Goal: Task Accomplishment & Management: Complete application form

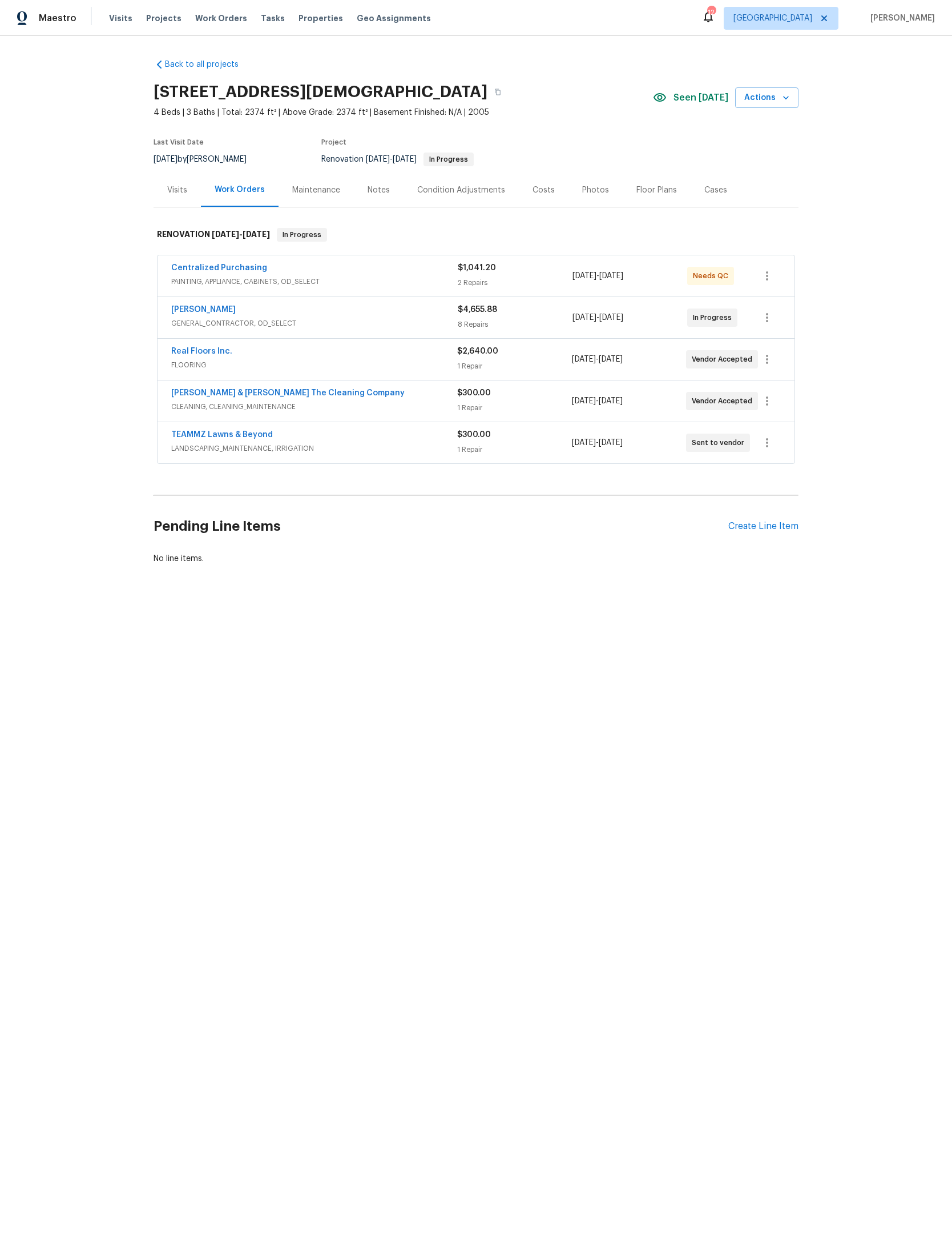
scroll to position [56, 120]
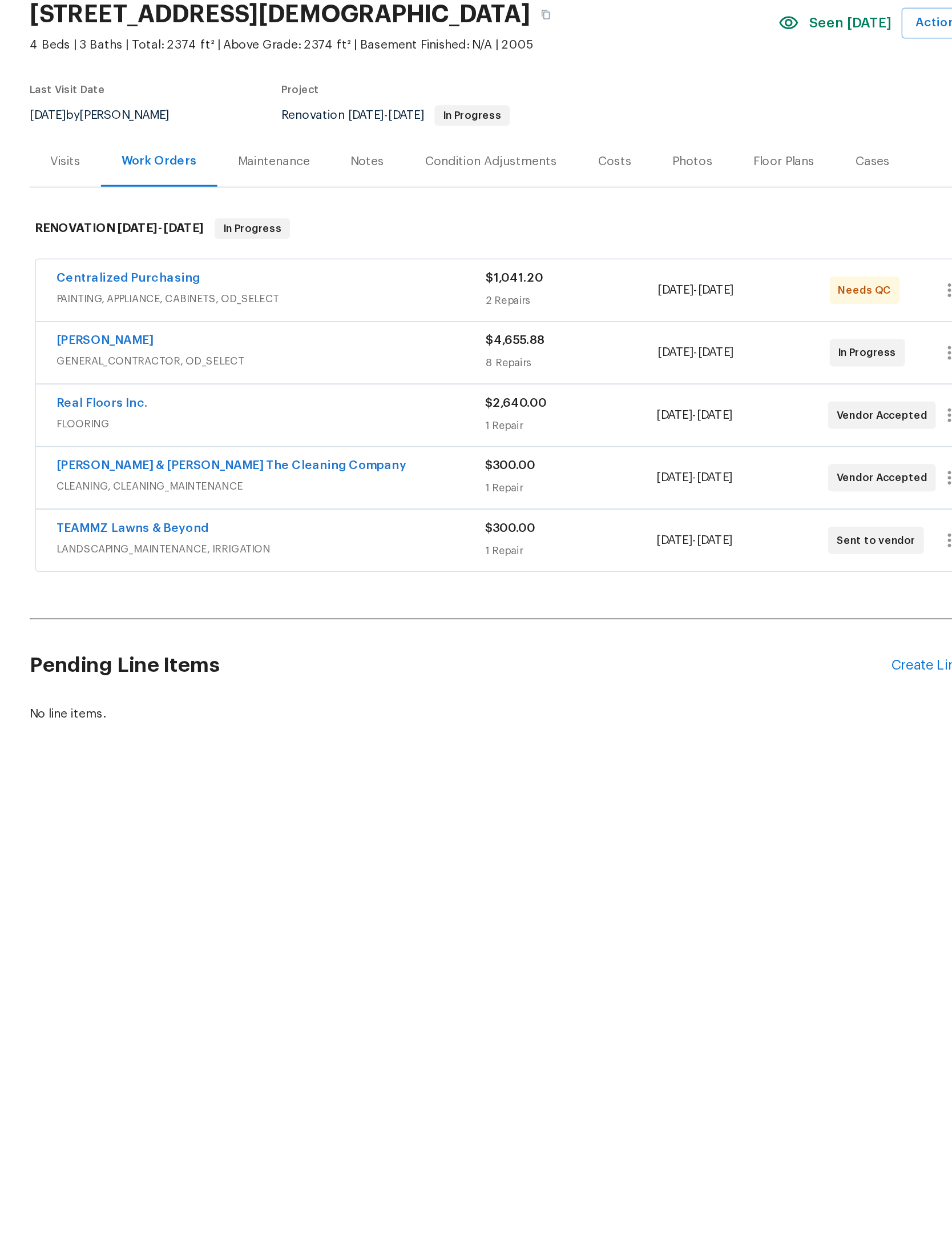
click at [172, 306] on link "[PERSON_NAME]" at bounding box center [204, 309] width 65 height 8
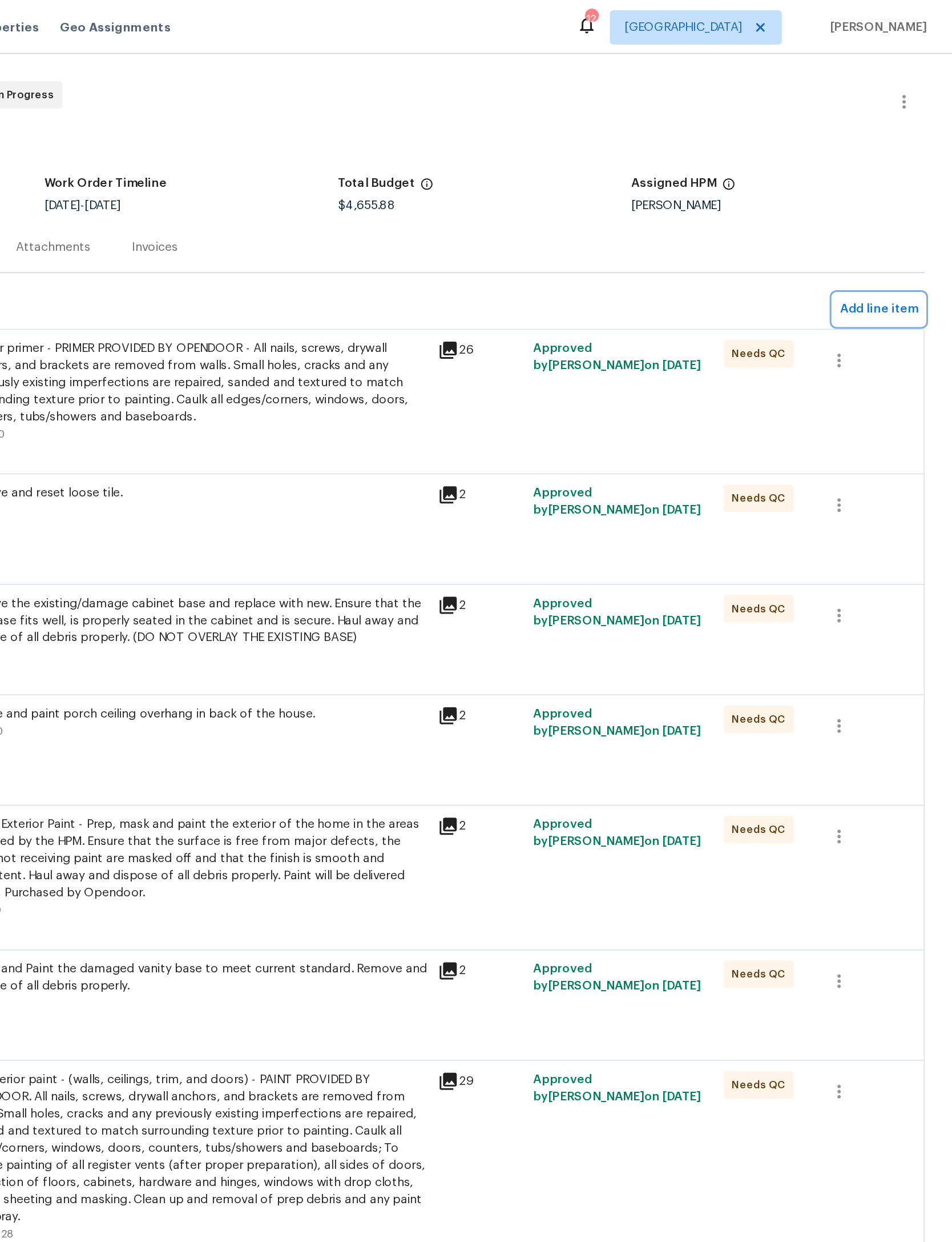
click at [878, 207] on span "Add line item" at bounding box center [903, 206] width 52 height 14
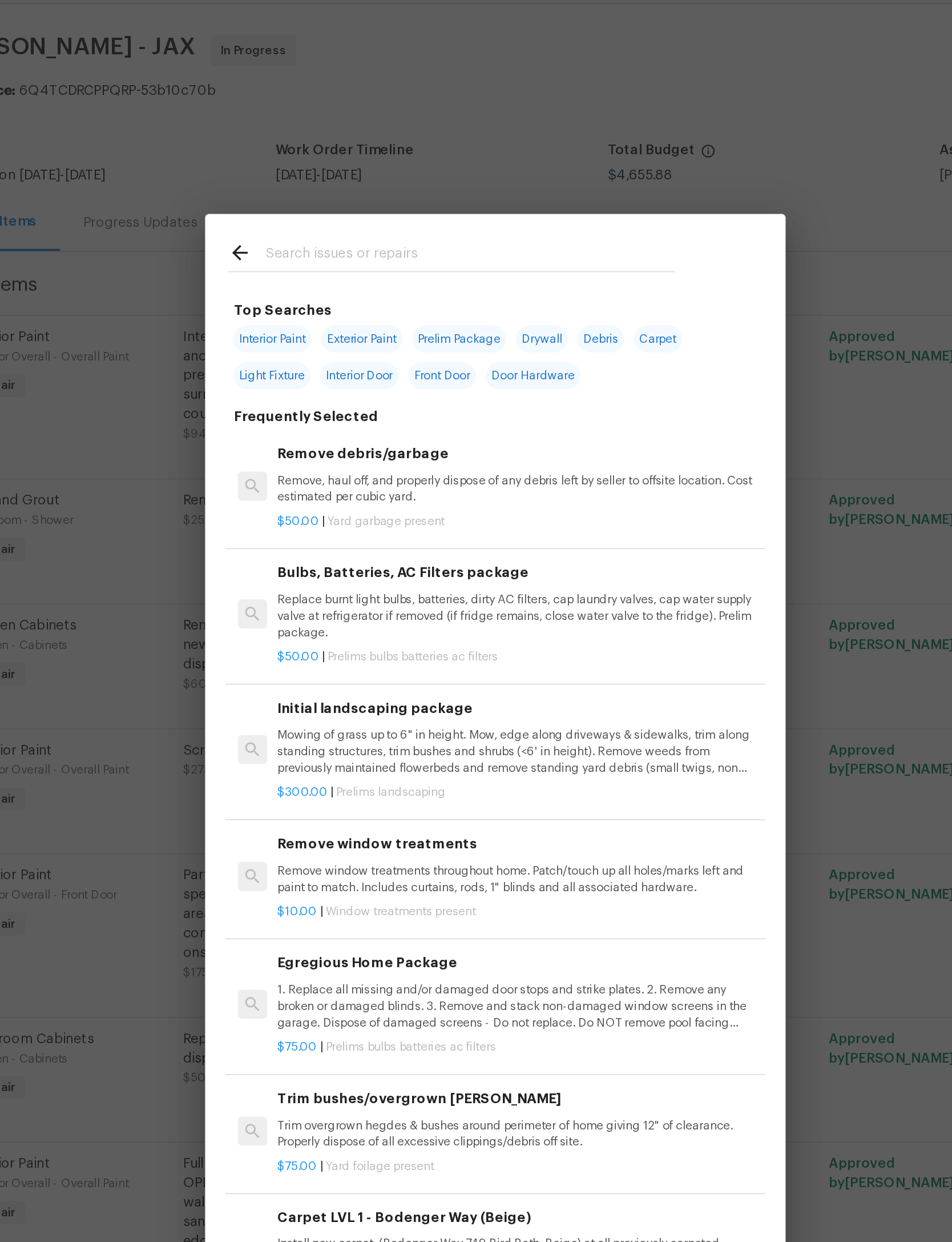
click at [340, 176] on input "text" at bounding box center [461, 184] width 242 height 17
type input "Toilet"
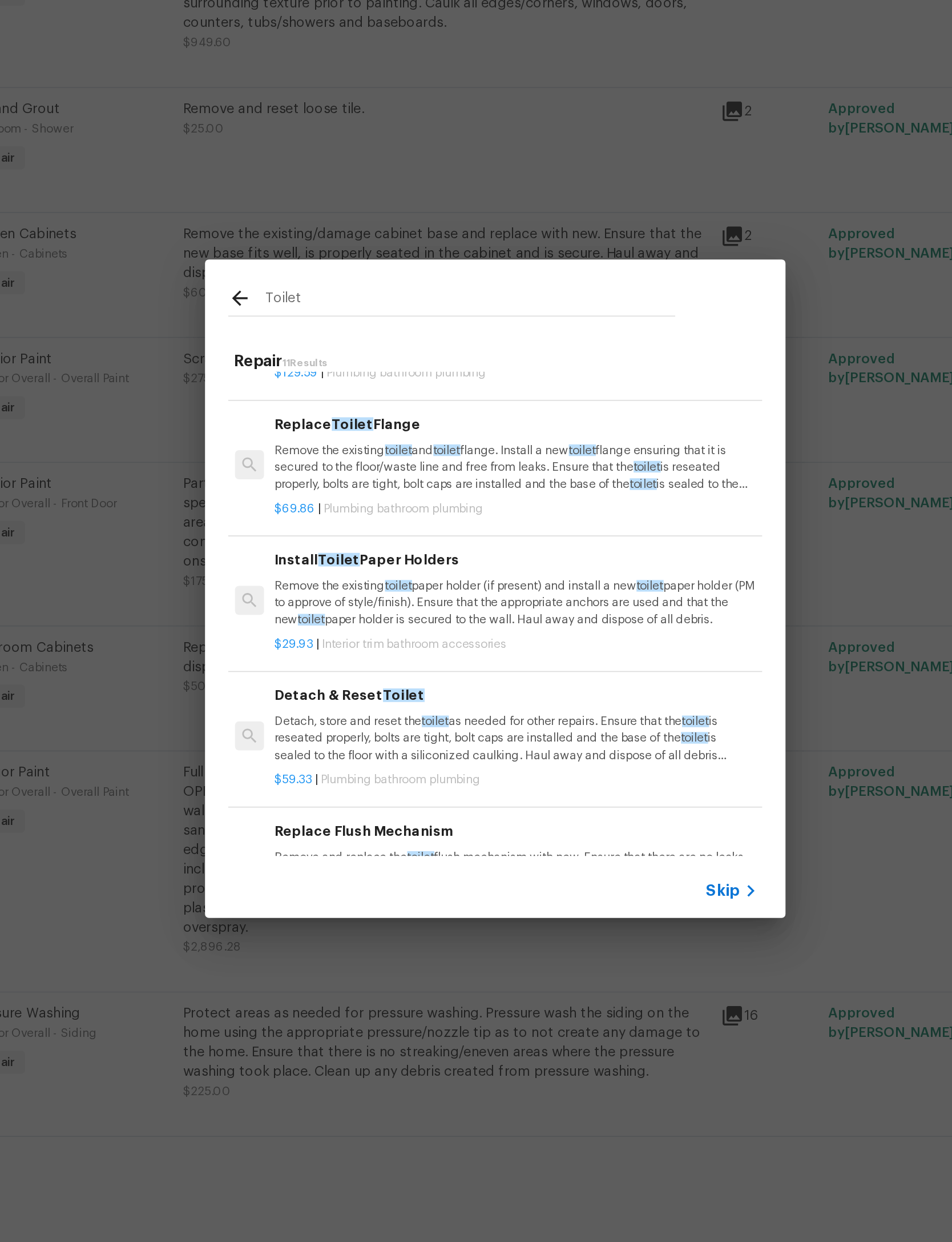
scroll to position [427, 1]
click at [346, 525] on p "Remove the existing toilet and toilet flange. Install a new toilet flange ensur…" at bounding box center [488, 539] width 283 height 29
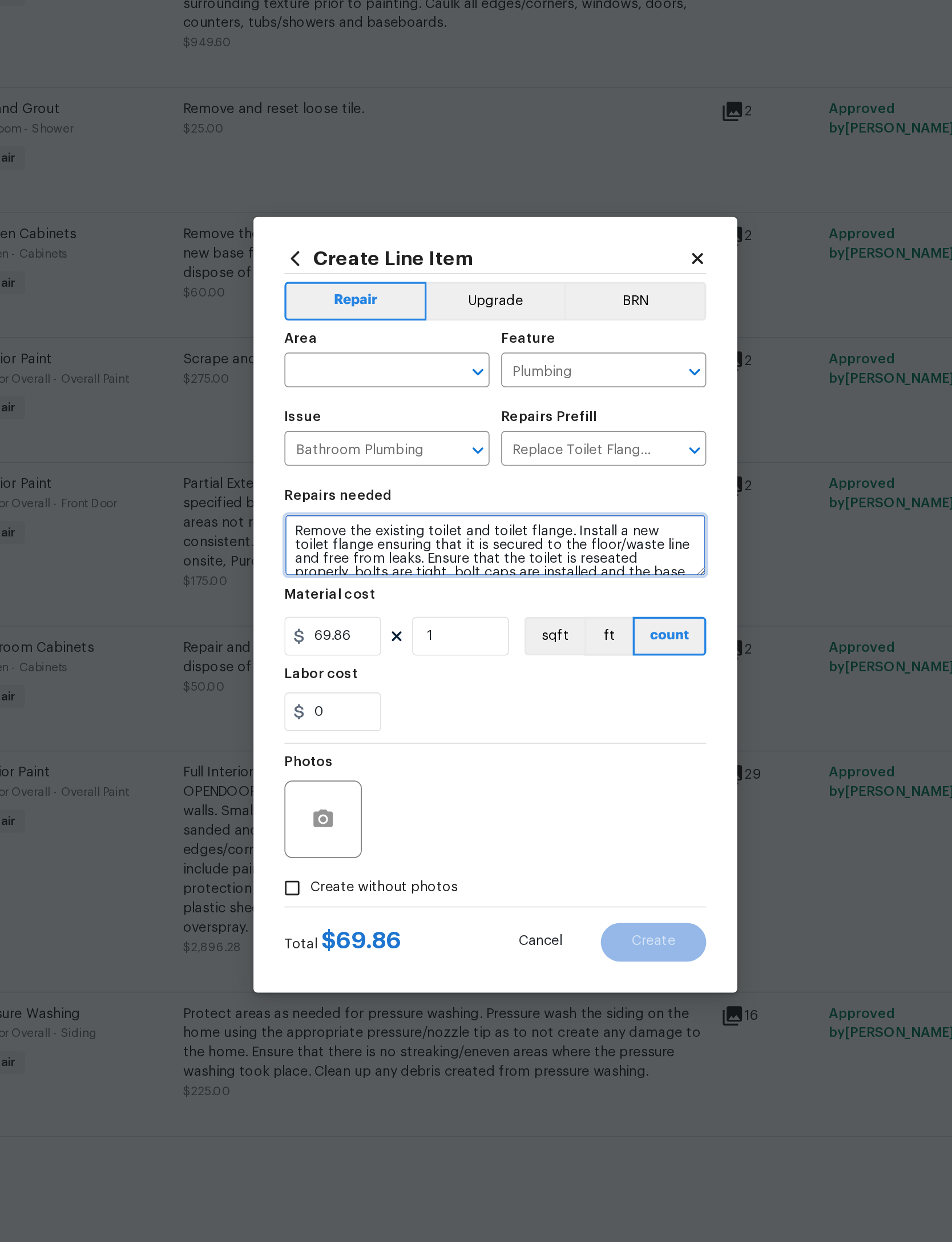
click at [351, 568] on textarea "Remove the existing toilet and toilet flange. Install a new toilet flange ensur…" at bounding box center [476, 585] width 249 height 37
type textarea "INCLUDES GASKET Remove the existing toilet and toilet flange. Install a new toi…"
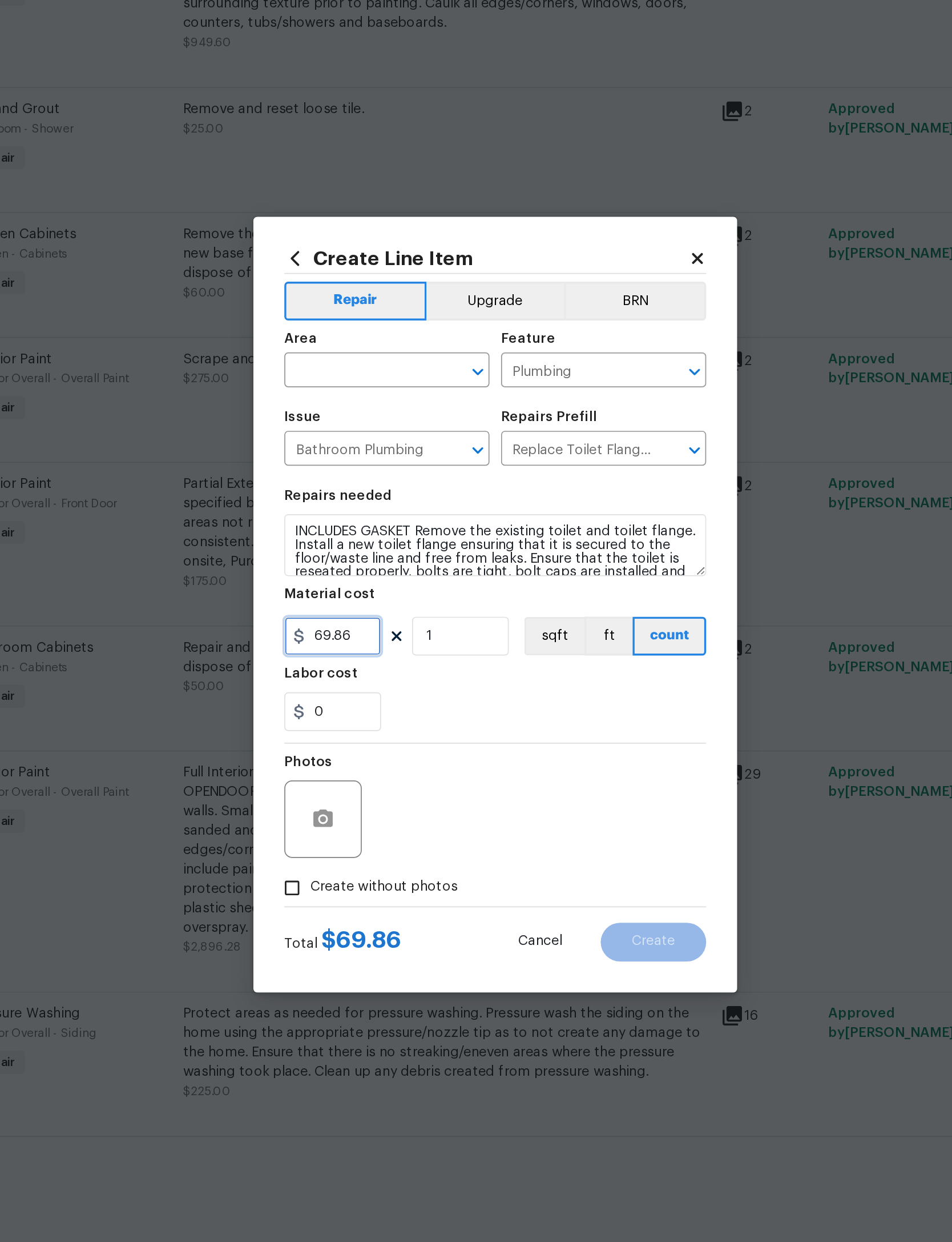
click at [351, 628] on input "69.86" at bounding box center [380, 640] width 57 height 23
type input "150"
click at [351, 703] on div "Photos" at bounding box center [476, 740] width 249 height 74
click at [361, 734] on button "button" at bounding box center [375, 748] width 28 height 28
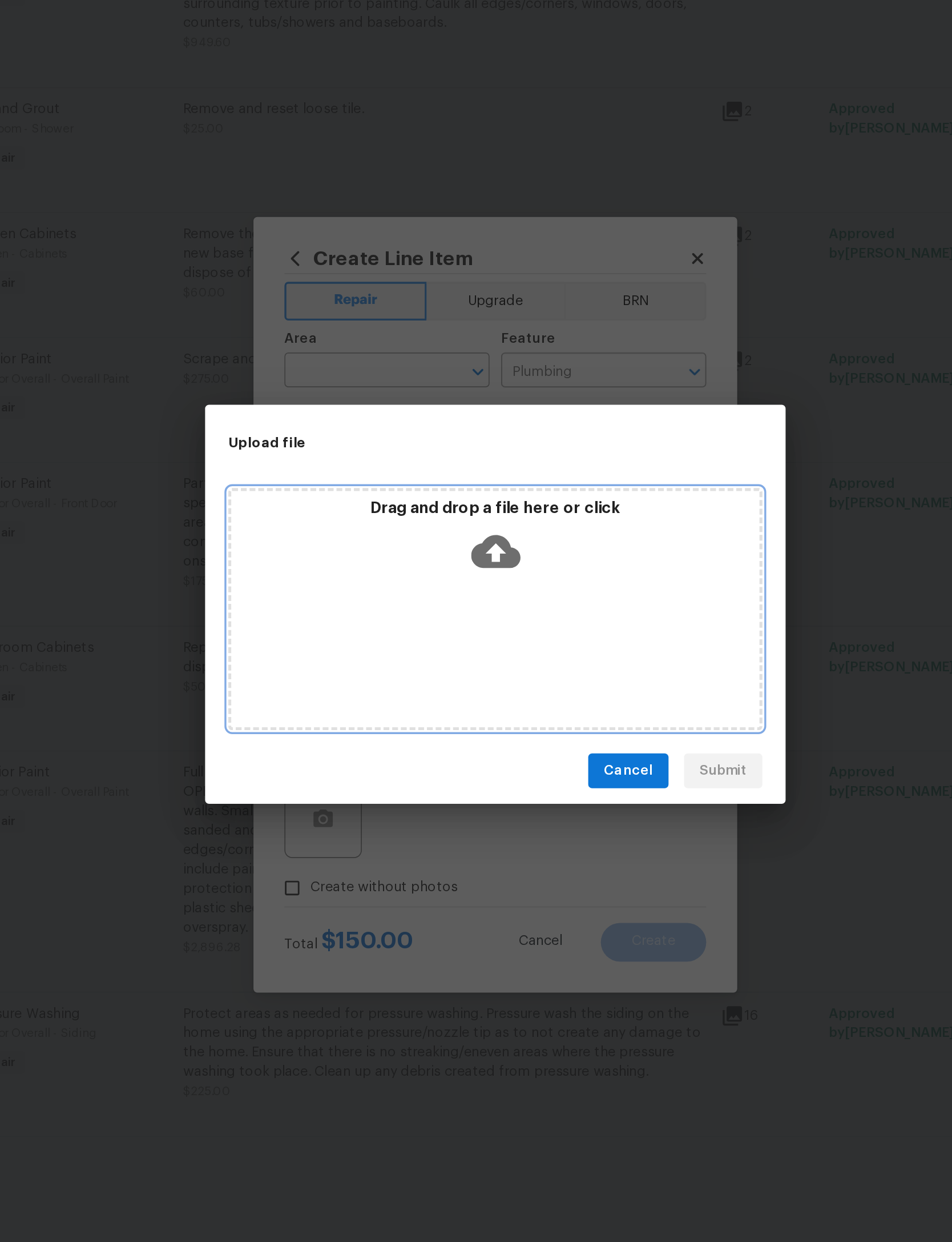
click at [462, 580] on icon at bounding box center [476, 590] width 29 height 19
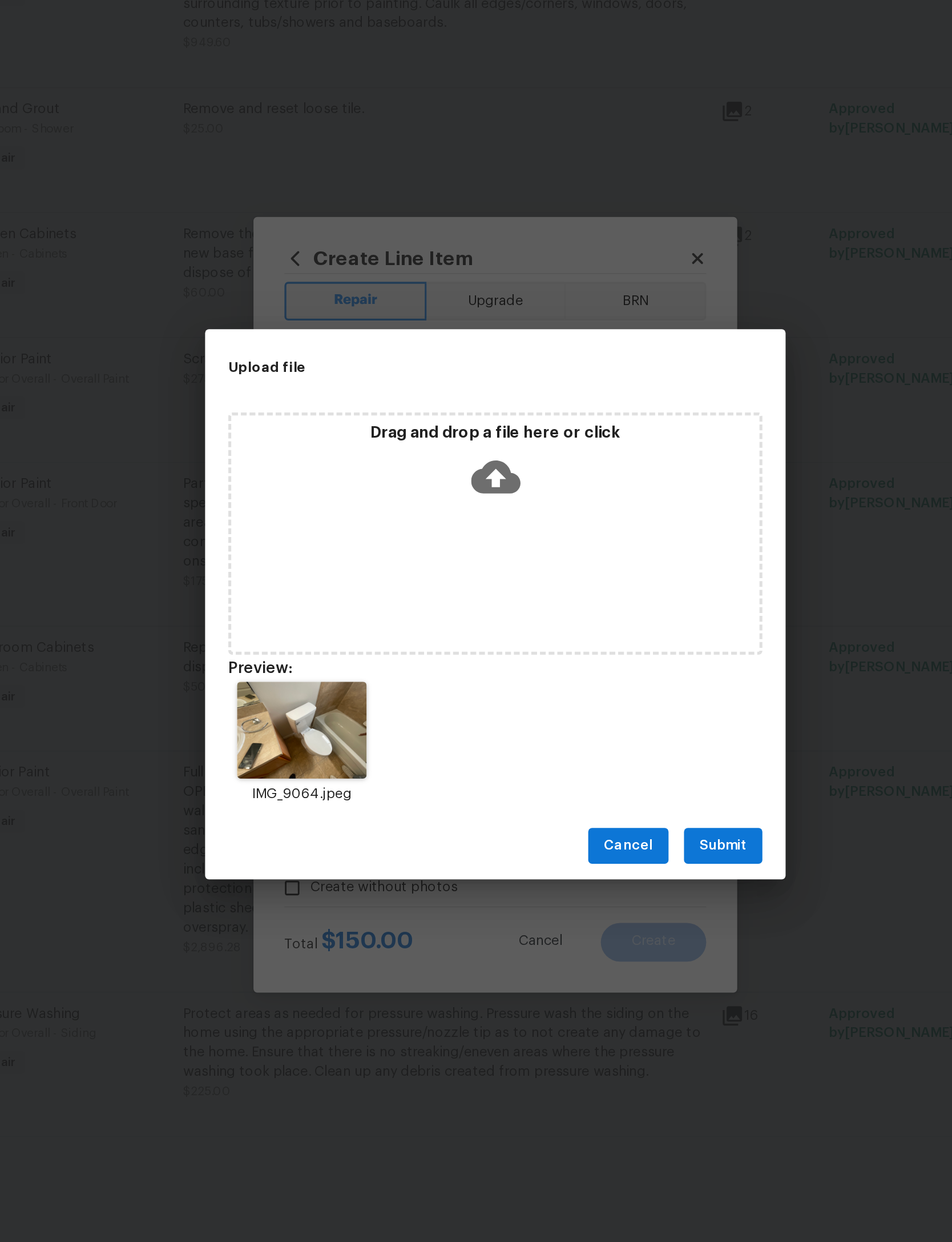
click at [597, 756] on span "Submit" at bounding box center [611, 764] width 28 height 14
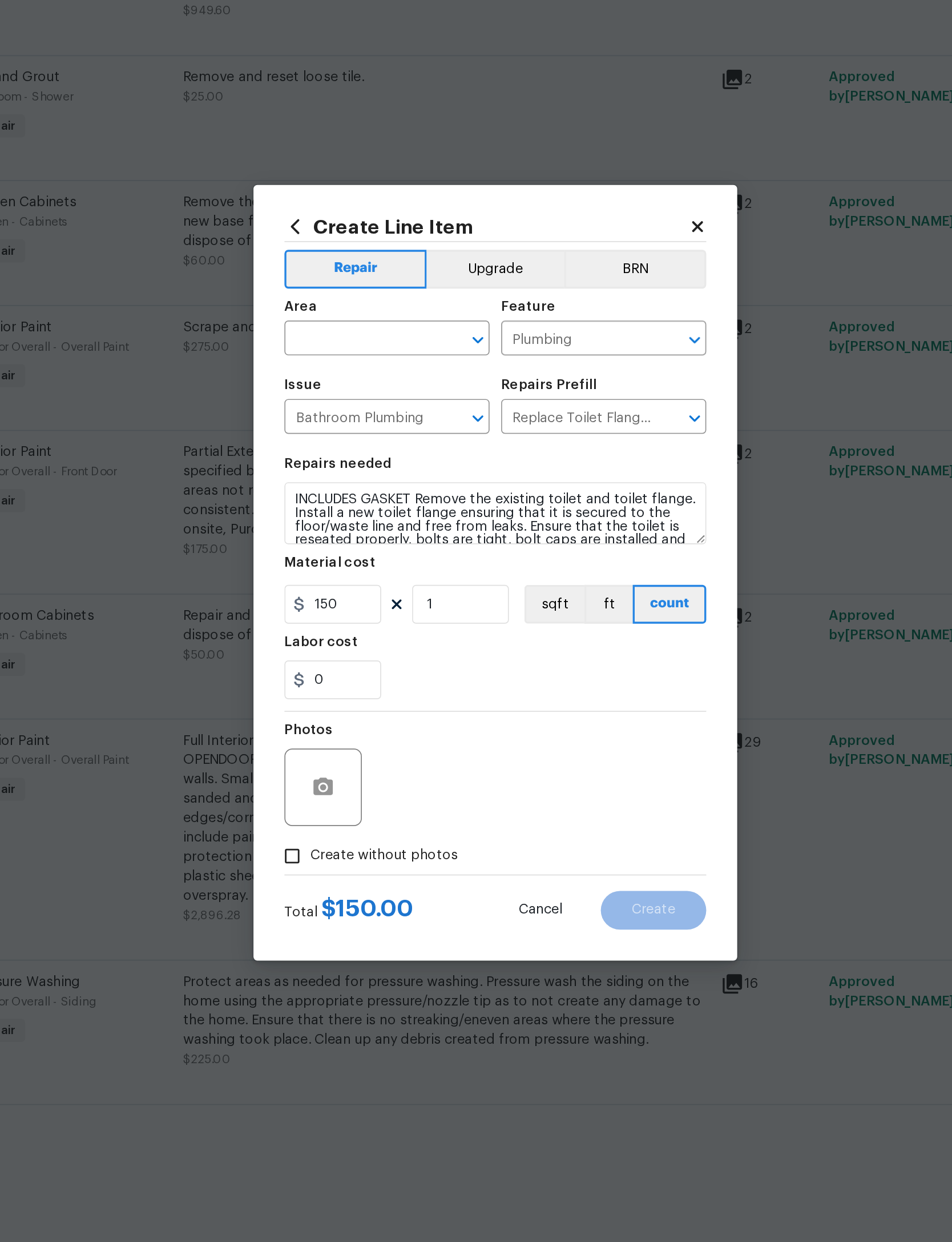
click at [351, 475] on input "text" at bounding box center [396, 484] width 89 height 18
click at [351, 488] on li "Bathroom" at bounding box center [412, 497] width 121 height 19
type input "Bathroom"
click at [351, 507] on div "Issue" at bounding box center [412, 514] width 121 height 15
click at [556, 815] on span "Create" at bounding box center [569, 819] width 26 height 8
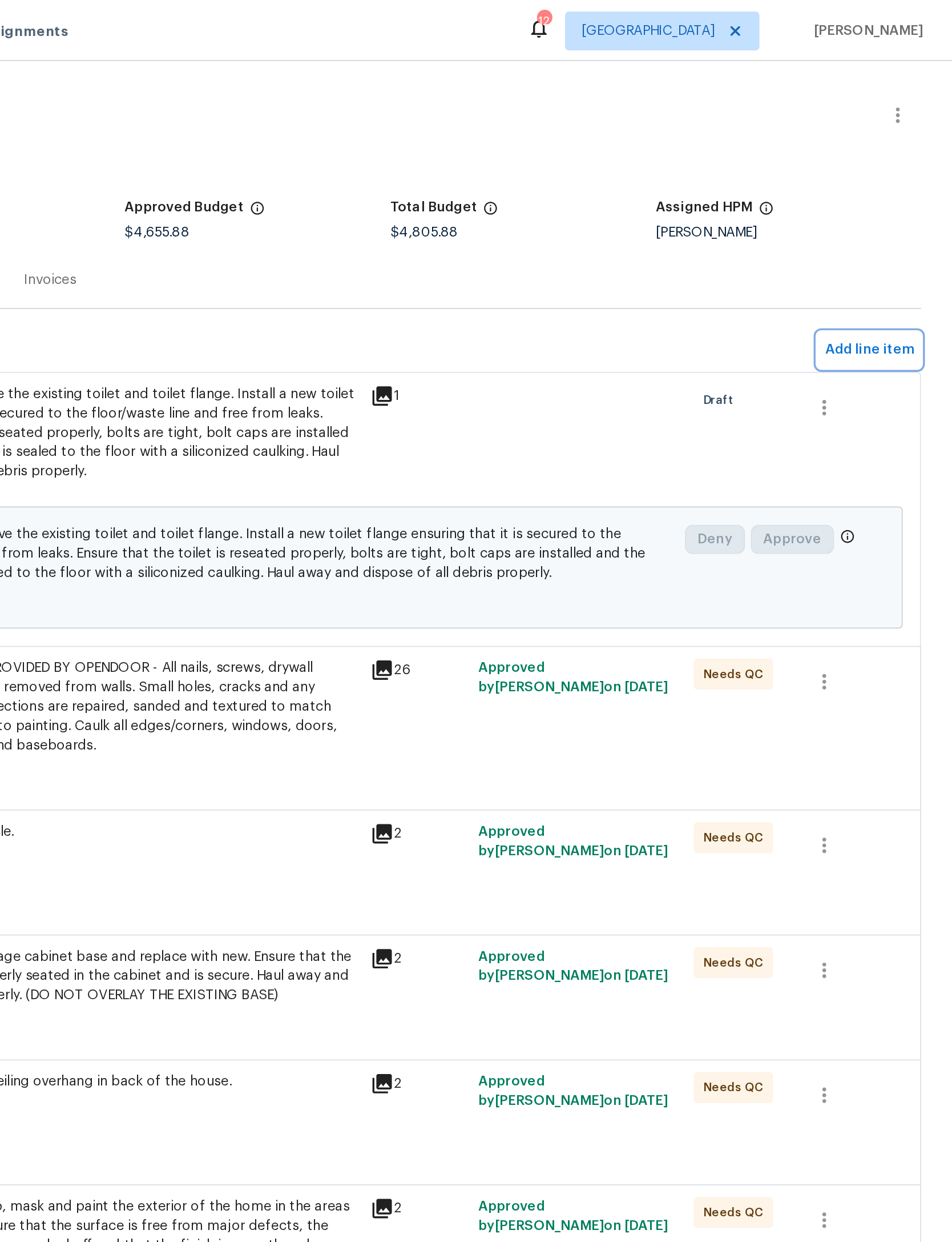
click at [878, 202] on span "Add line item" at bounding box center [903, 206] width 52 height 14
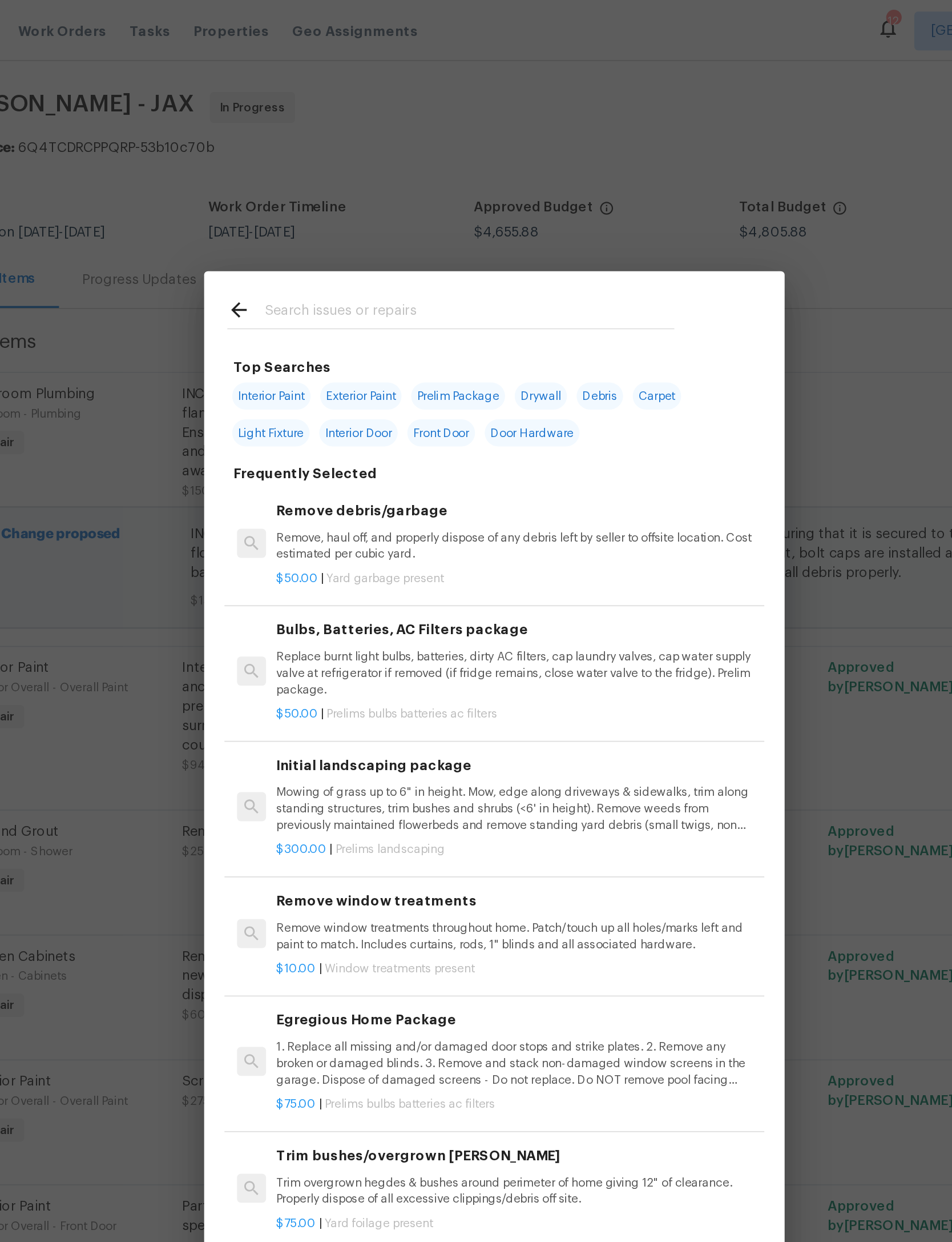
click at [340, 190] on input "text" at bounding box center [461, 184] width 242 height 17
type input "Bifold"
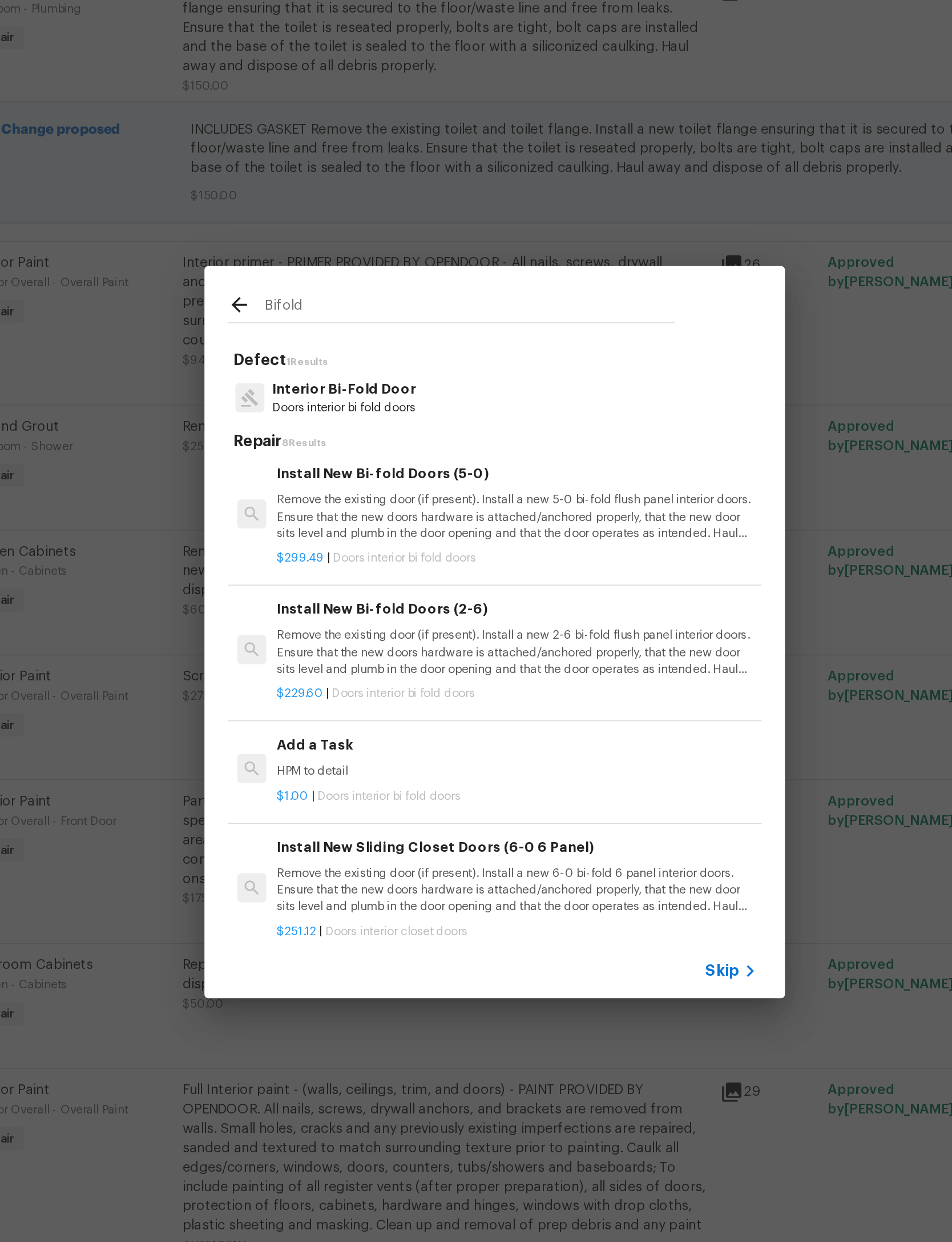
scroll to position [74, 0]
click at [348, 608] on p "Remove the existing door (if present). Install a new 2-6 bi-fold flush panel in…" at bounding box center [489, 622] width 283 height 29
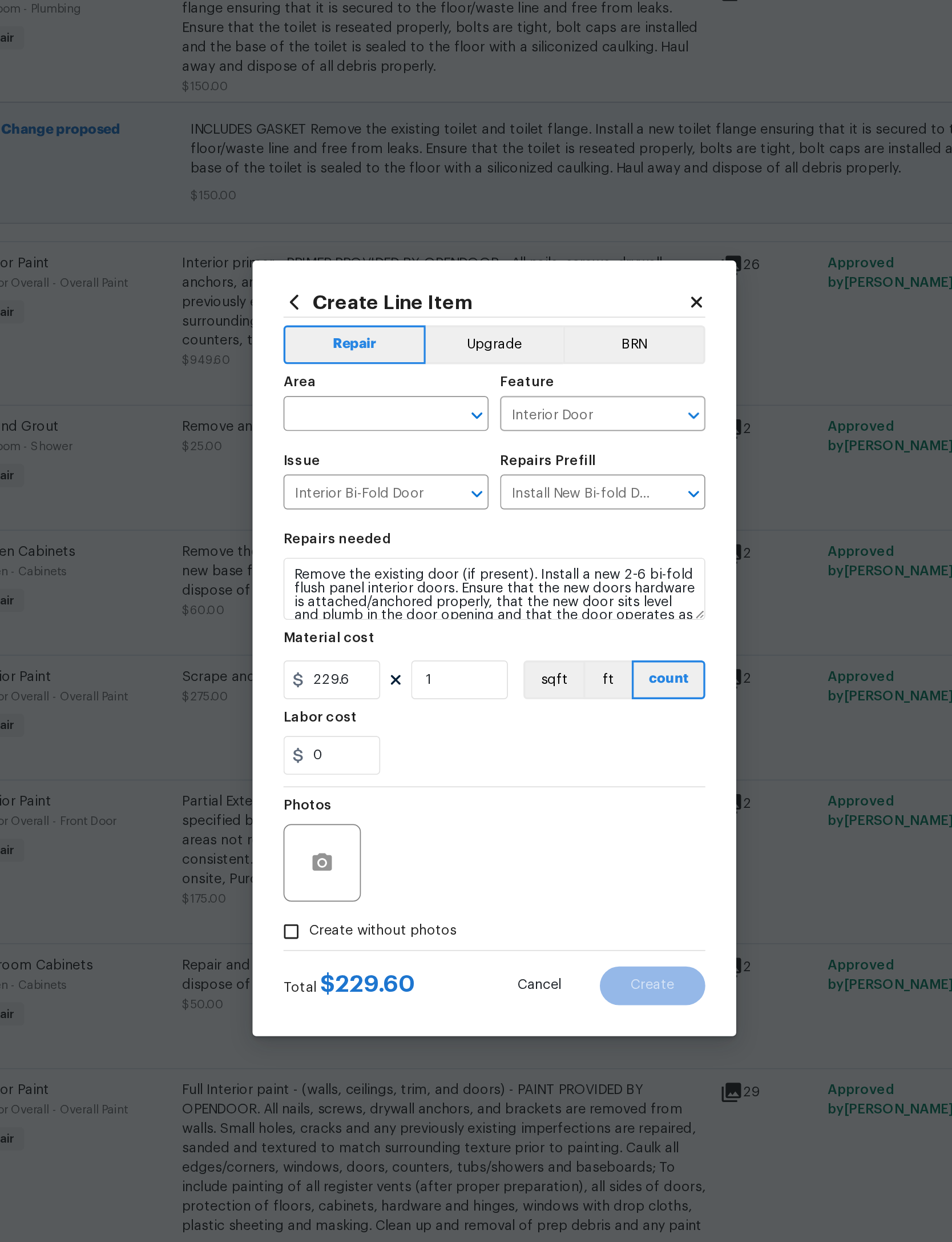
click at [351, 475] on input "text" at bounding box center [396, 484] width 89 height 18
click at [351, 488] on li "Bedroom" at bounding box center [412, 497] width 121 height 19
type input "Bedroom"
click at [351, 628] on input "229.6" at bounding box center [380, 640] width 57 height 23
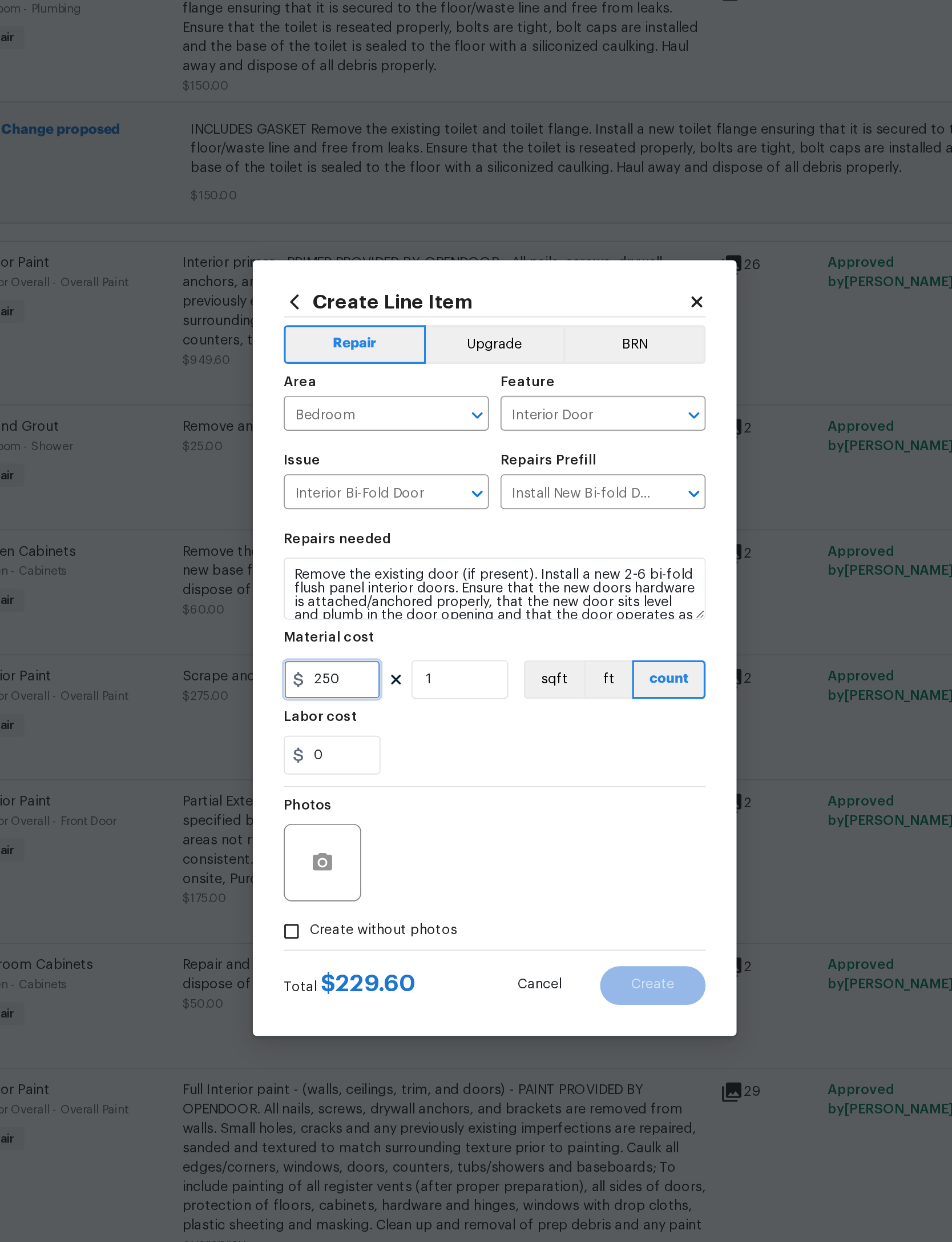
type input "250"
click at [427, 628] on input "1" at bounding box center [455, 640] width 57 height 23
type input "2"
click at [351, 703] on div "Photos" at bounding box center [476, 740] width 249 height 74
click at [361, 734] on button "button" at bounding box center [375, 748] width 28 height 28
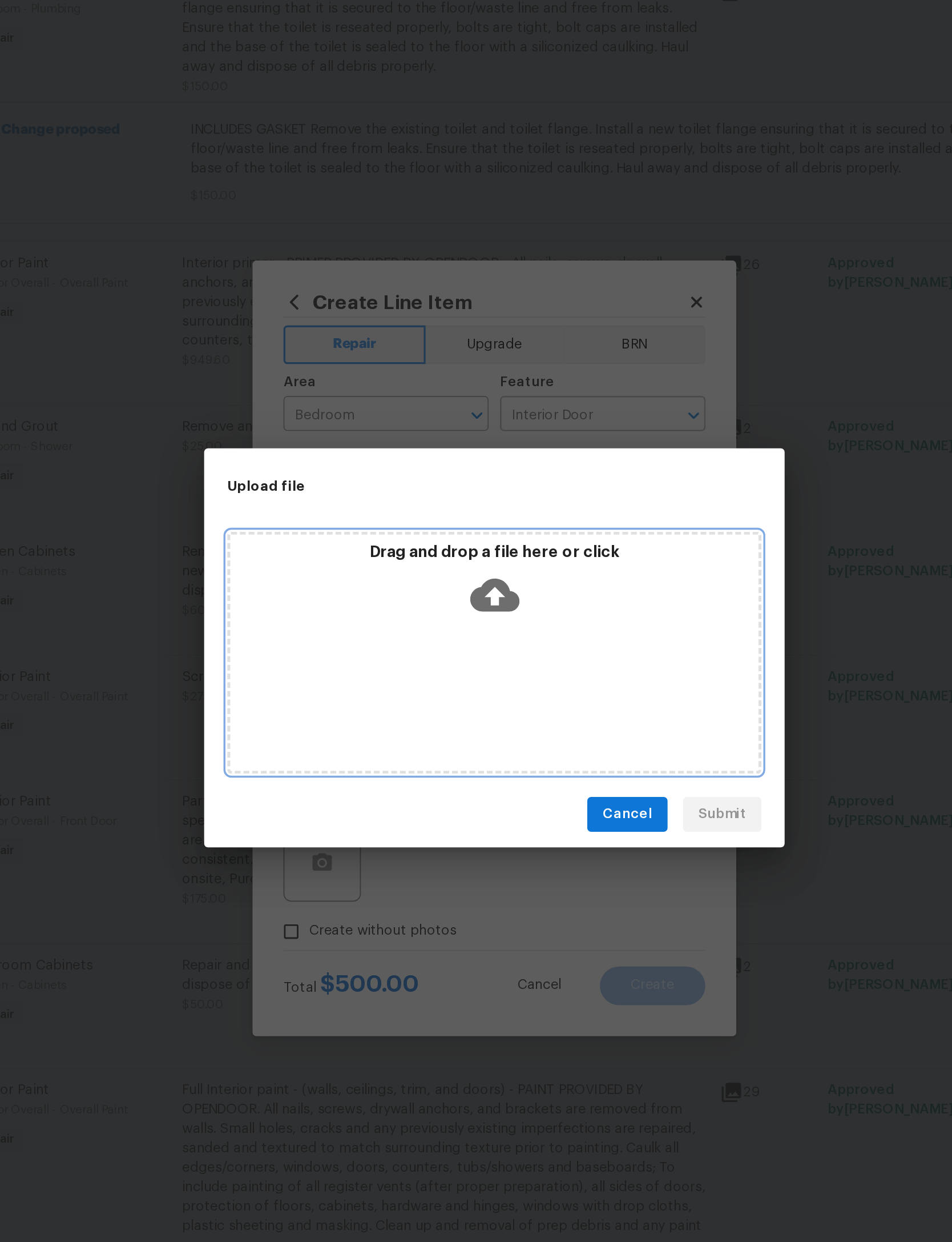
click at [462, 575] on icon at bounding box center [476, 589] width 29 height 29
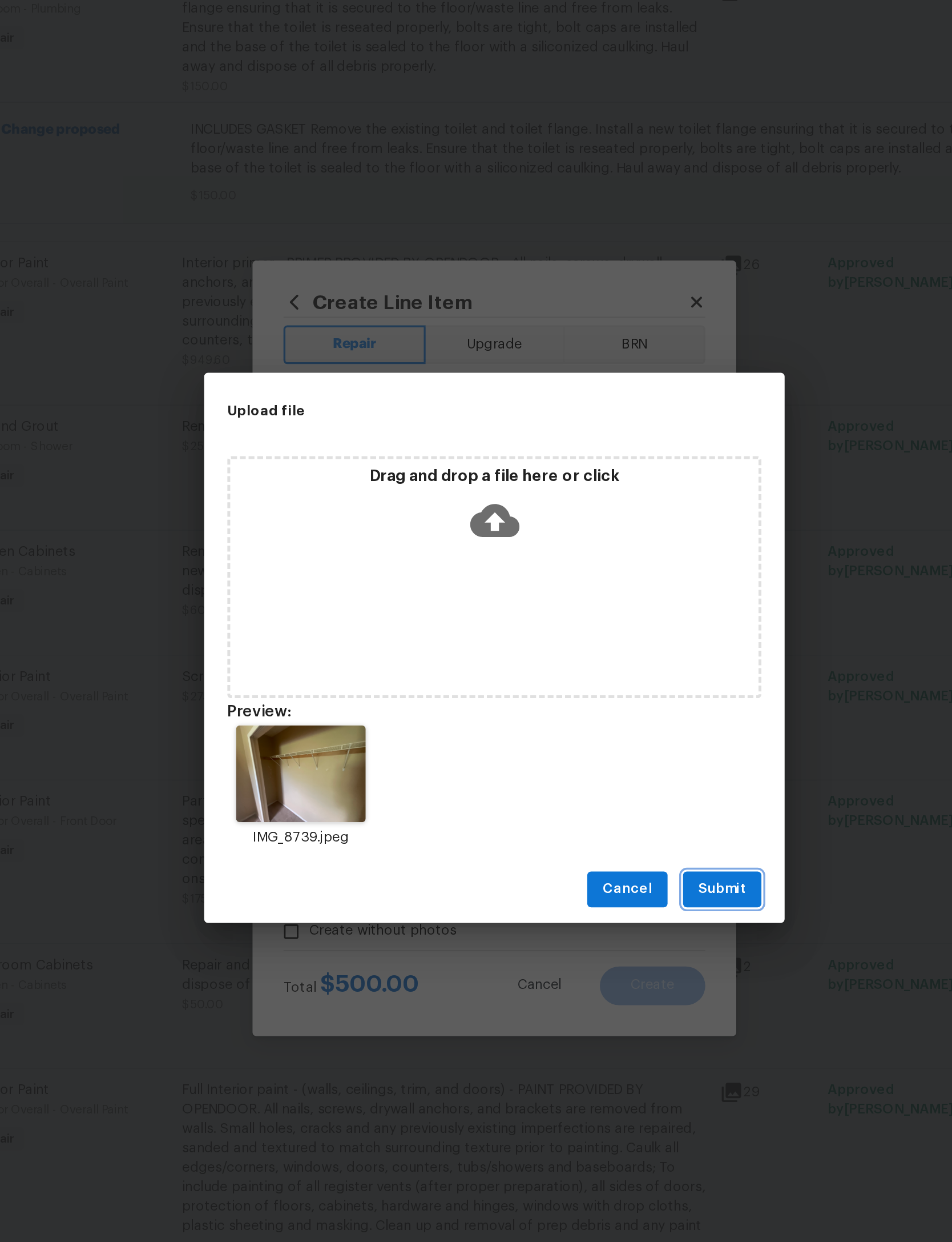
click at [597, 756] on span "Submit" at bounding box center [611, 764] width 28 height 14
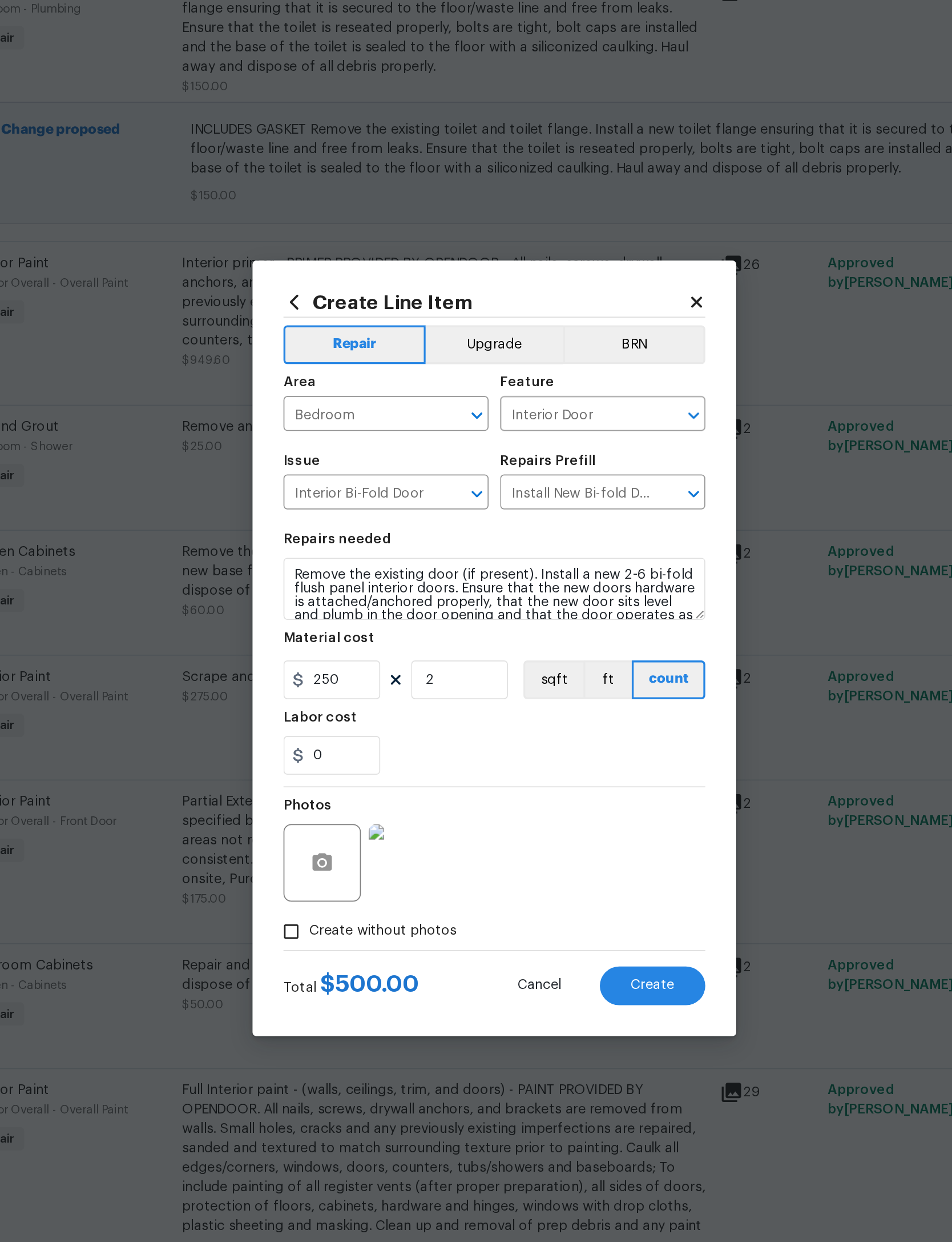
click at [556, 815] on span "Create" at bounding box center [569, 819] width 26 height 8
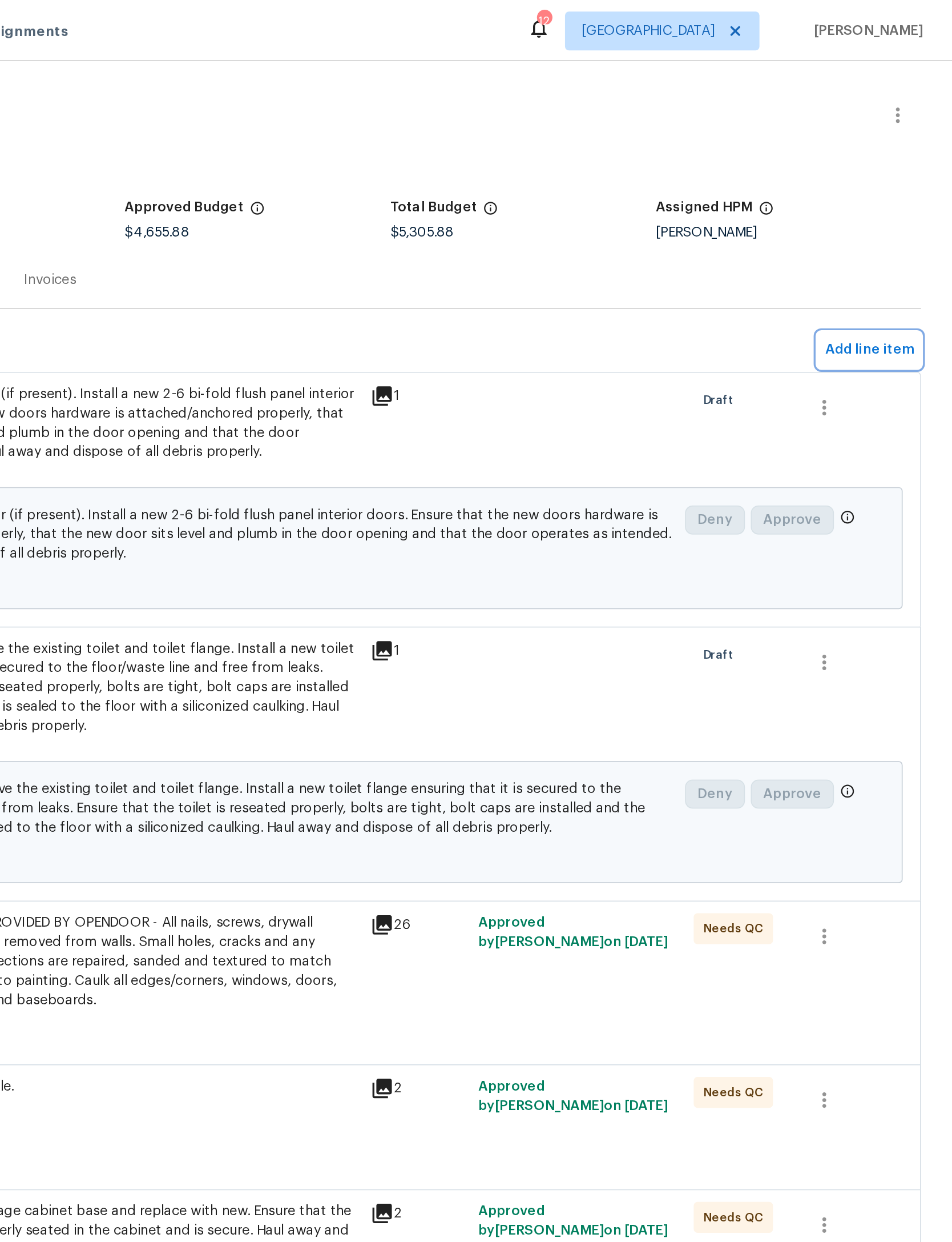
click at [878, 206] on span "Add line item" at bounding box center [903, 206] width 52 height 14
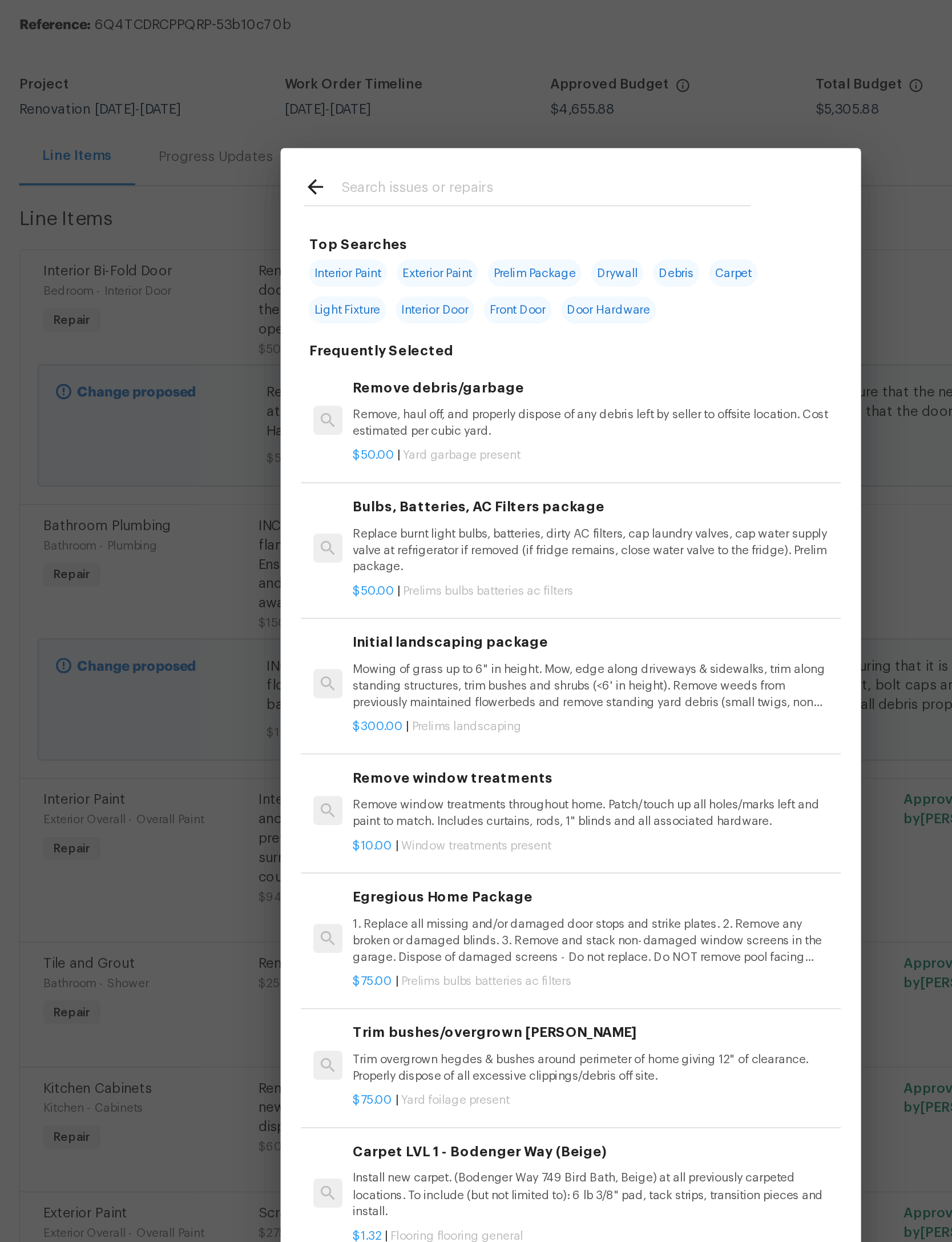
click at [385, 176] on input "text" at bounding box center [461, 184] width 242 height 17
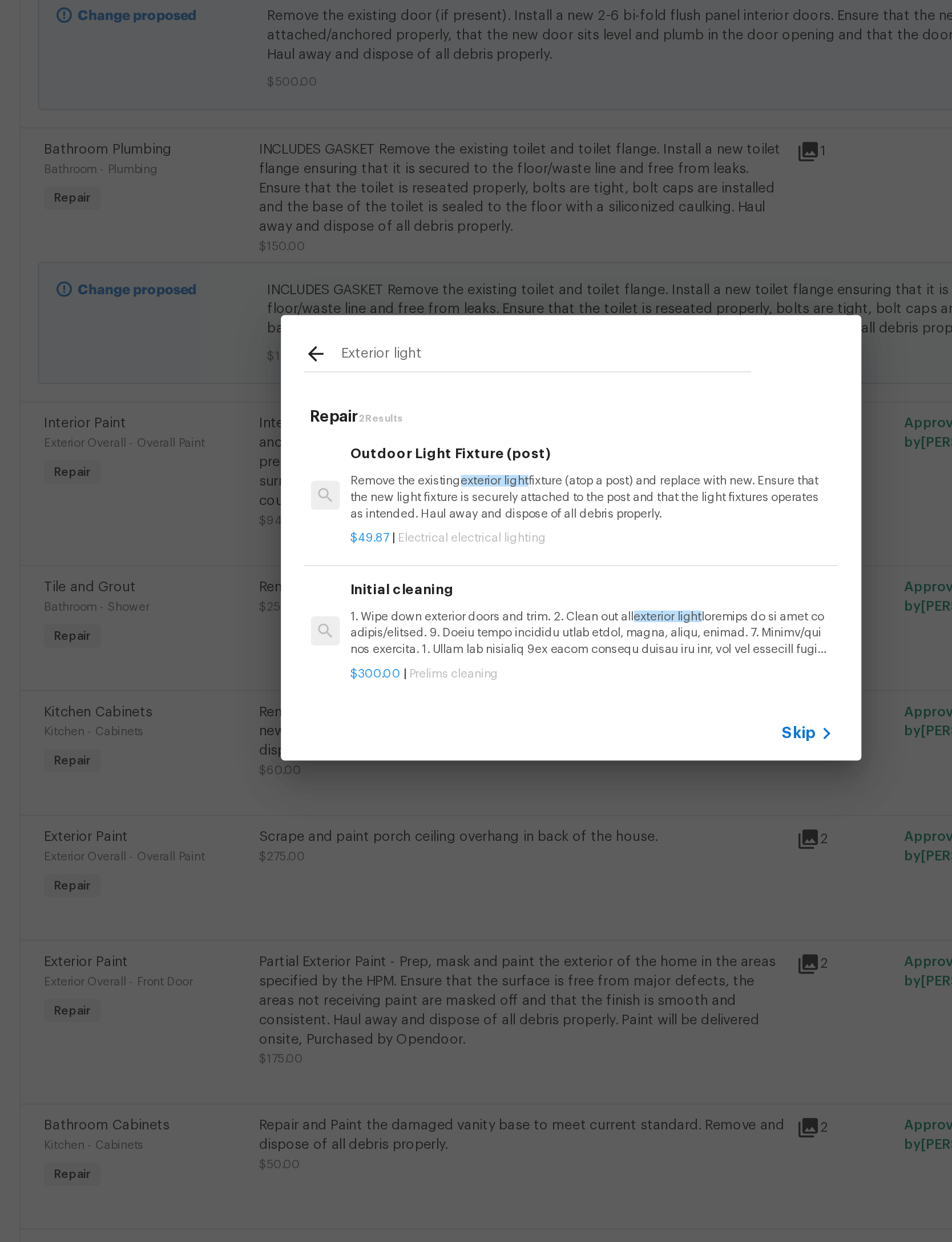
scroll to position [0, 2]
type input "E"
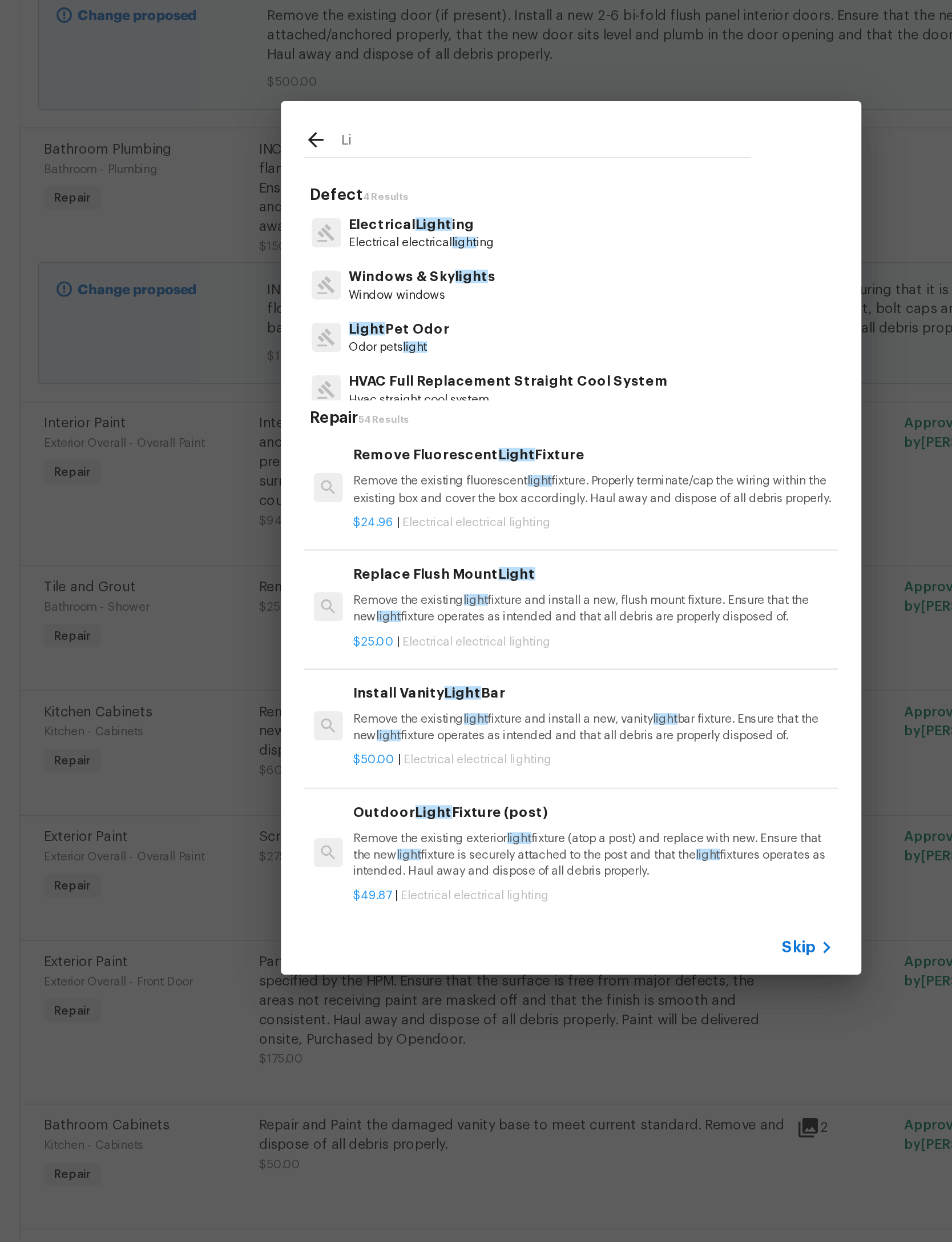
type input "L"
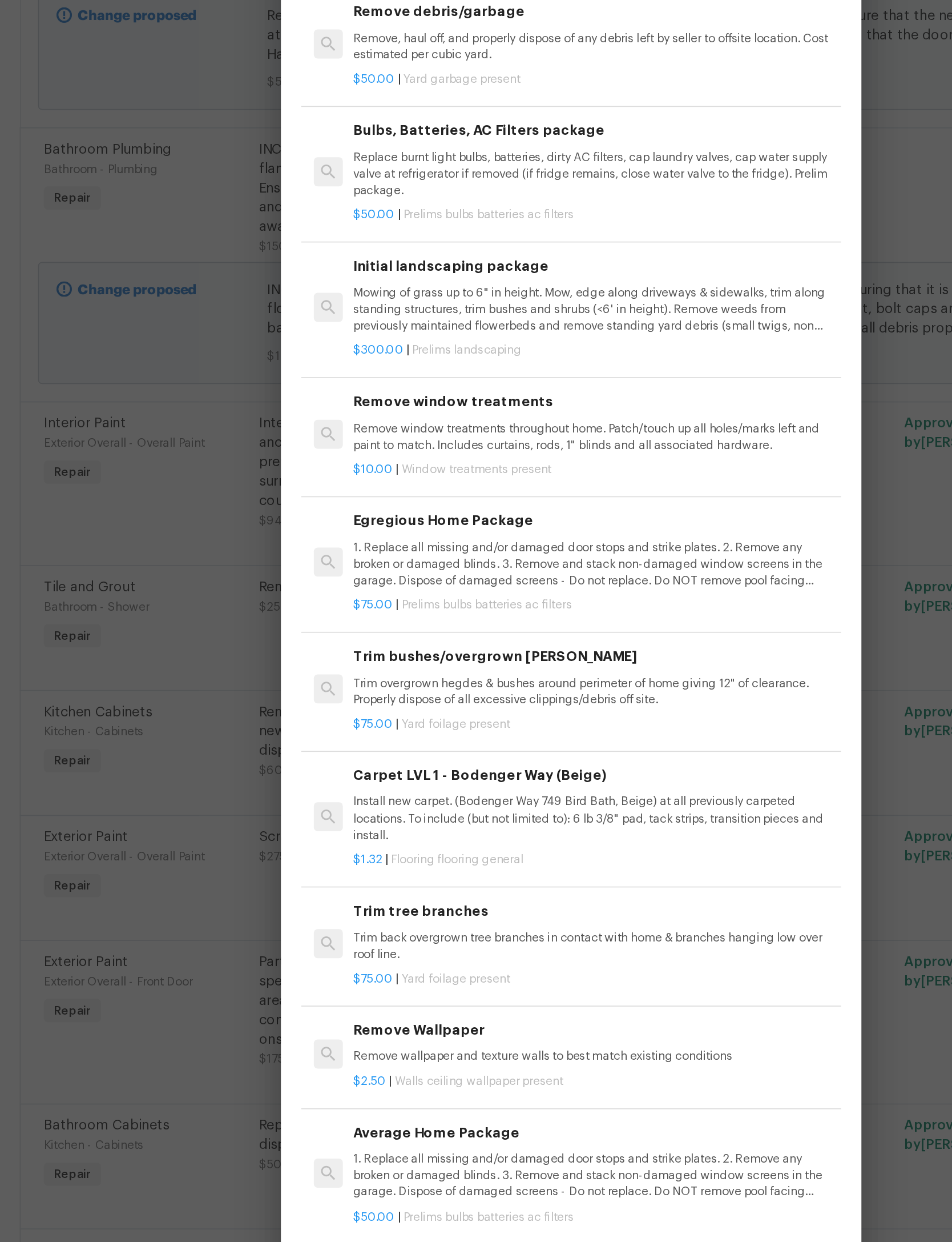
type input "Porch"
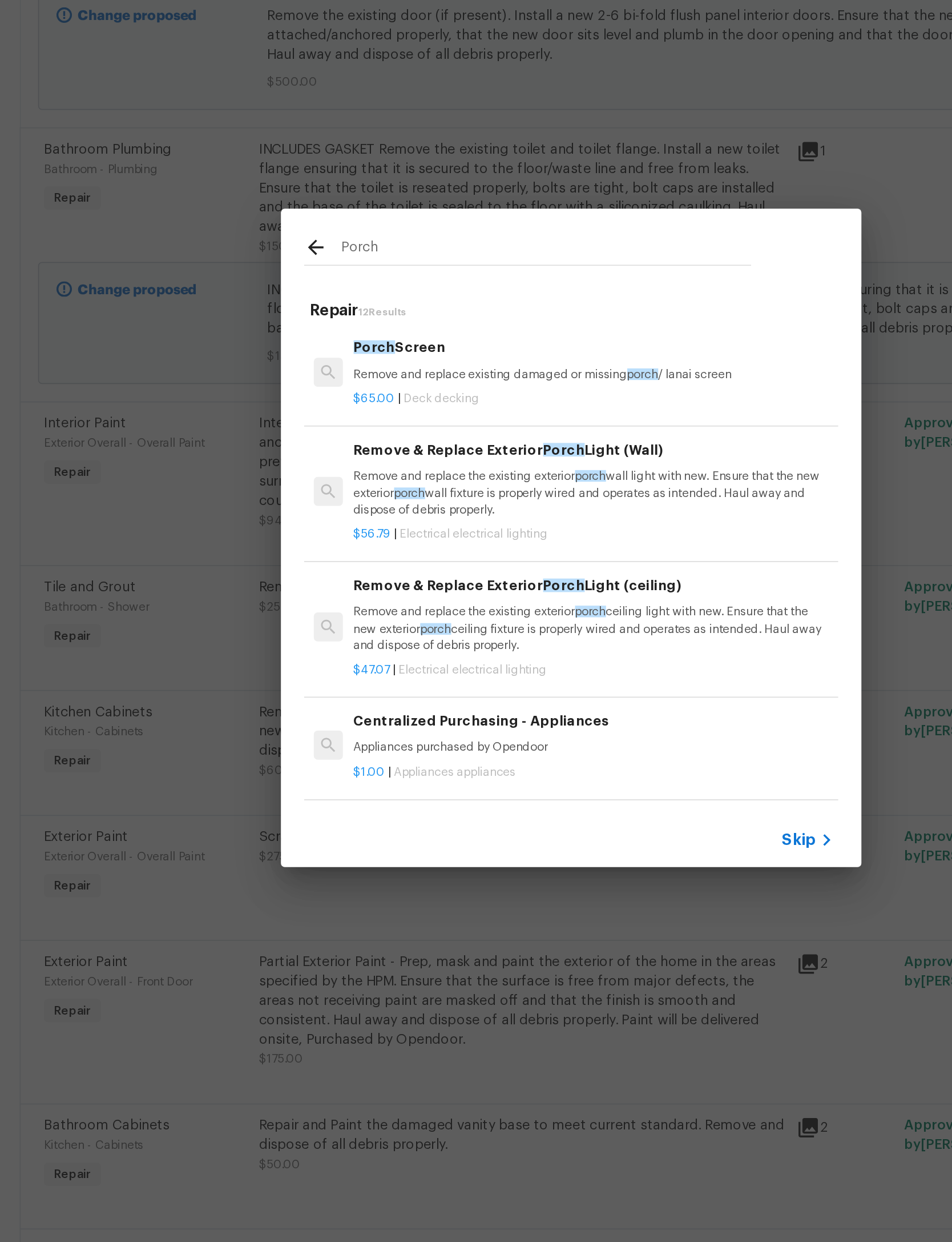
click at [366, 651] on p "Remove and replace the existing exterior porch ceiling light with new. Ensure t…" at bounding box center [489, 665] width 283 height 29
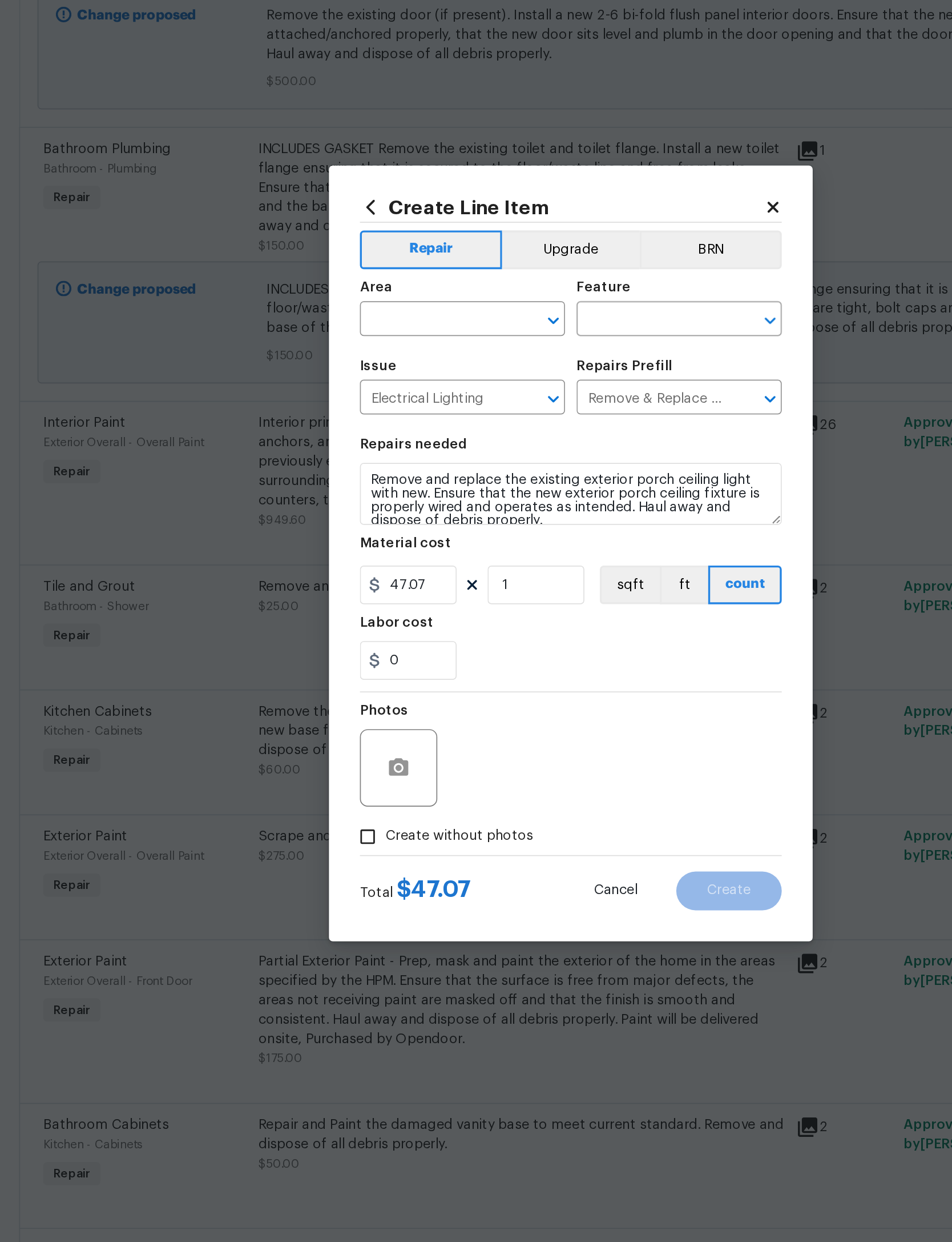
click at [351, 475] on input "text" at bounding box center [396, 484] width 89 height 18
click at [351, 507] on li "Exterior Overall" at bounding box center [412, 516] width 121 height 19
type input "Exterior Overall"
click at [480, 475] on input "text" at bounding box center [524, 484] width 89 height 18
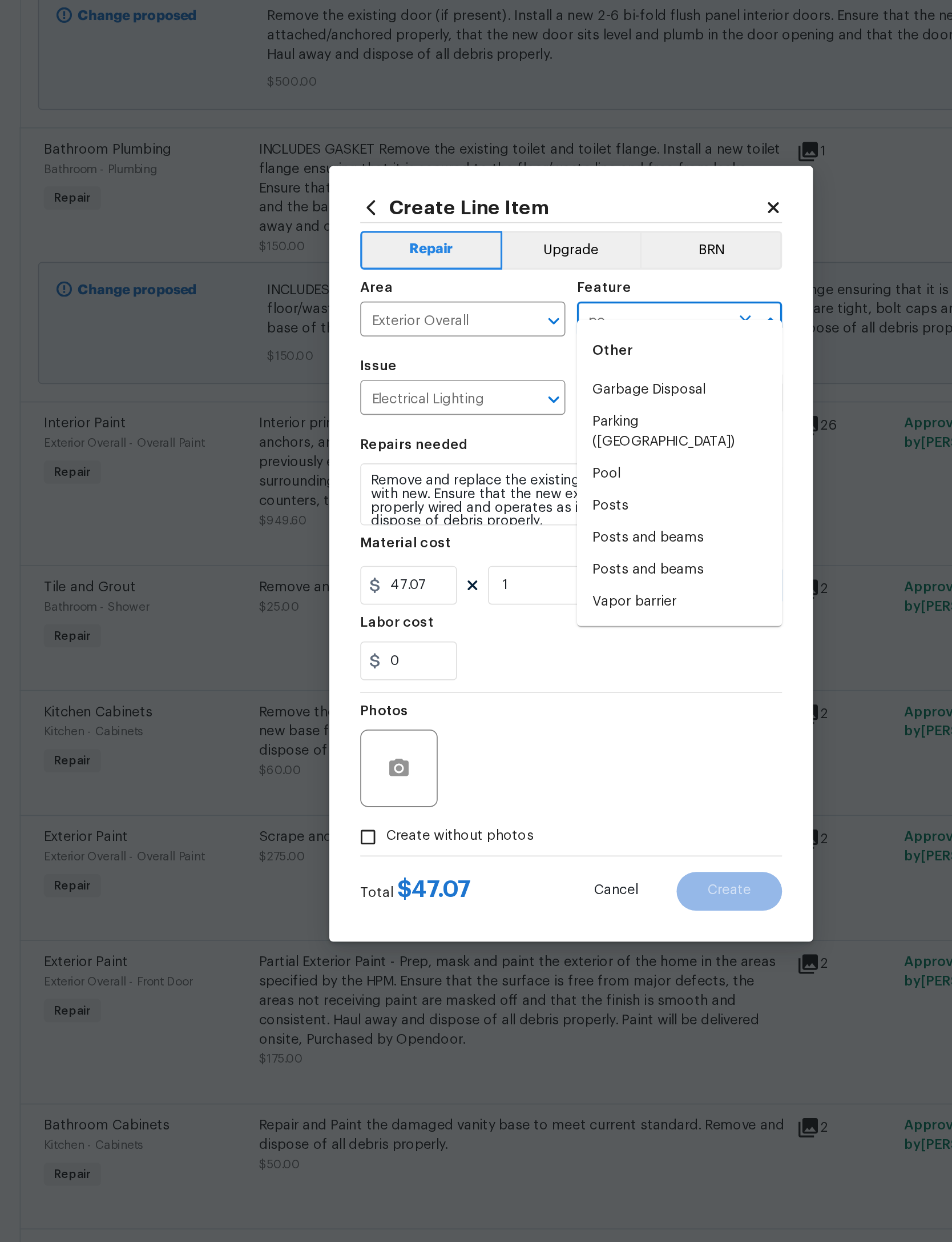
type input "p"
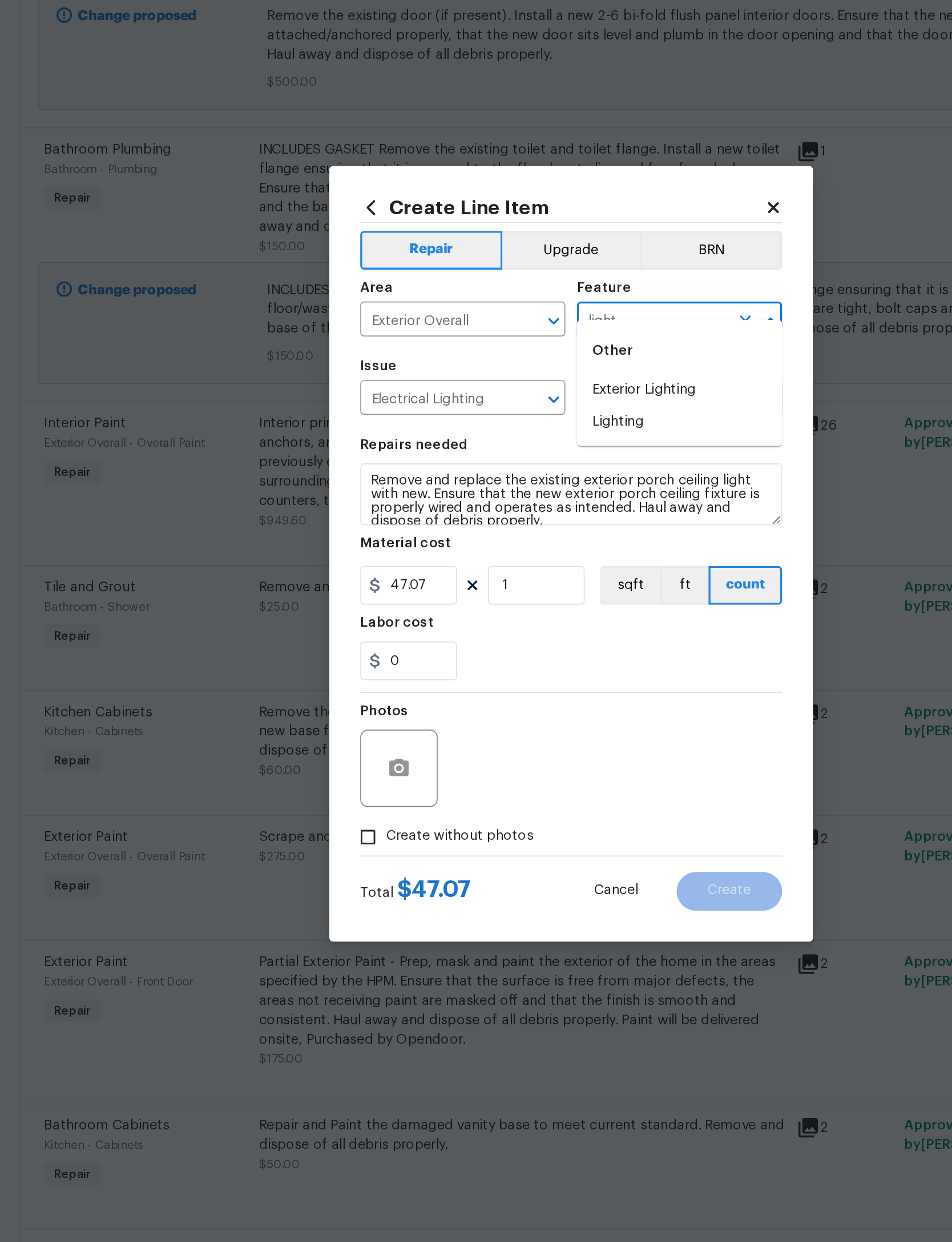
click at [480, 515] on li "Exterior Lighting" at bounding box center [540, 524] width 121 height 19
type input "Exterior Lighting"
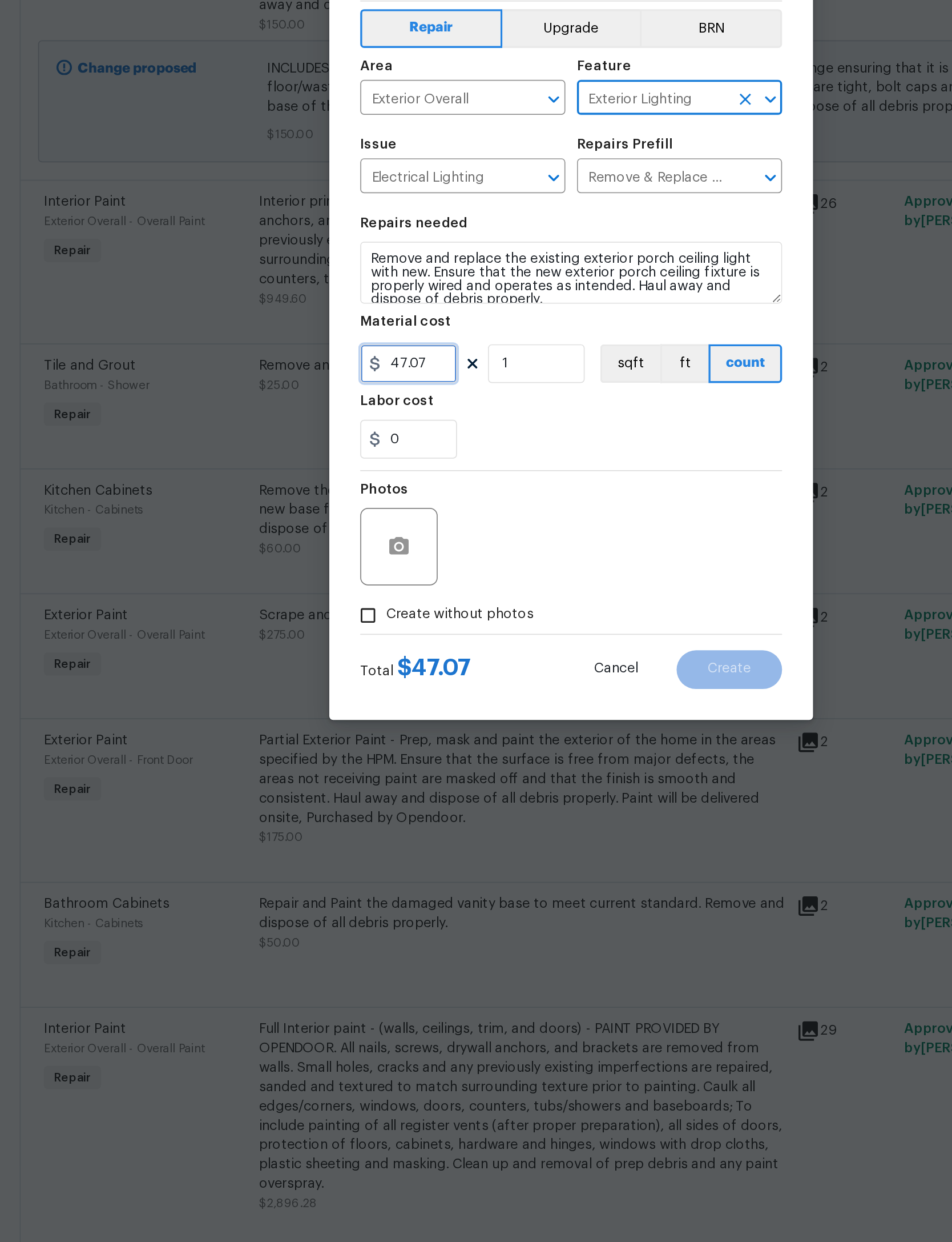
click at [351, 628] on input "47.07" at bounding box center [380, 640] width 57 height 23
type input "125"
click at [351, 703] on div "Photos" at bounding box center [476, 740] width 249 height 74
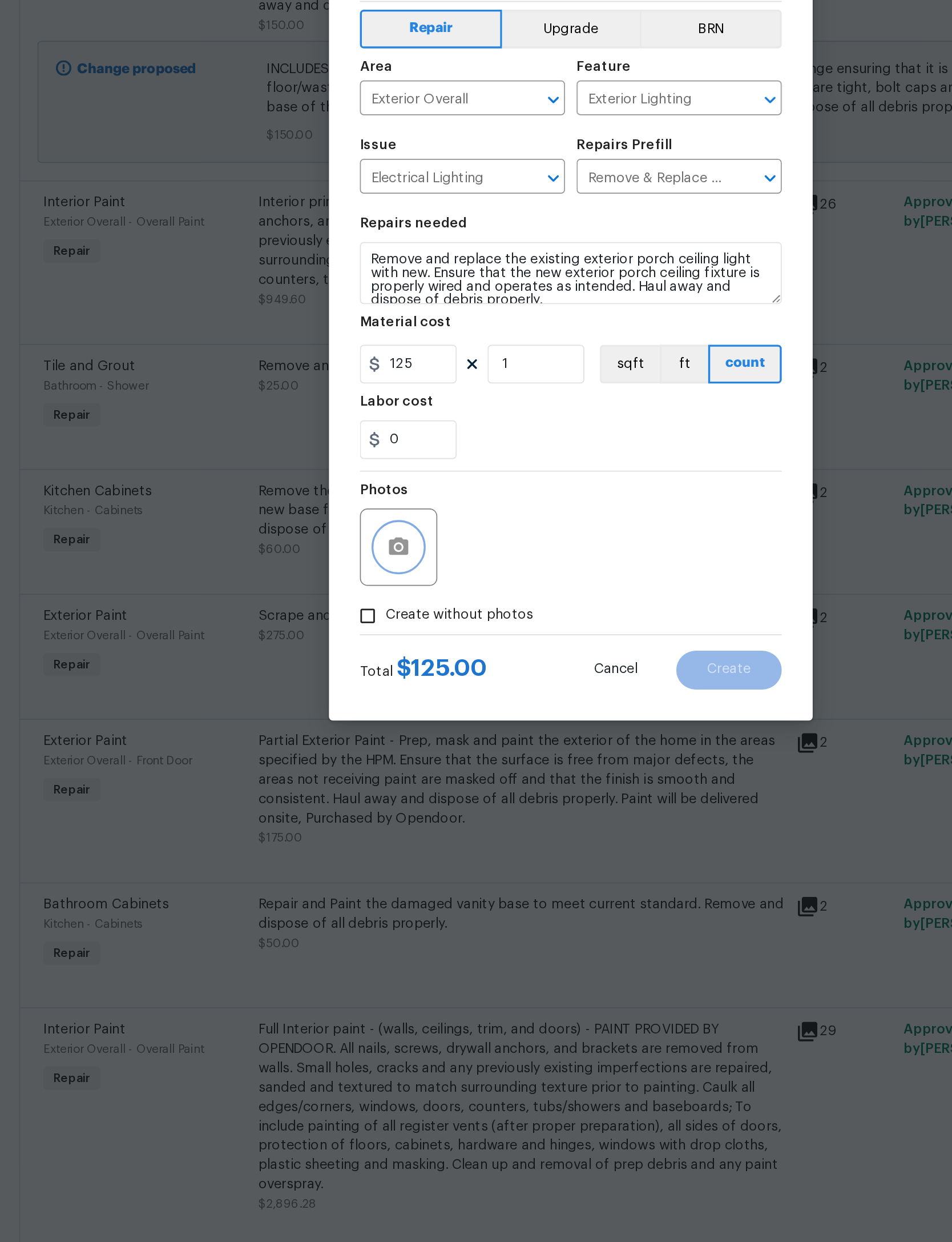
click at [373, 746] on circle "button" at bounding box center [374, 747] width 3 height 3
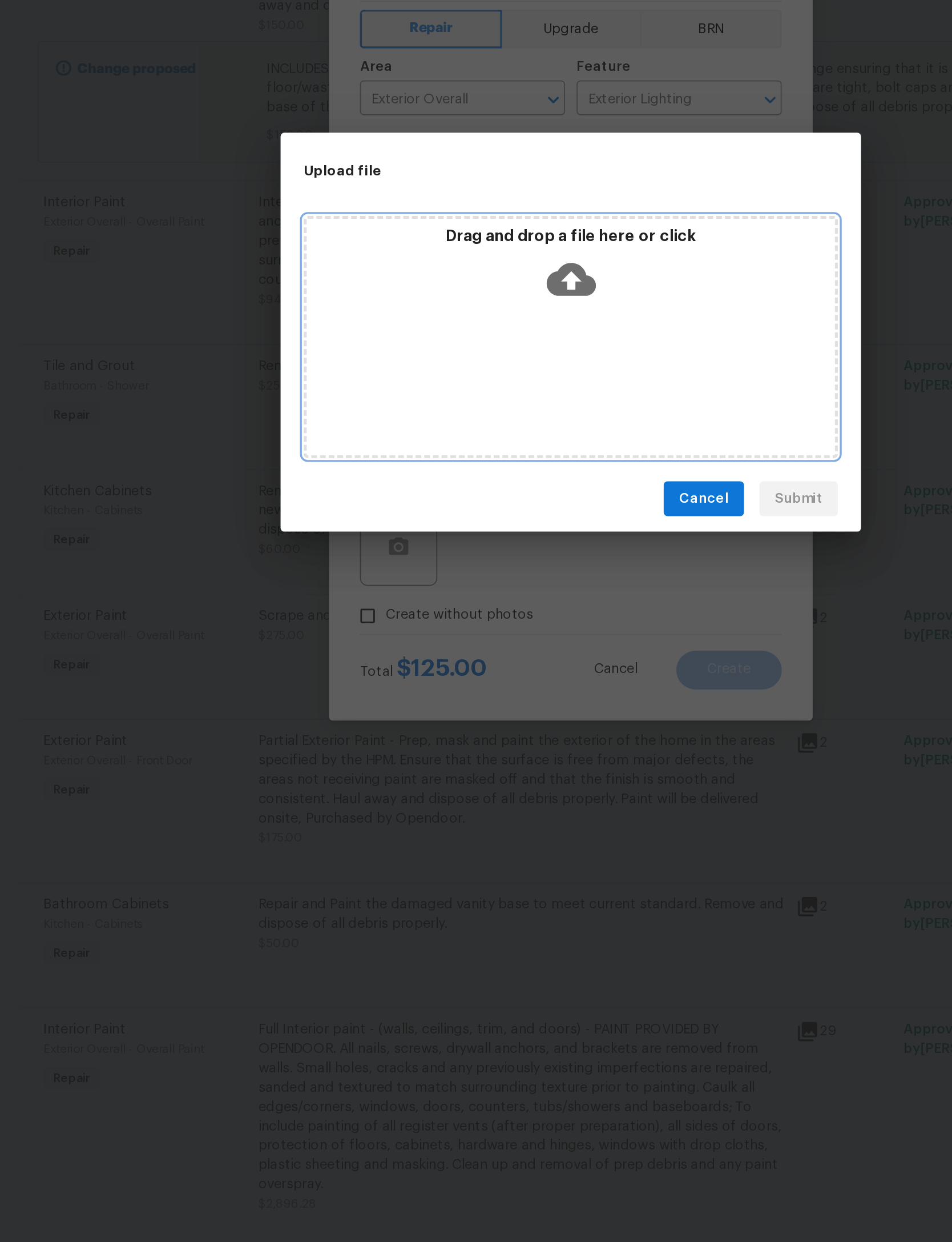
click at [462, 580] on icon at bounding box center [476, 590] width 29 height 19
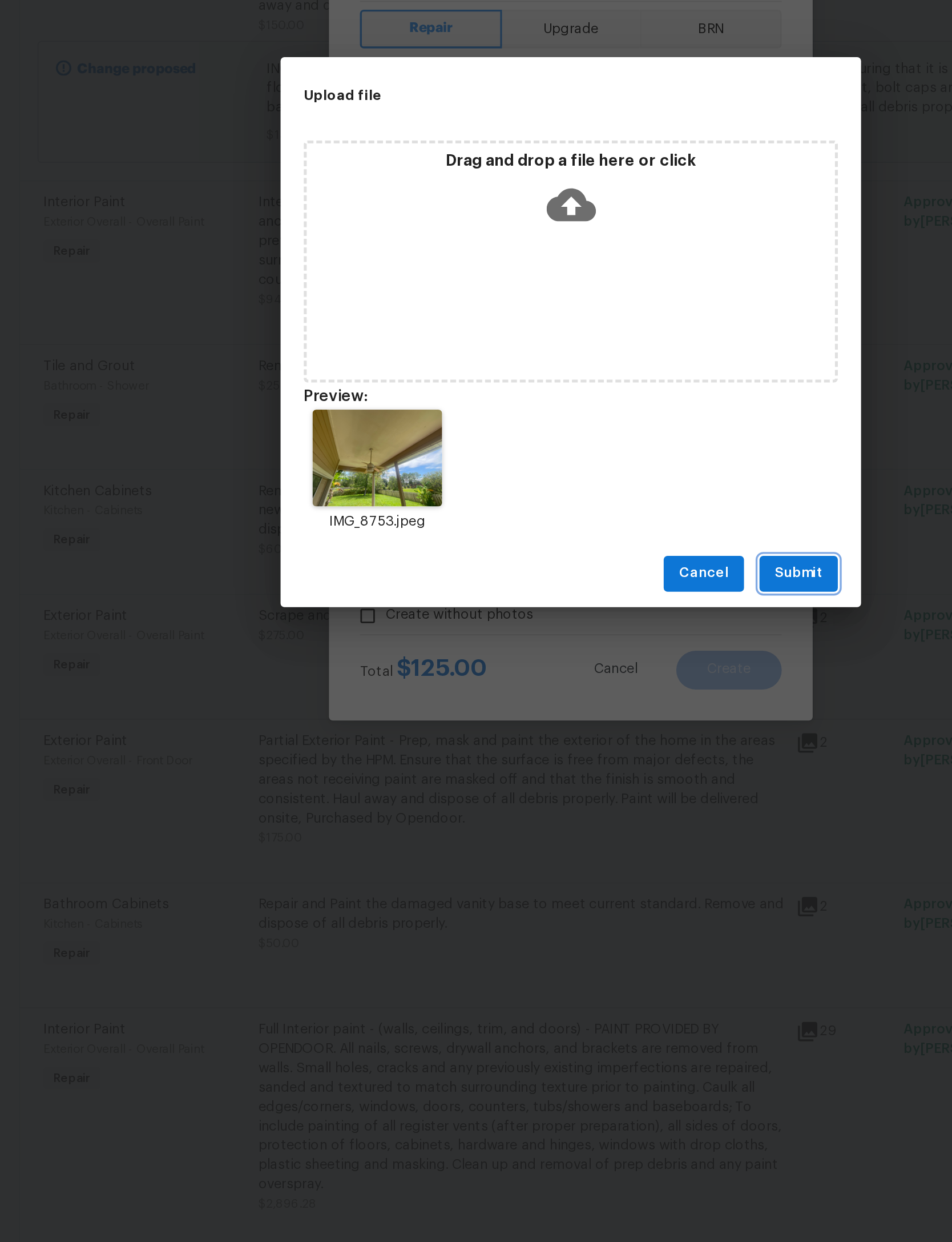
click at [597, 756] on span "Submit" at bounding box center [611, 764] width 28 height 14
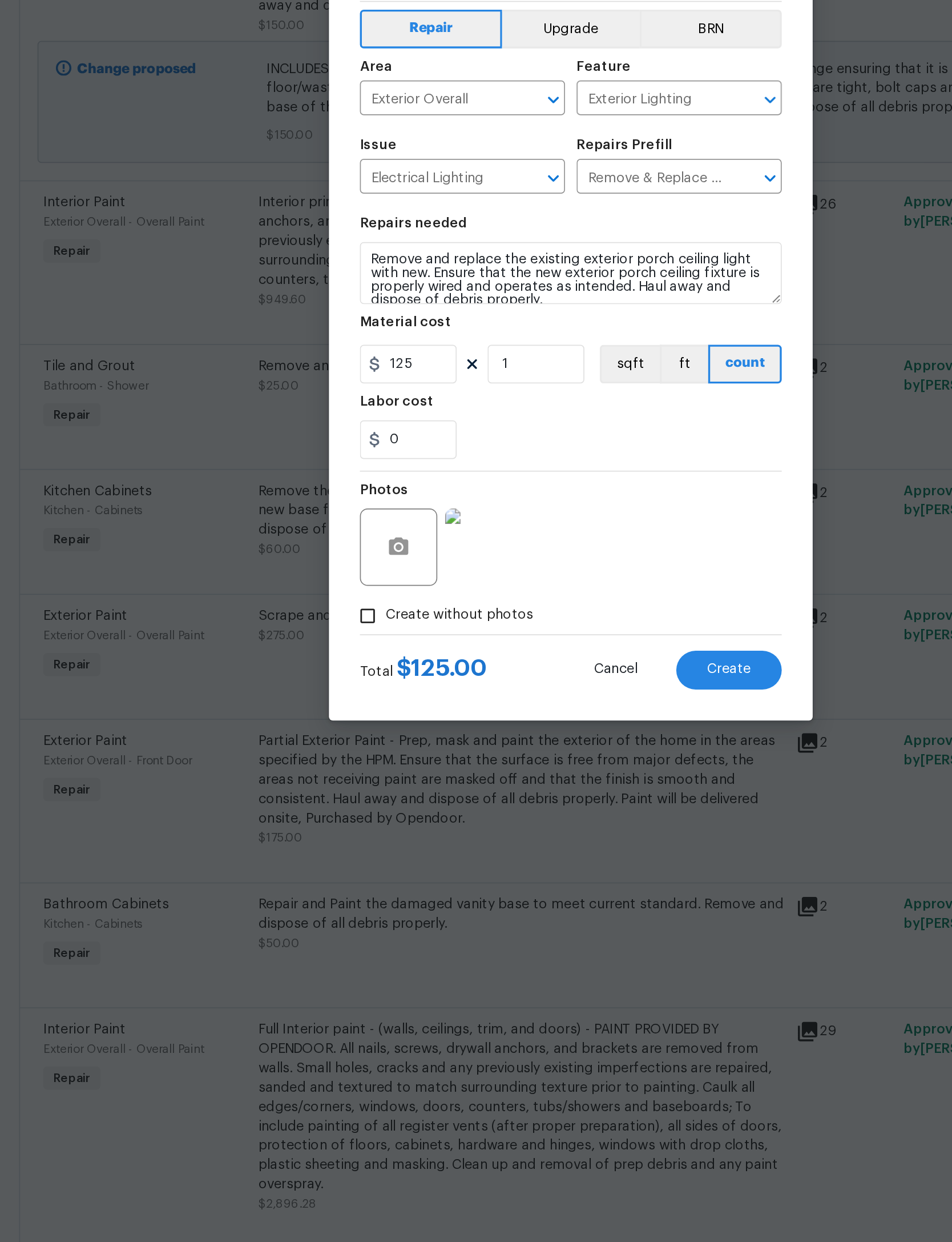
click at [556, 815] on span "Create" at bounding box center [569, 819] width 26 height 8
type input "0"
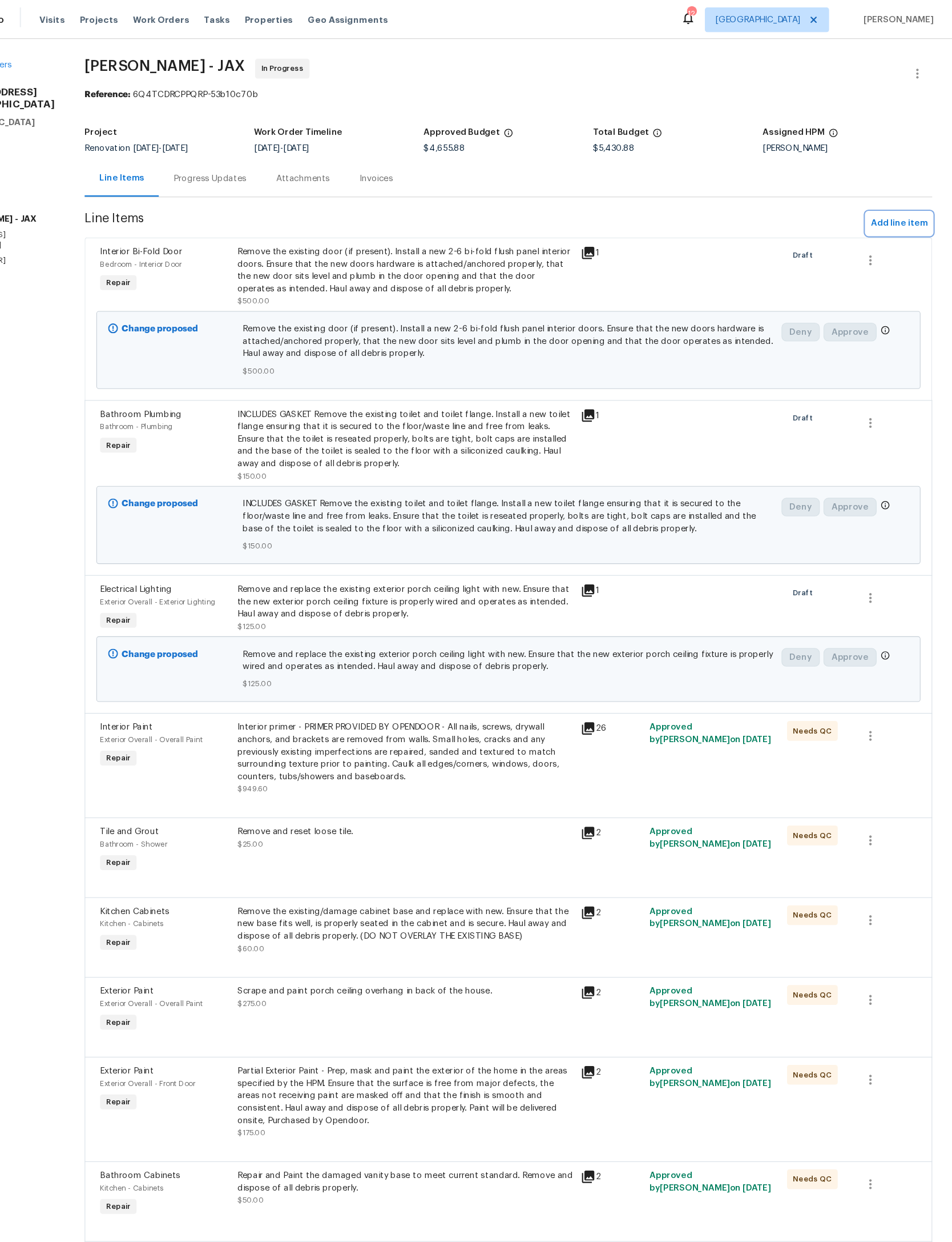
click at [878, 203] on span "Add line item" at bounding box center [903, 206] width 52 height 14
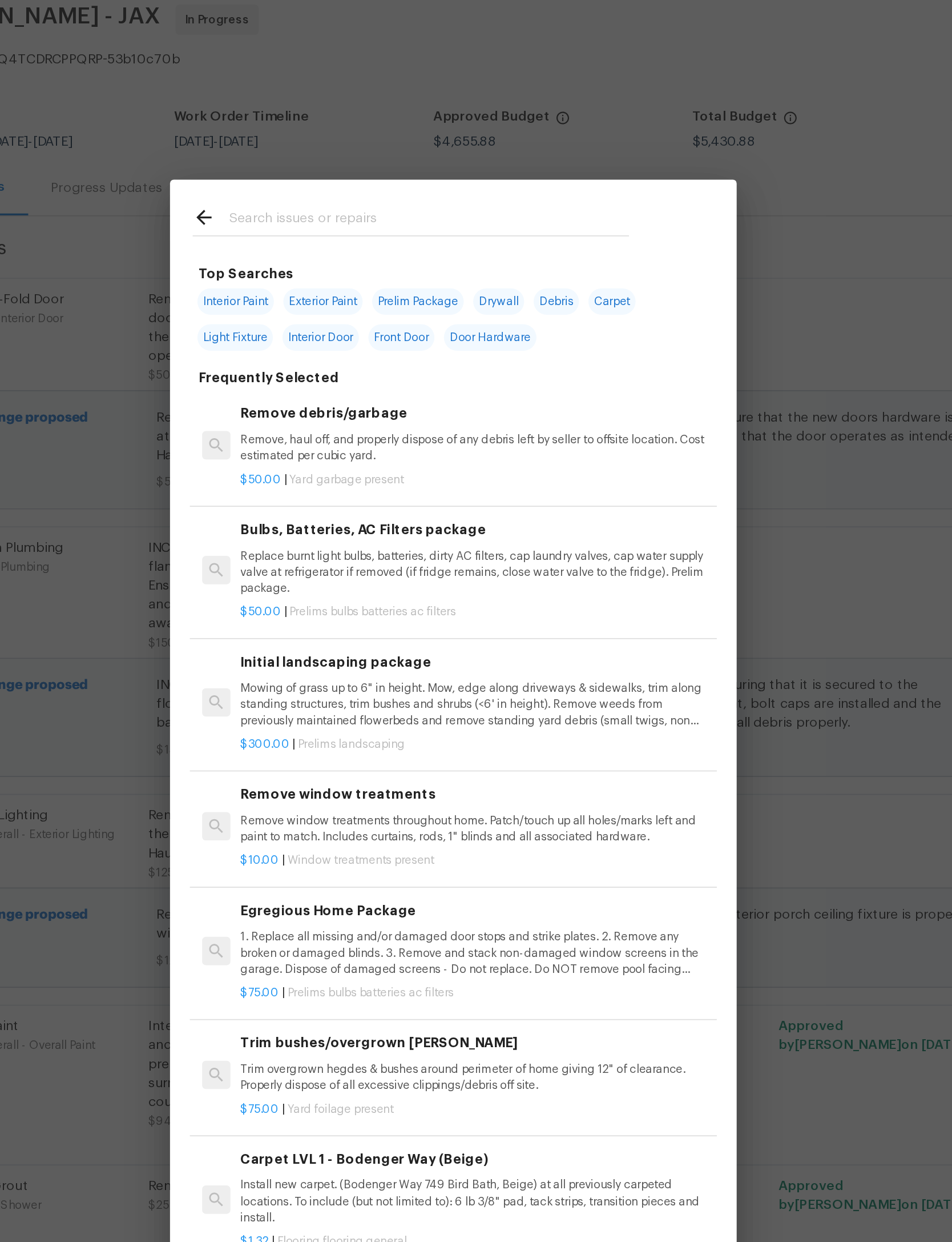
click at [325, 160] on div at bounding box center [450, 183] width 291 height 45
click at [346, 176] on input "text" at bounding box center [461, 184] width 242 height 17
type input "Drywall"
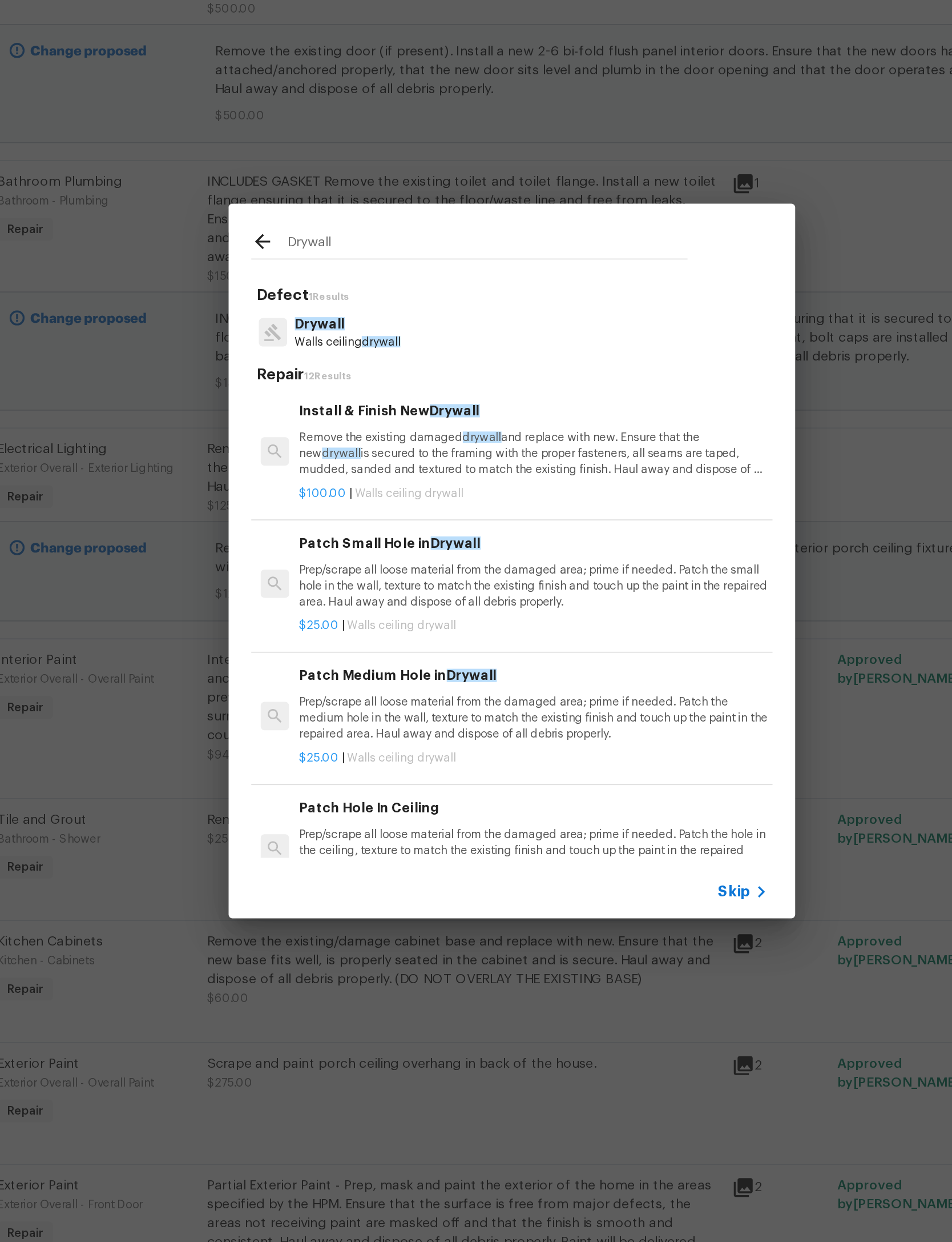
click at [348, 514] on div "Install & Finish New Drywall Remove the existing damaged drywall and replace wi…" at bounding box center [489, 537] width 283 height 47
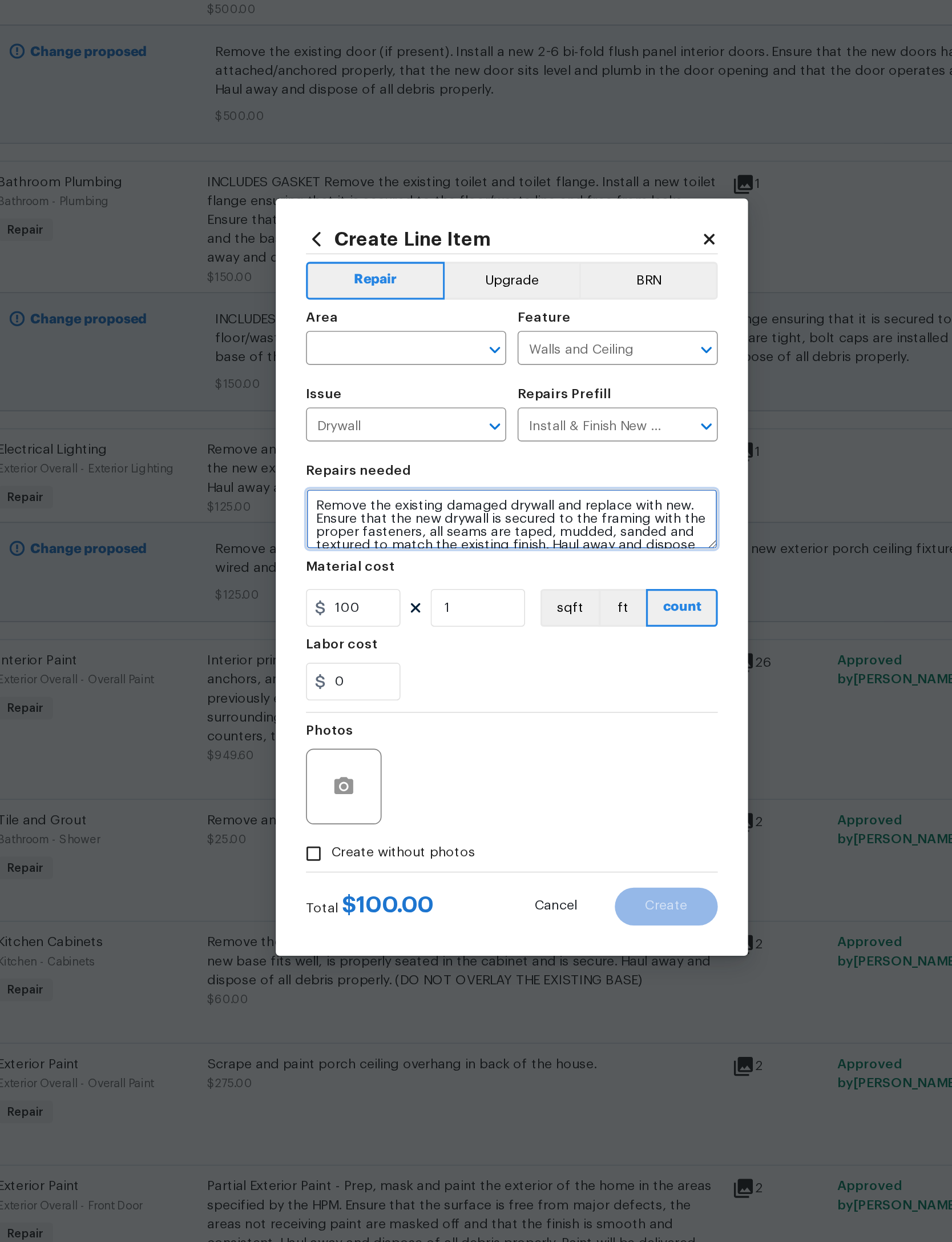
click at [351, 568] on textarea "Remove the existing damaged drywall and replace with new. Ensure that the new d…" at bounding box center [476, 585] width 249 height 37
type textarea "REMOVE SECURITY SUSTEM AMD Remove the existing damaged drywall and replace with…"
click at [351, 568] on textarea "REMOVE SECURITY SUSTEM AMD Remove the existing damaged drywall and replace with…" at bounding box center [476, 585] width 249 height 37
type input "0"
click at [351, 568] on textarea "REMOVE SECURITY SUSTEM AMD Remove the existing damaged drywall and replace with…" at bounding box center [476, 585] width 249 height 37
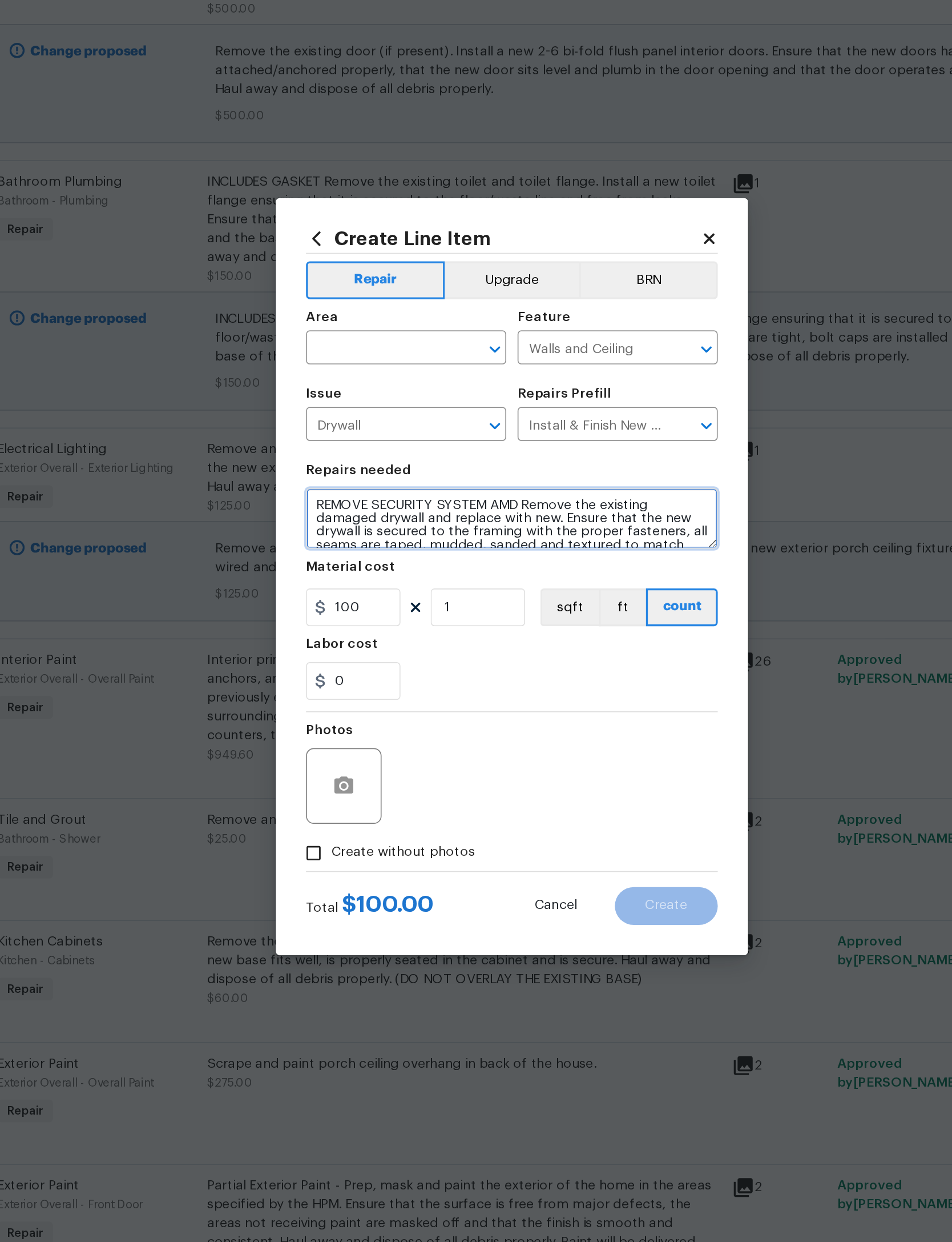
click at [357, 568] on textarea "REMOVE SECURITY SYSTEM AMD Remove the existing damaged drywall and replace with…" at bounding box center [476, 585] width 249 height 37
type textarea "REMOVE SECURITY SYSTEM AND COMPONENTS Remove the existing damaged drywall and r…"
click at [351, 658] on div "Labor cost" at bounding box center [476, 665] width 249 height 15
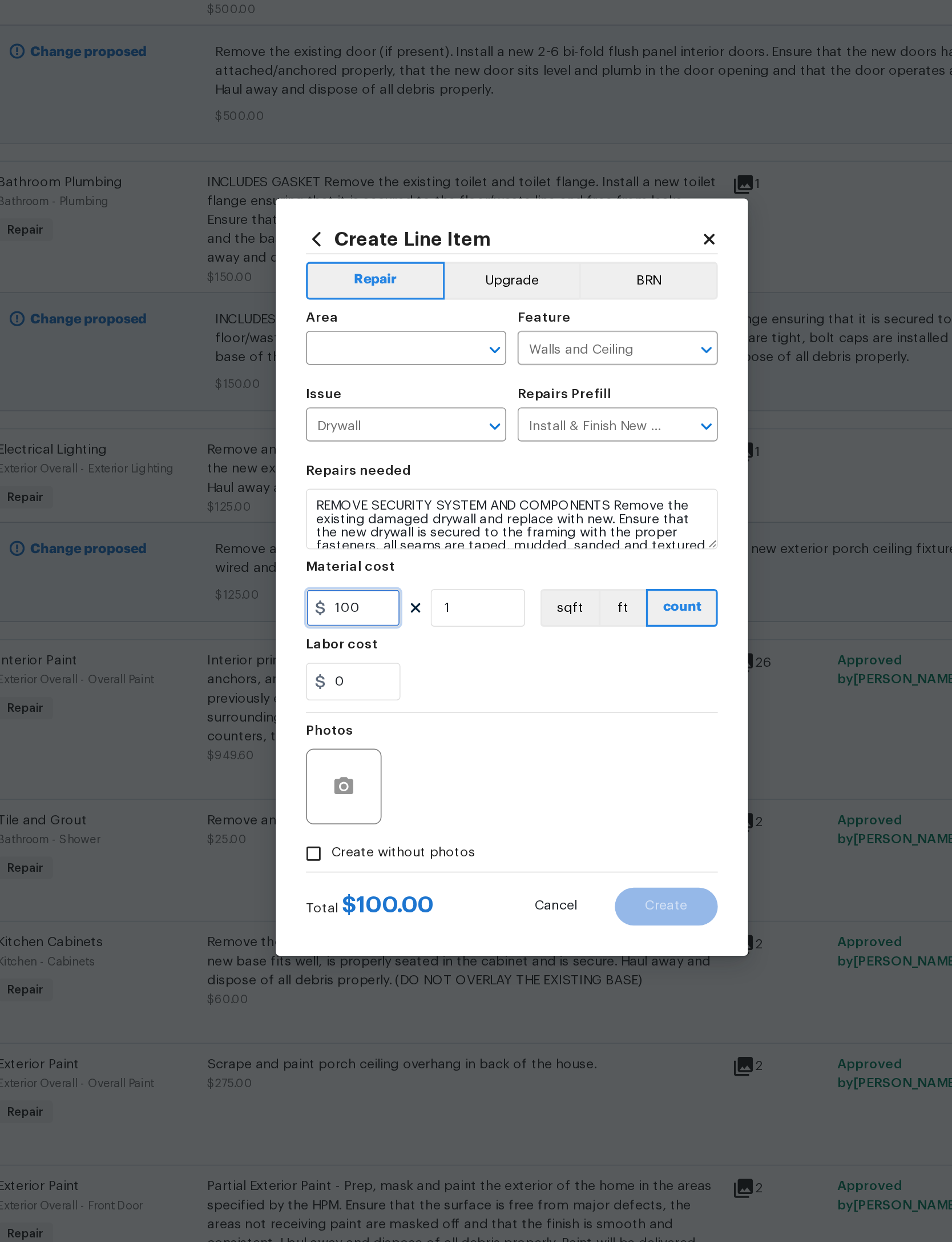
click at [351, 628] on input "100" at bounding box center [380, 640] width 57 height 23
type input "50"
click at [351, 703] on div "Photos" at bounding box center [476, 740] width 249 height 74
click at [361, 734] on button "button" at bounding box center [375, 748] width 28 height 28
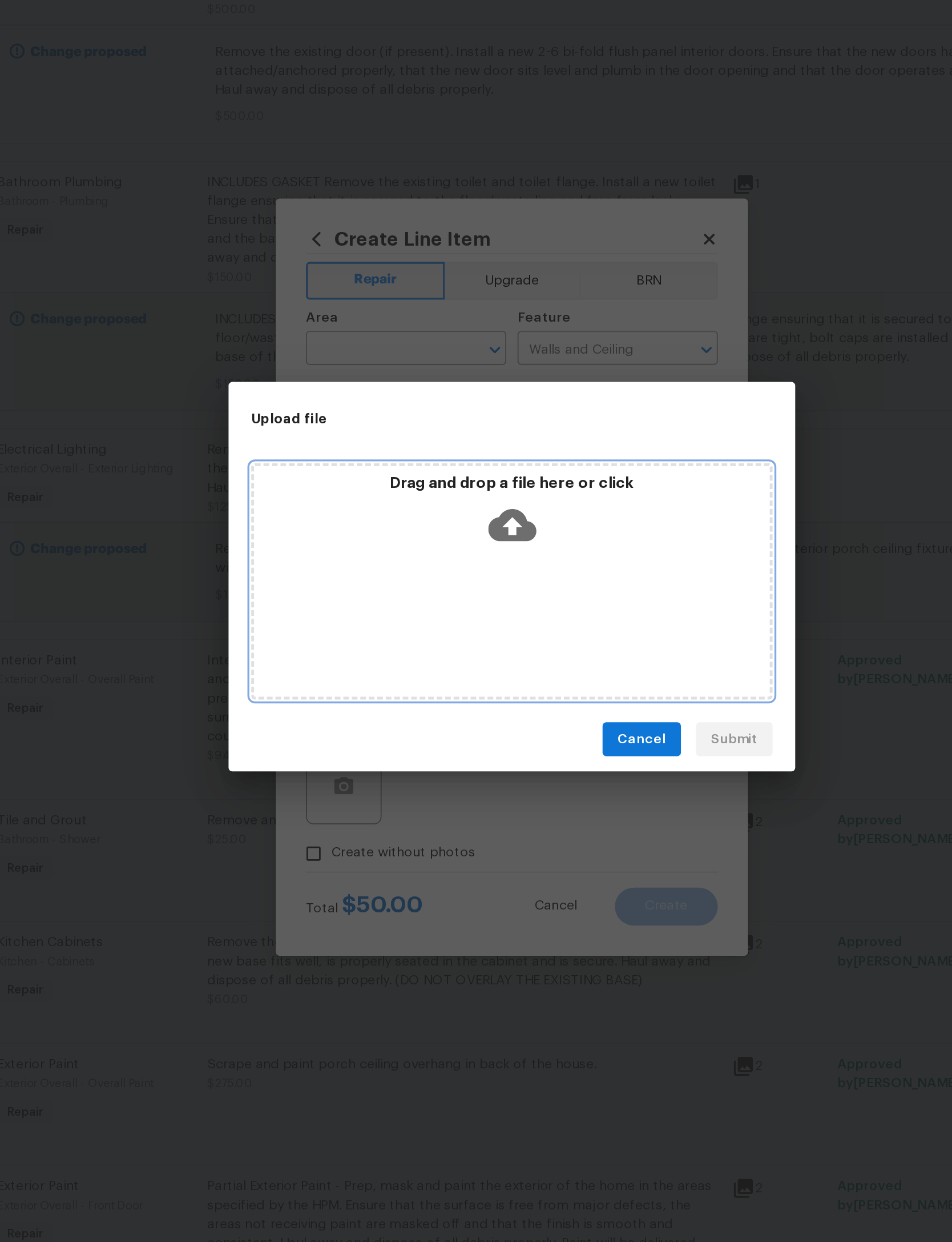
click at [462, 575] on icon at bounding box center [476, 589] width 29 height 29
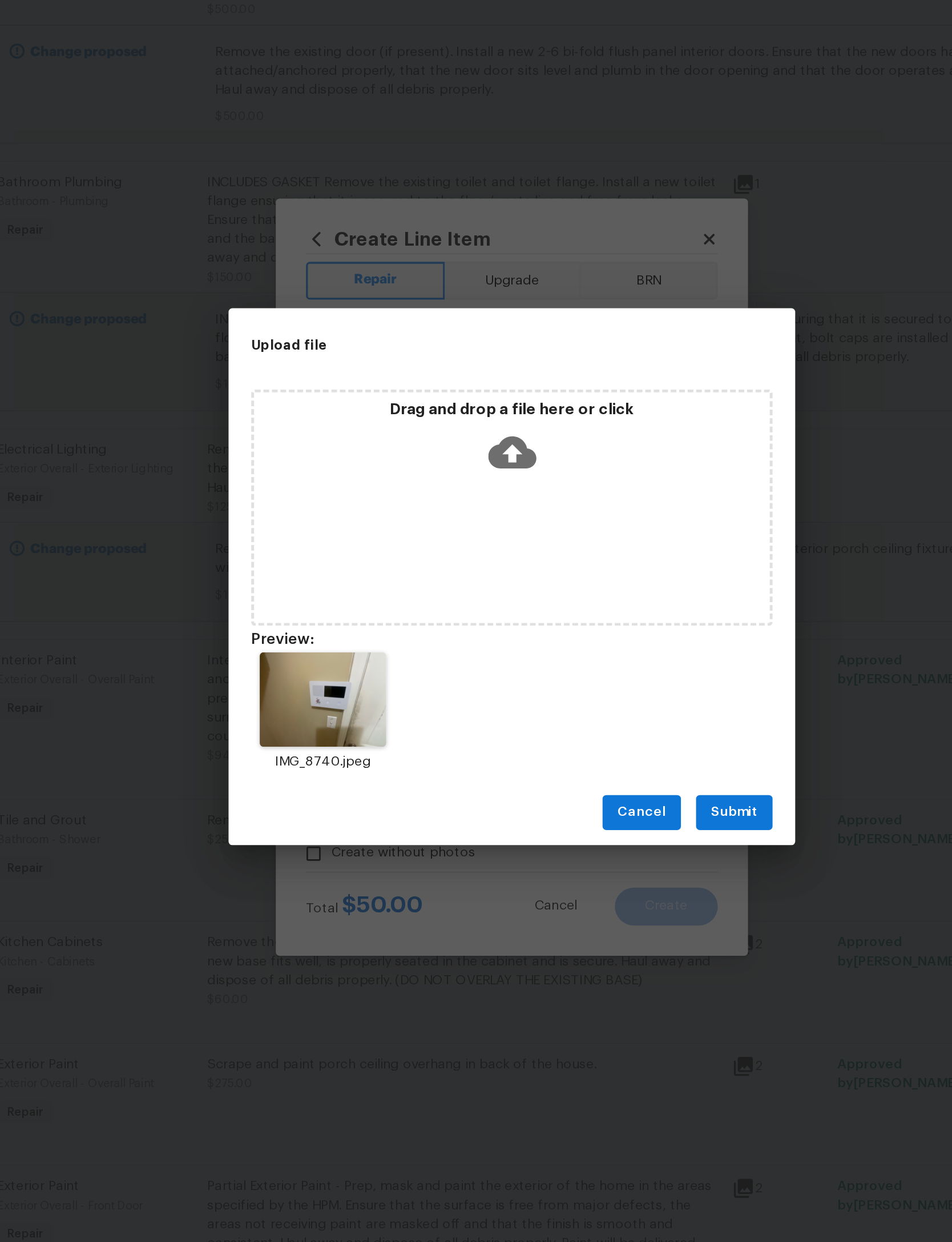
click at [597, 756] on span "Submit" at bounding box center [611, 764] width 28 height 14
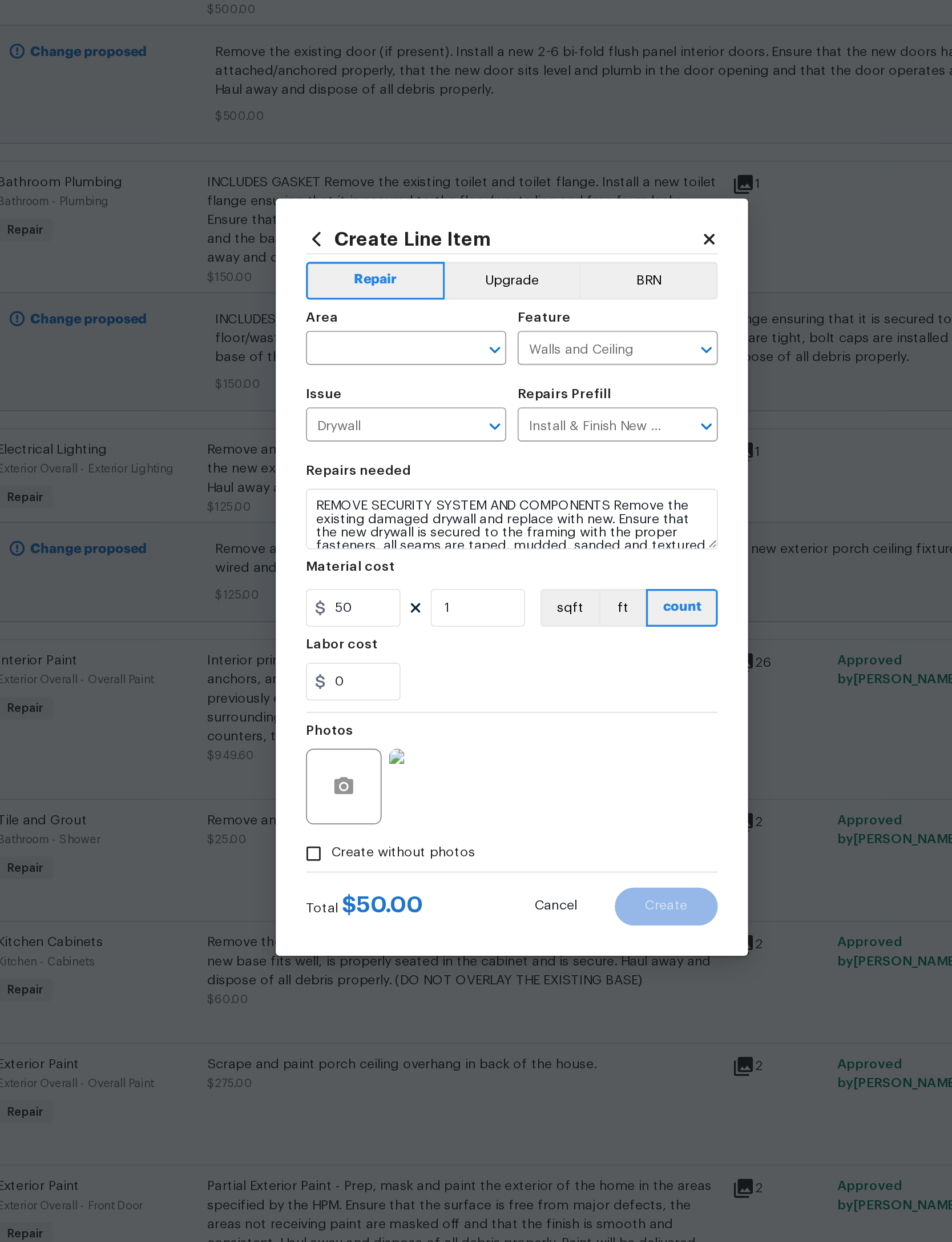
click at [351, 475] on input "text" at bounding box center [396, 484] width 89 height 18
click at [351, 507] on li "Interior Overall" at bounding box center [412, 516] width 121 height 19
type input "Interior Overall"
click at [400, 703] on div "Photos" at bounding box center [476, 740] width 249 height 74
click at [556, 815] on span "Create" at bounding box center [569, 819] width 26 height 8
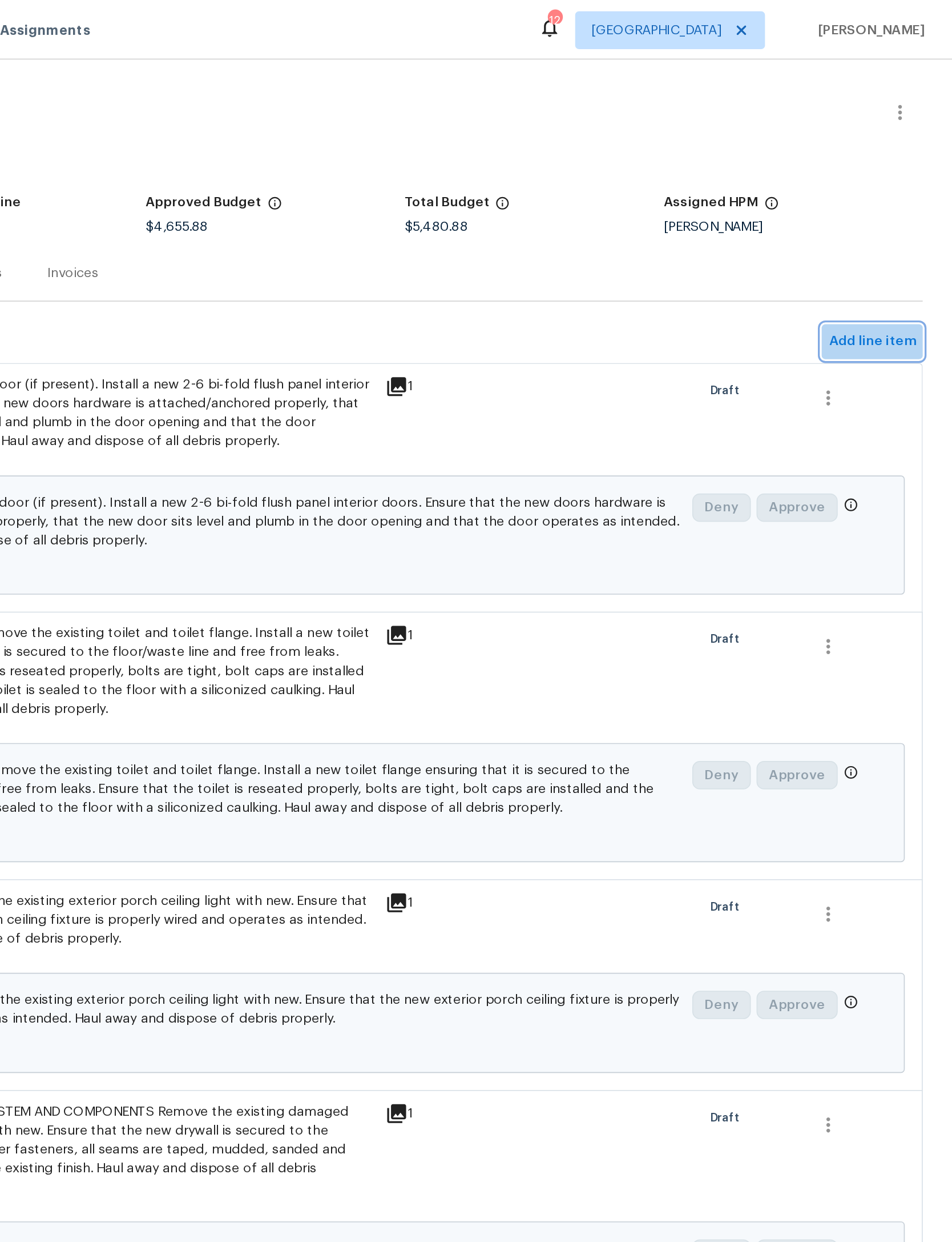
click at [878, 206] on span "Add line item" at bounding box center [903, 206] width 52 height 14
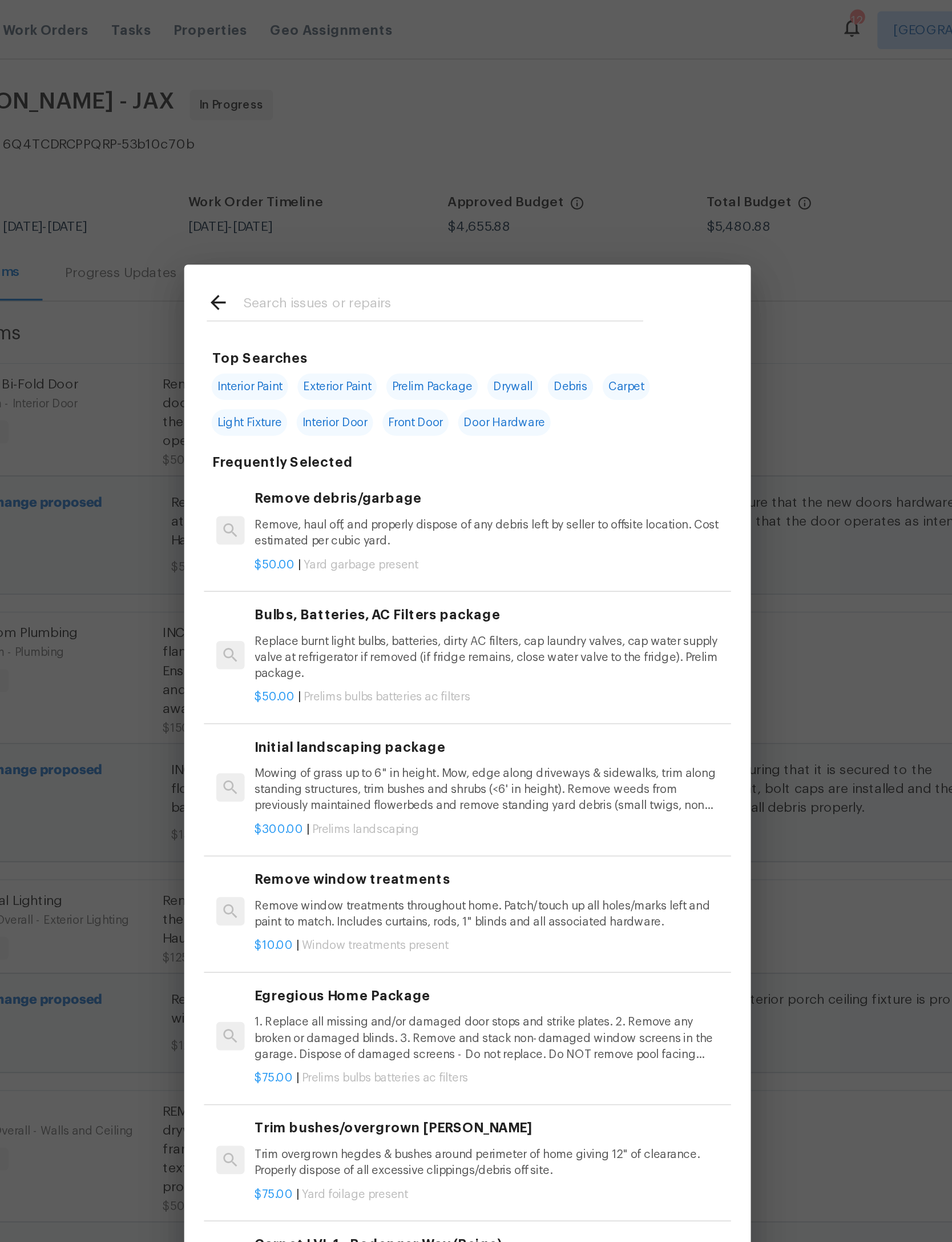
click at [349, 186] on input "text" at bounding box center [461, 184] width 242 height 17
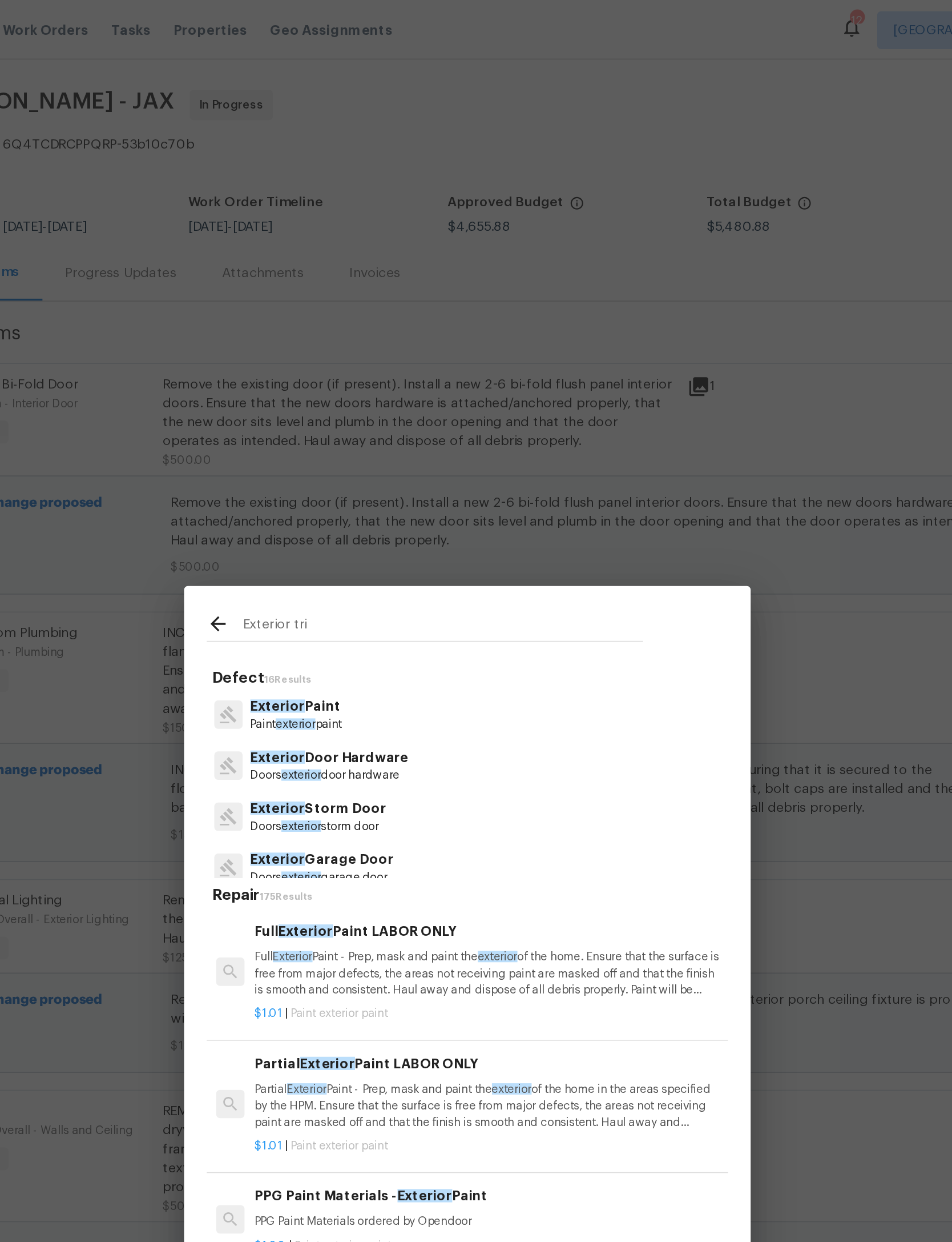
type input "Exterior trim"
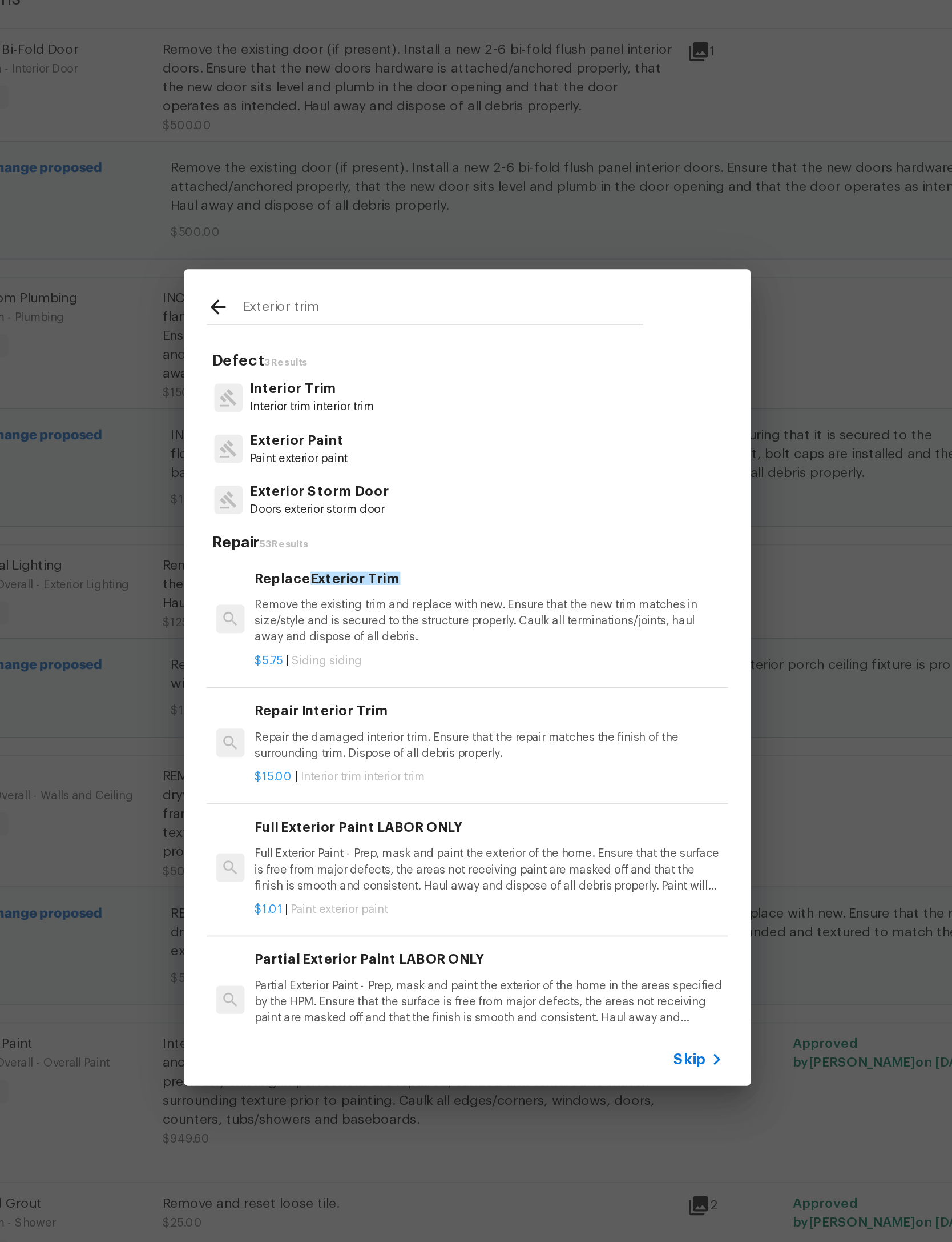
click at [348, 546] on div "Replace Exterior Trim Remove the existing trim and replace with new. Ensure tha…" at bounding box center [489, 569] width 283 height 47
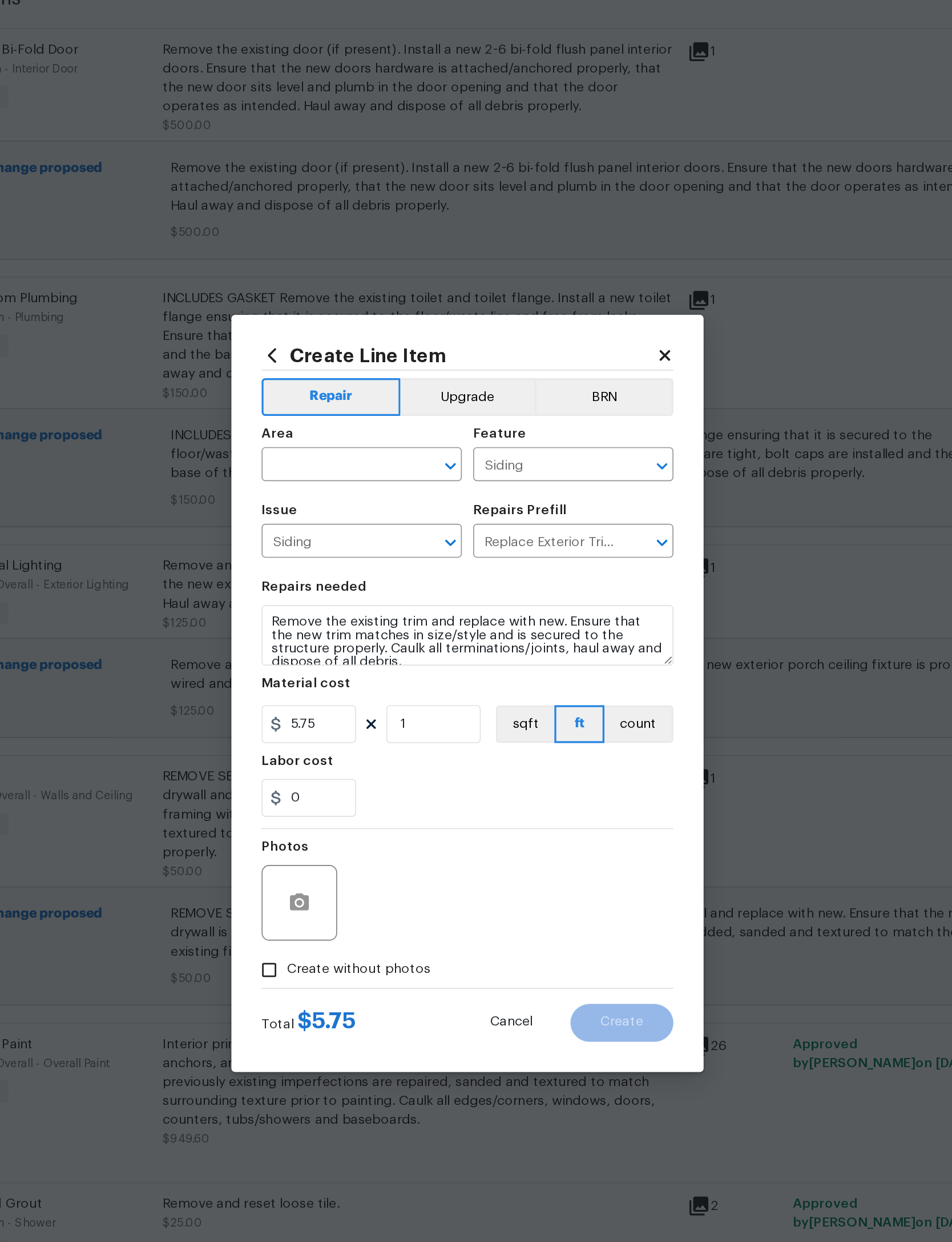
click at [351, 475] on input "text" at bounding box center [396, 484] width 89 height 18
click at [351, 507] on li "Exterior Overall" at bounding box center [412, 516] width 121 height 19
type input "Exterior Overall"
click at [351, 628] on input "5.75" at bounding box center [380, 640] width 57 height 23
type input "225"
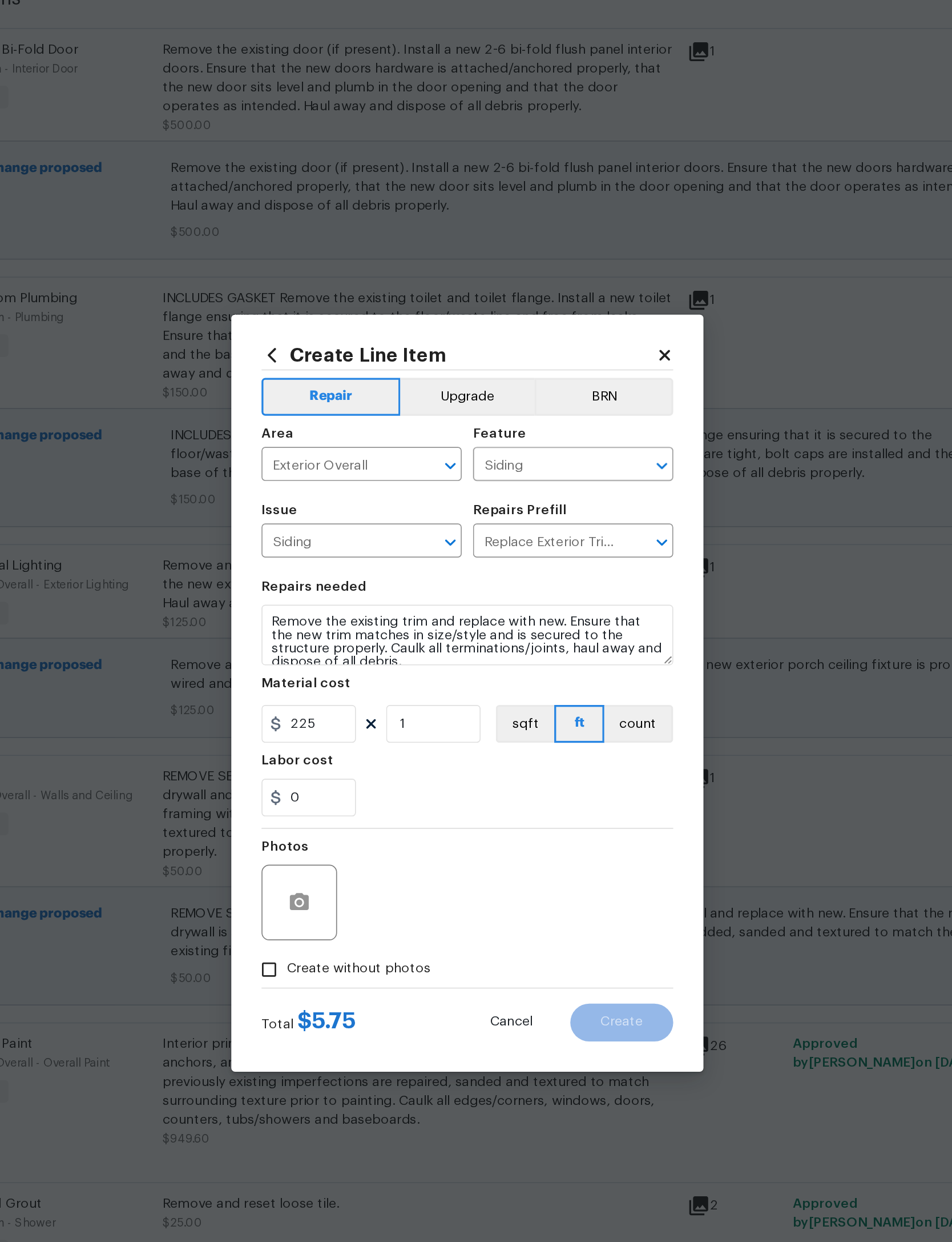
click at [351, 673] on div "0" at bounding box center [476, 684] width 249 height 23
click at [373, 746] on circle "button" at bounding box center [374, 747] width 3 height 3
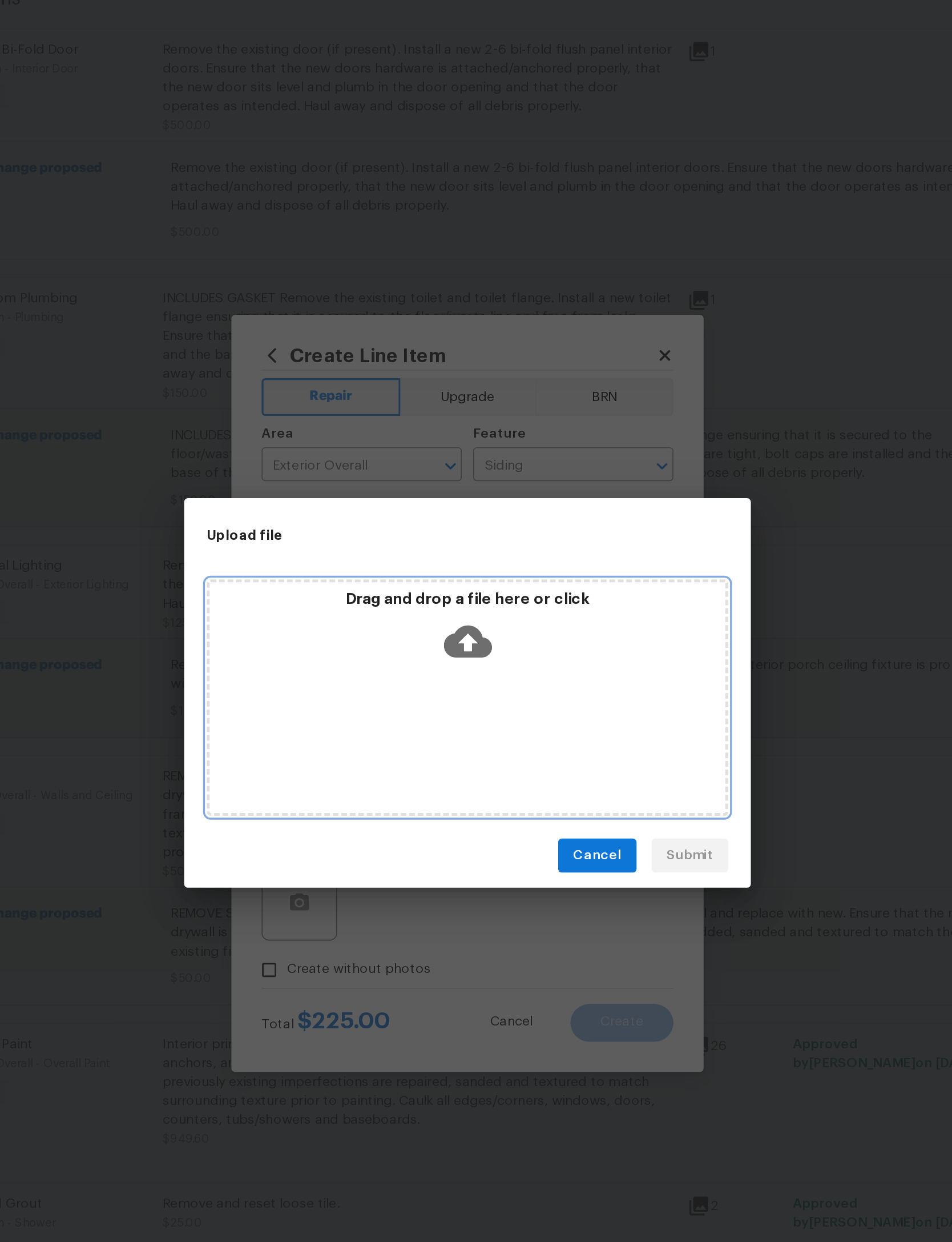
click at [462, 575] on icon at bounding box center [476, 589] width 29 height 29
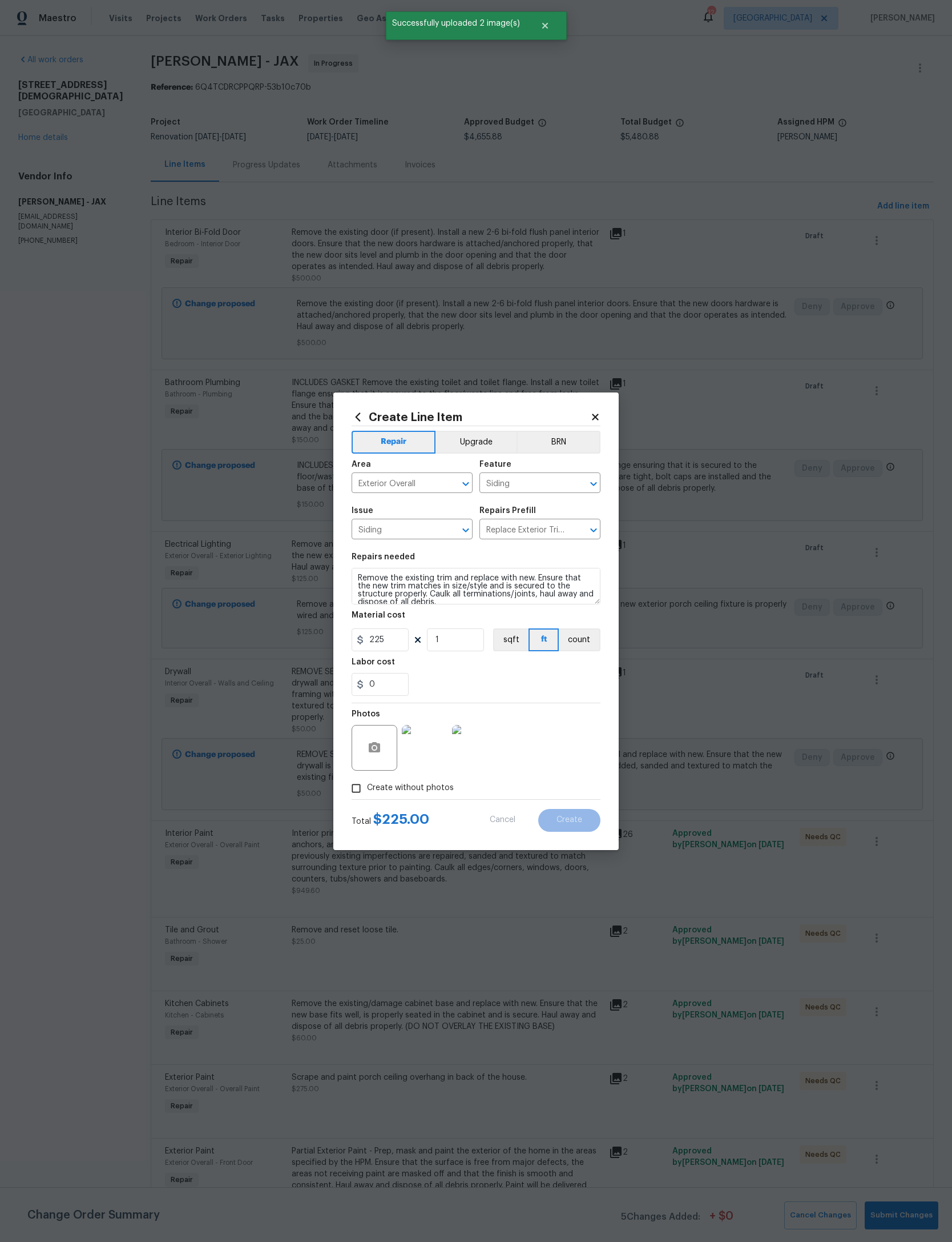
scroll to position [202, 193]
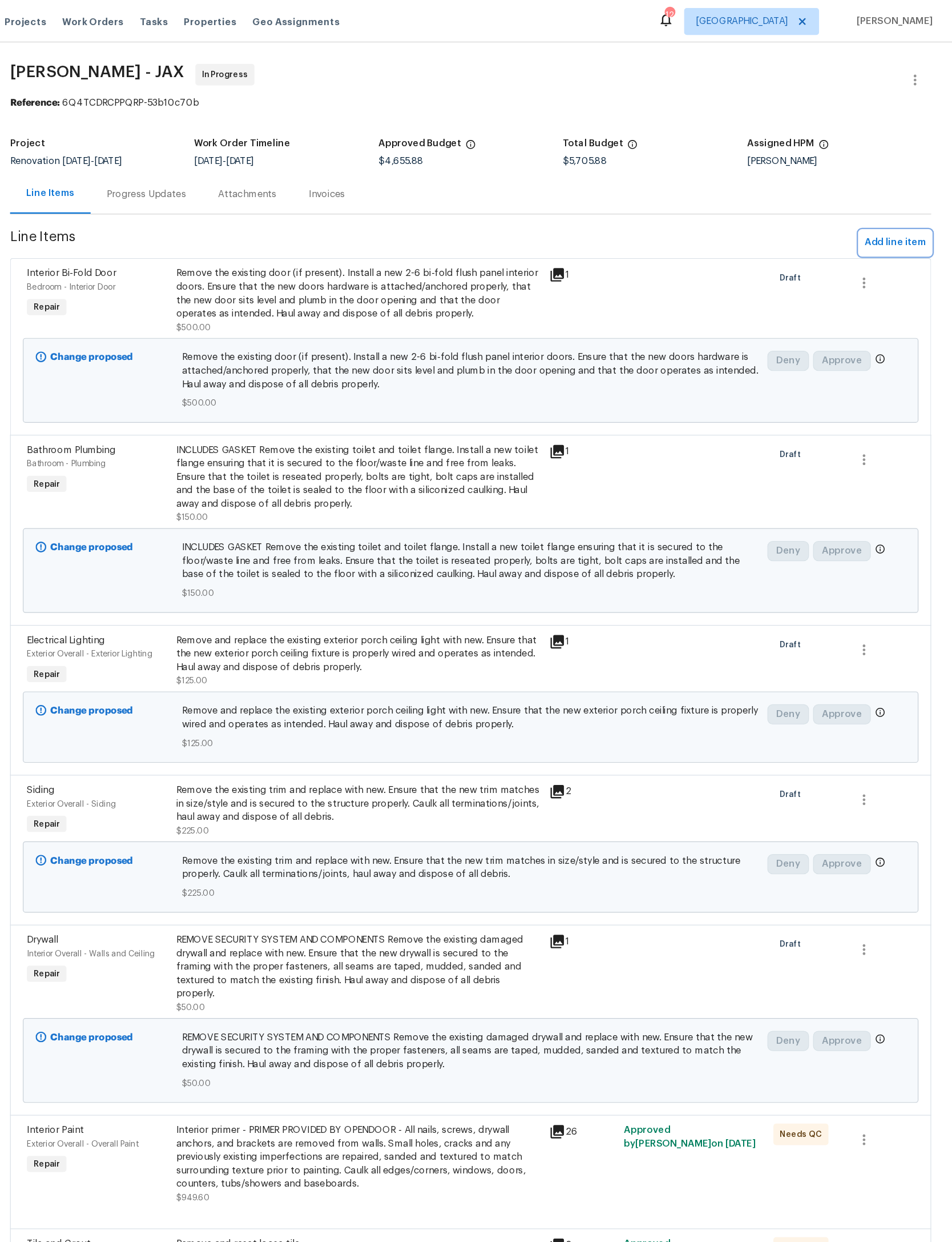
click at [873, 199] on button "Add line item" at bounding box center [903, 206] width 61 height 21
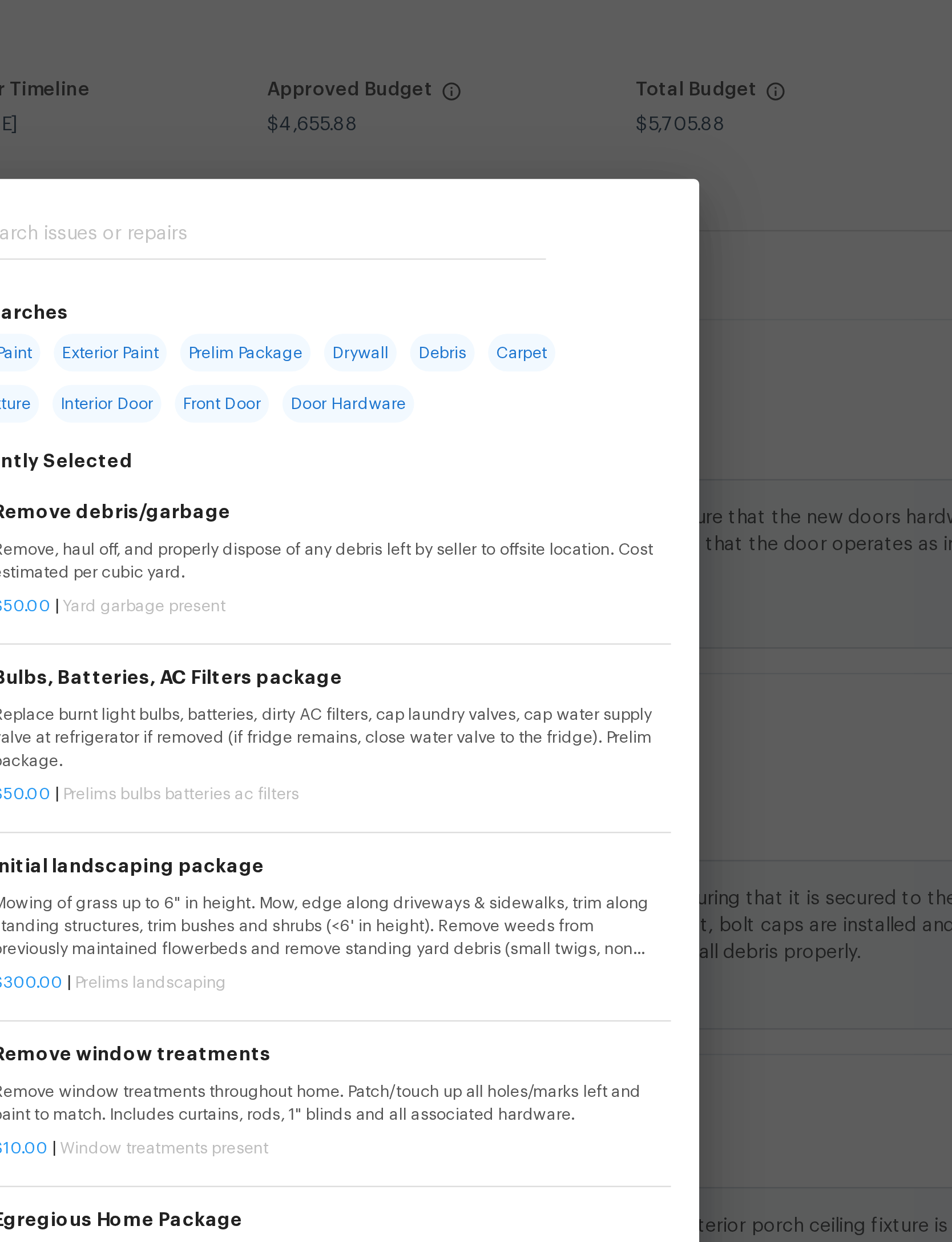
click at [340, 176] on input "text" at bounding box center [461, 184] width 242 height 17
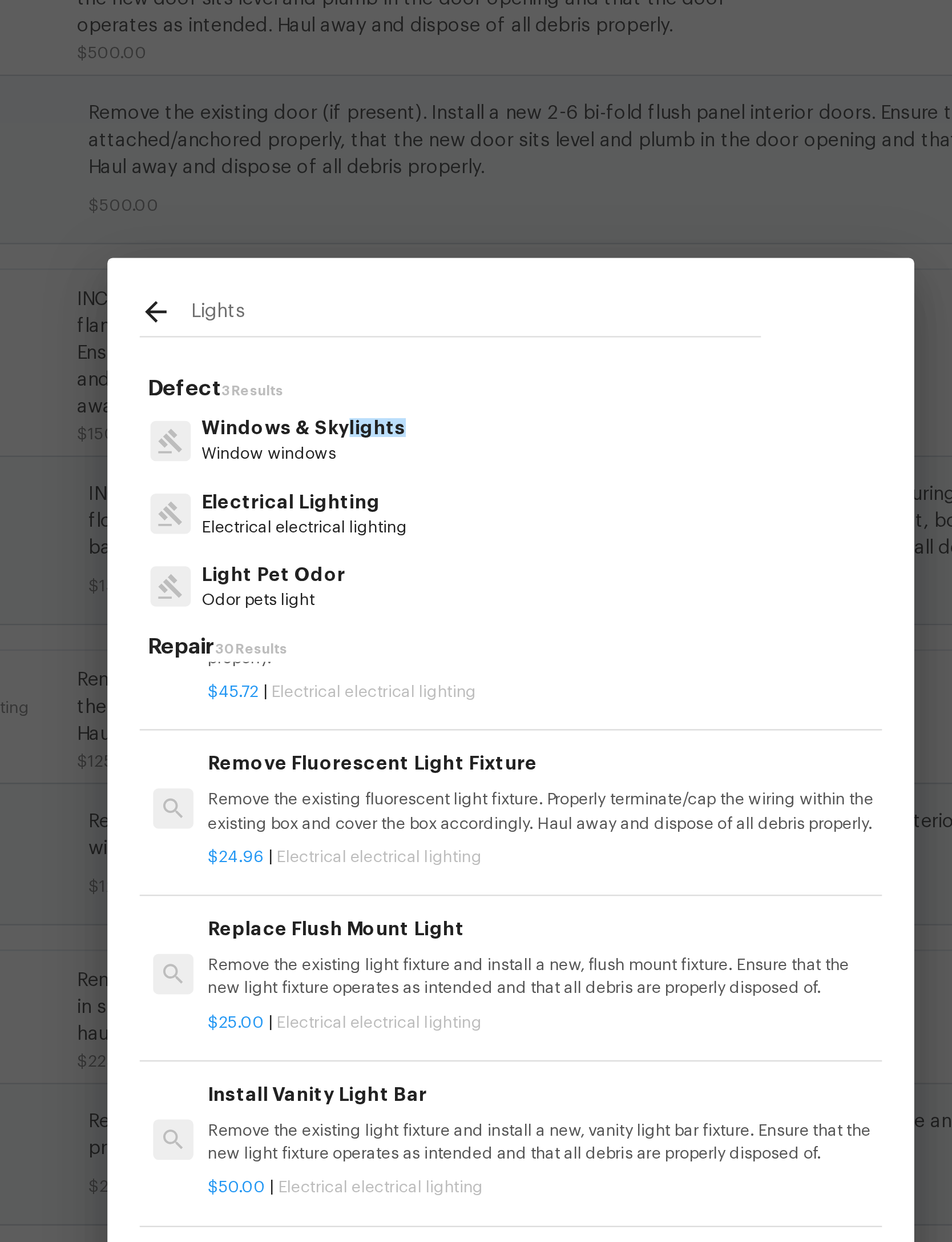
scroll to position [142, -1]
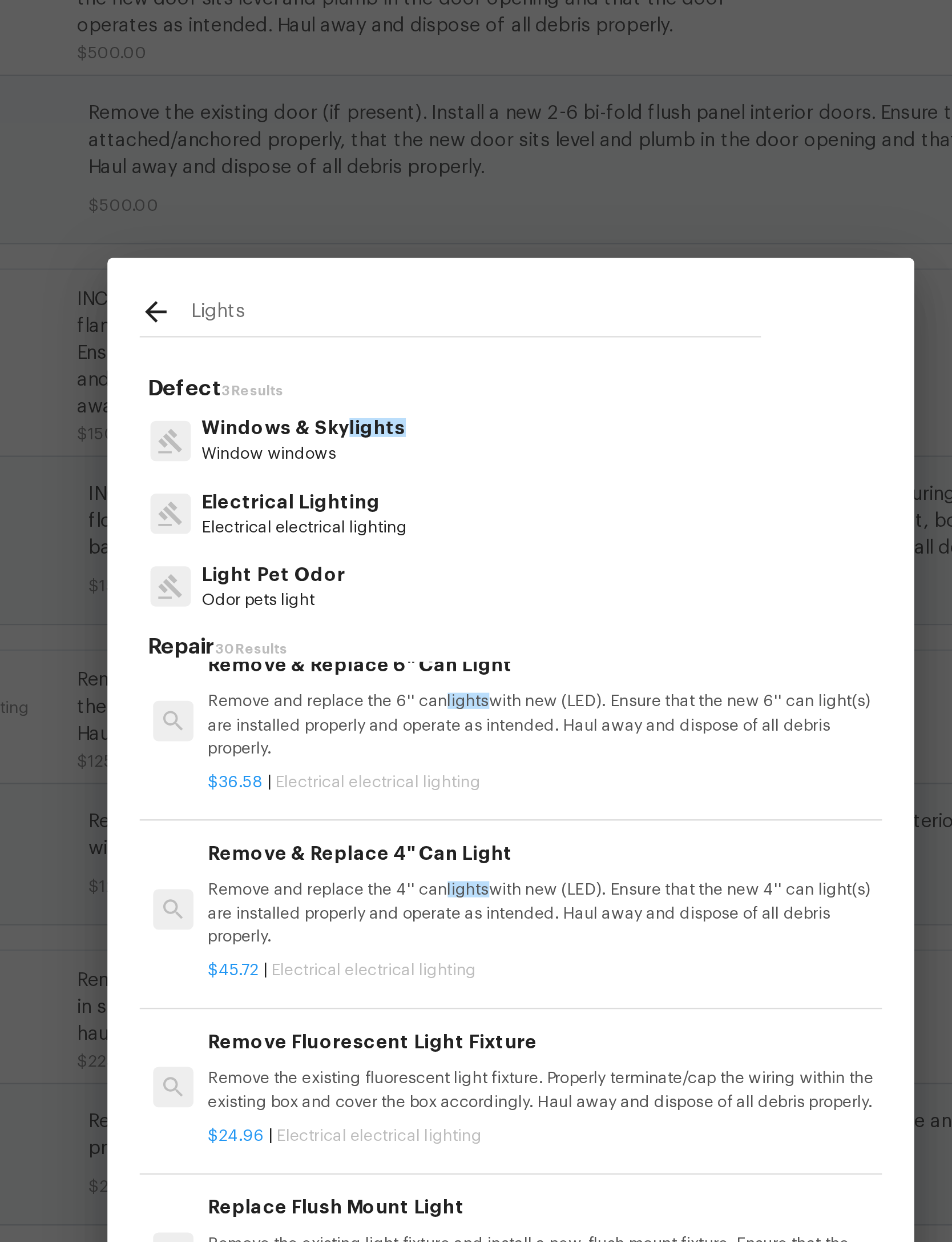
click at [340, 381] on input "Lights" at bounding box center [461, 389] width 242 height 17
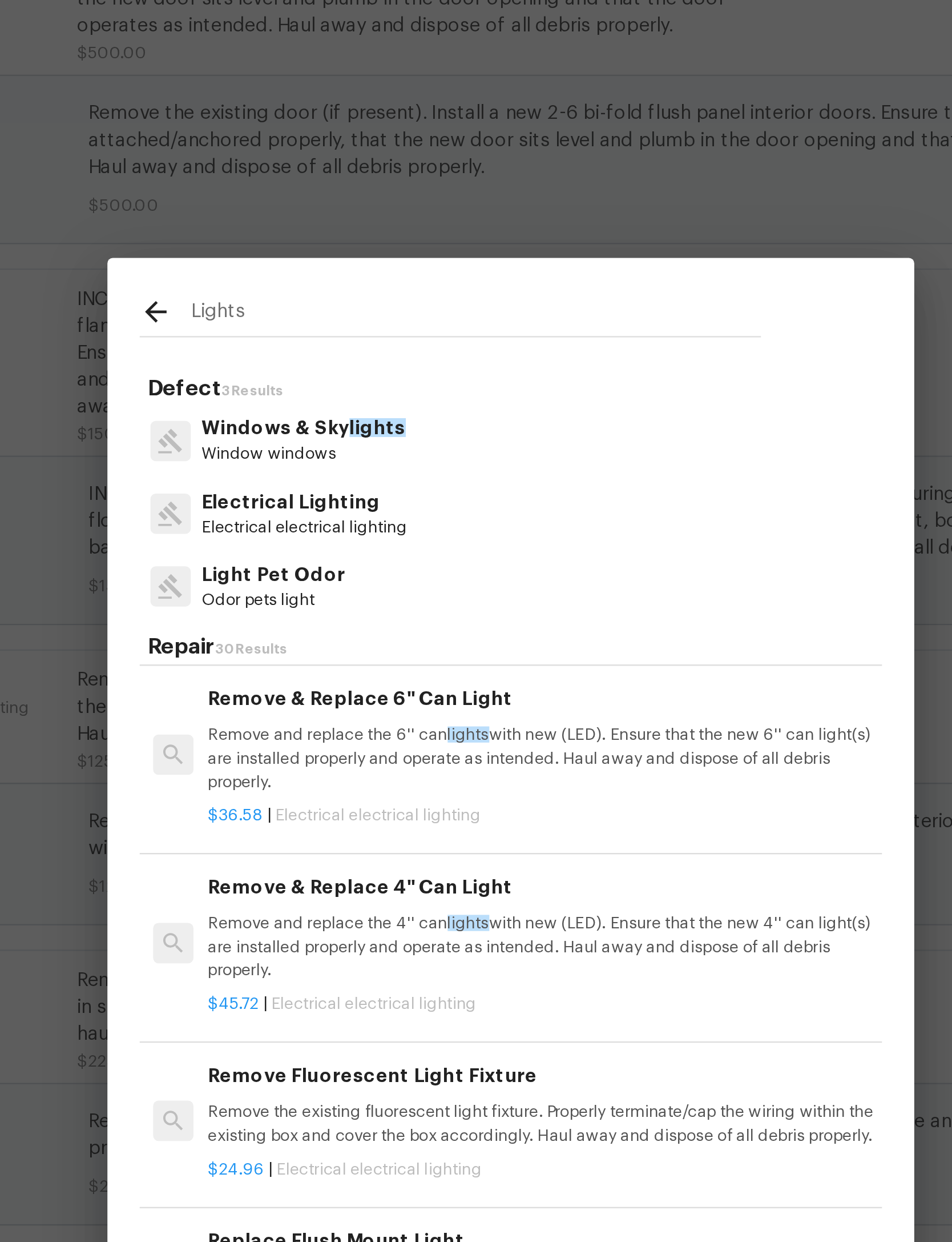
scroll to position [60, 0]
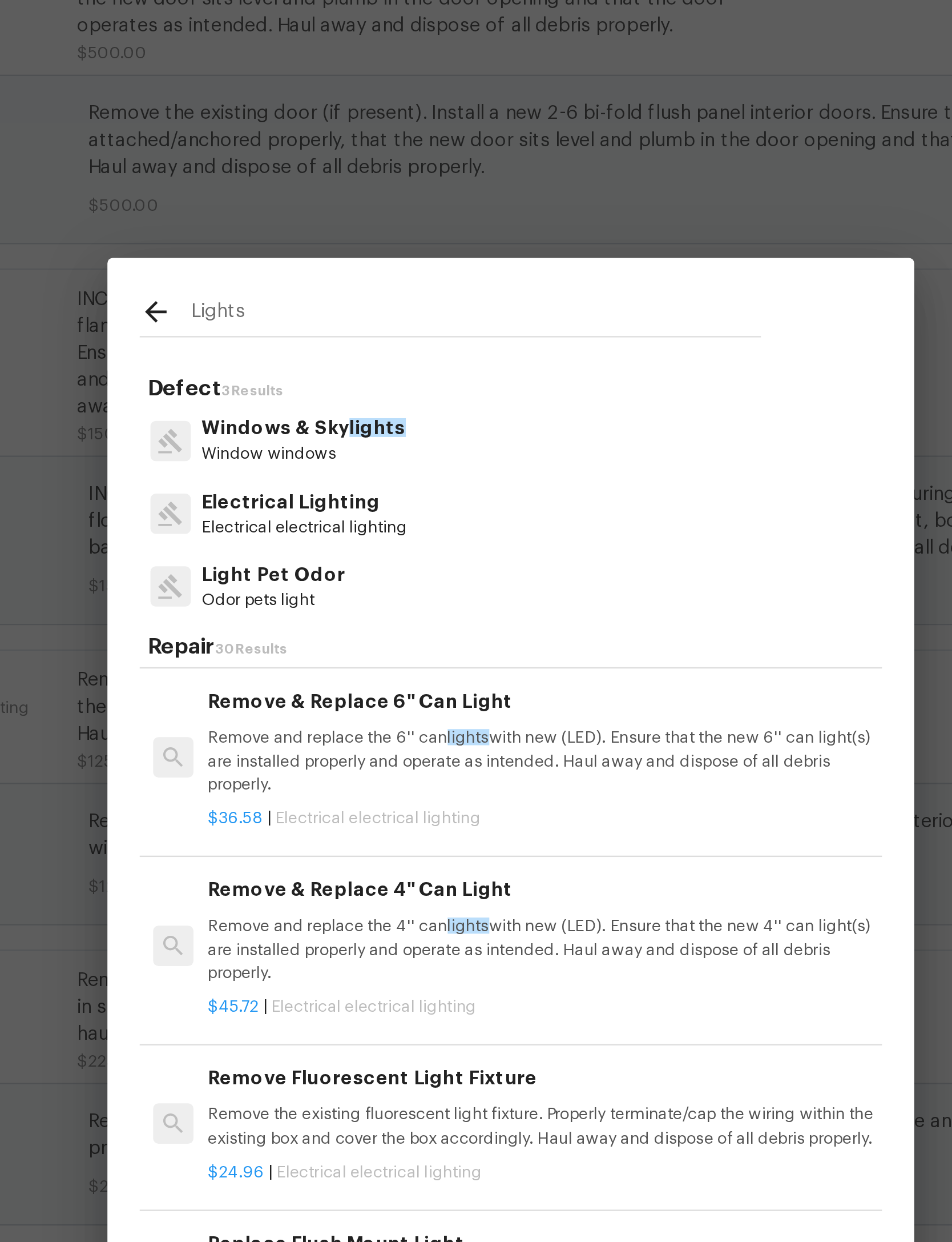
click at [340, 381] on input "Lights" at bounding box center [461, 389] width 242 height 17
type input "L"
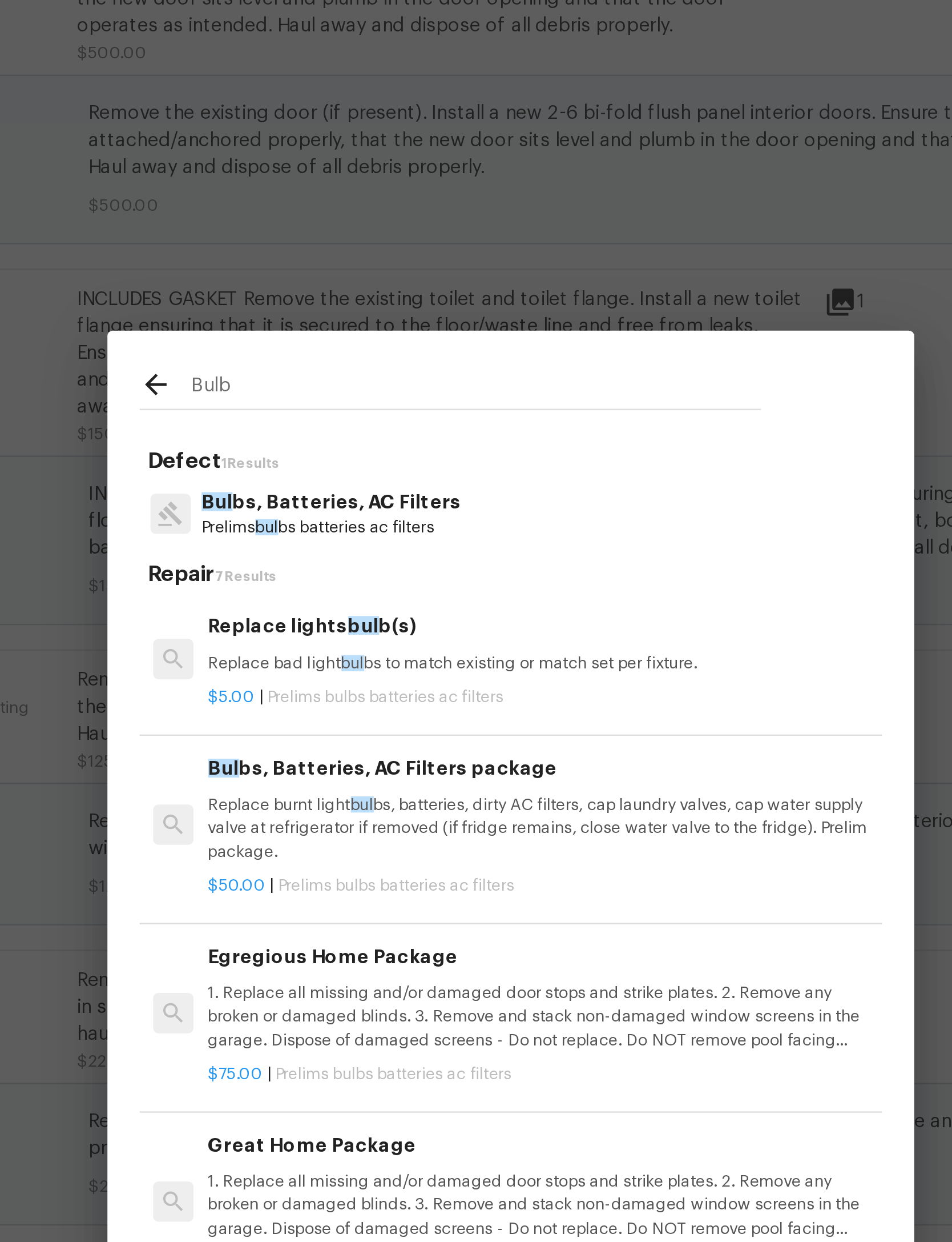
type input "Bulbs"
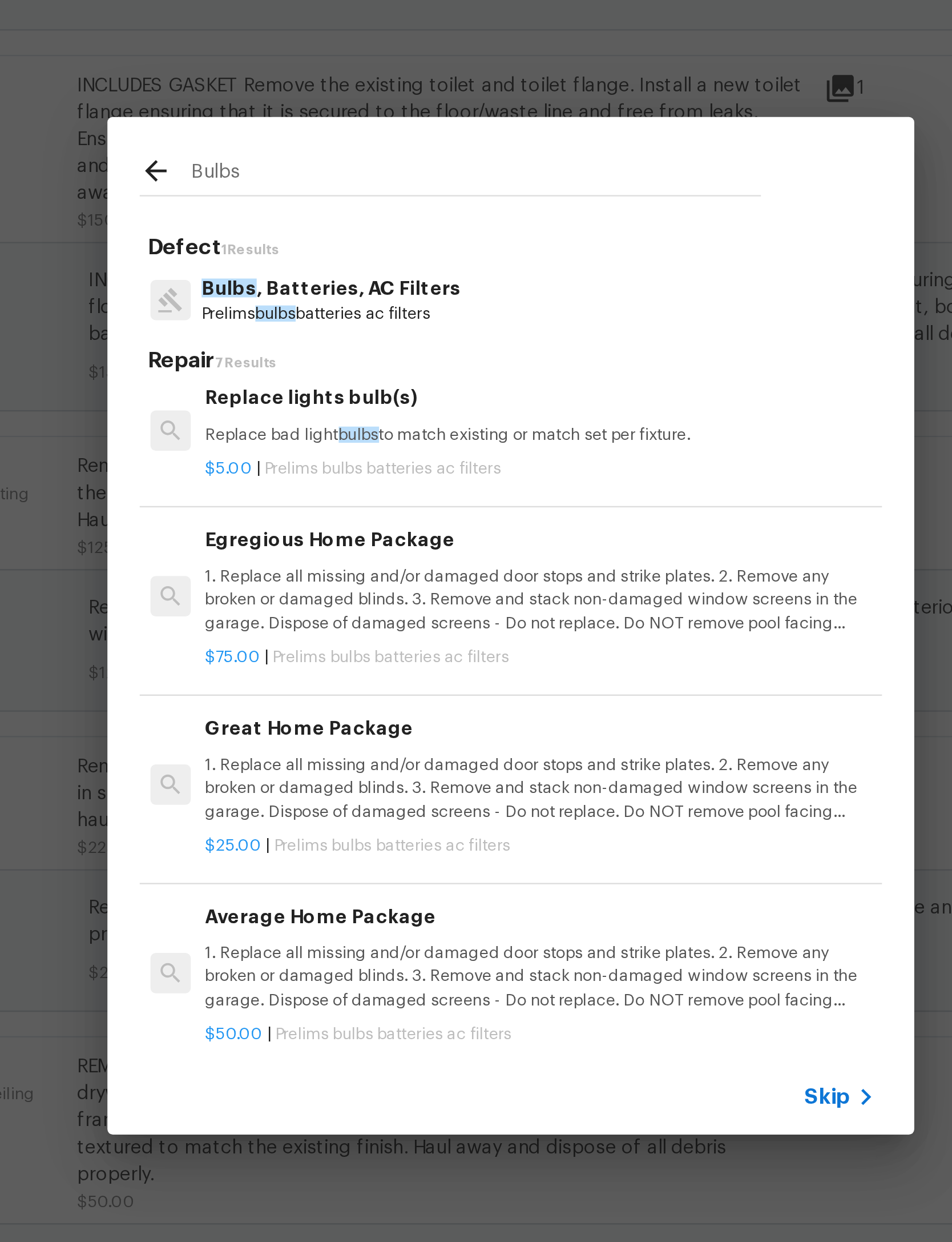
scroll to position [85, 1]
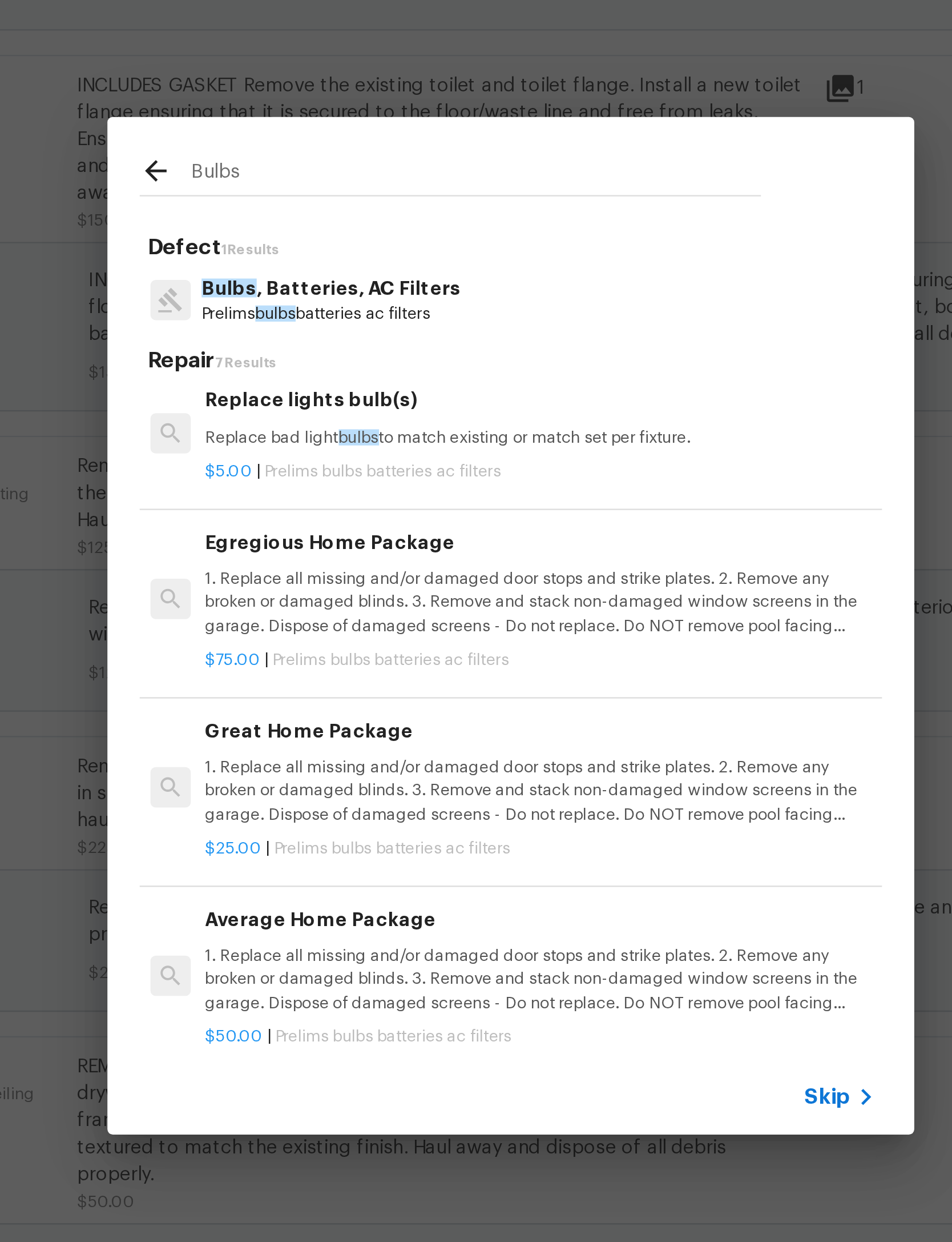
click at [346, 587] on p "1. Replace all missing and/or damaged door stops and strike plates. 2. Remove a…" at bounding box center [488, 601] width 283 height 29
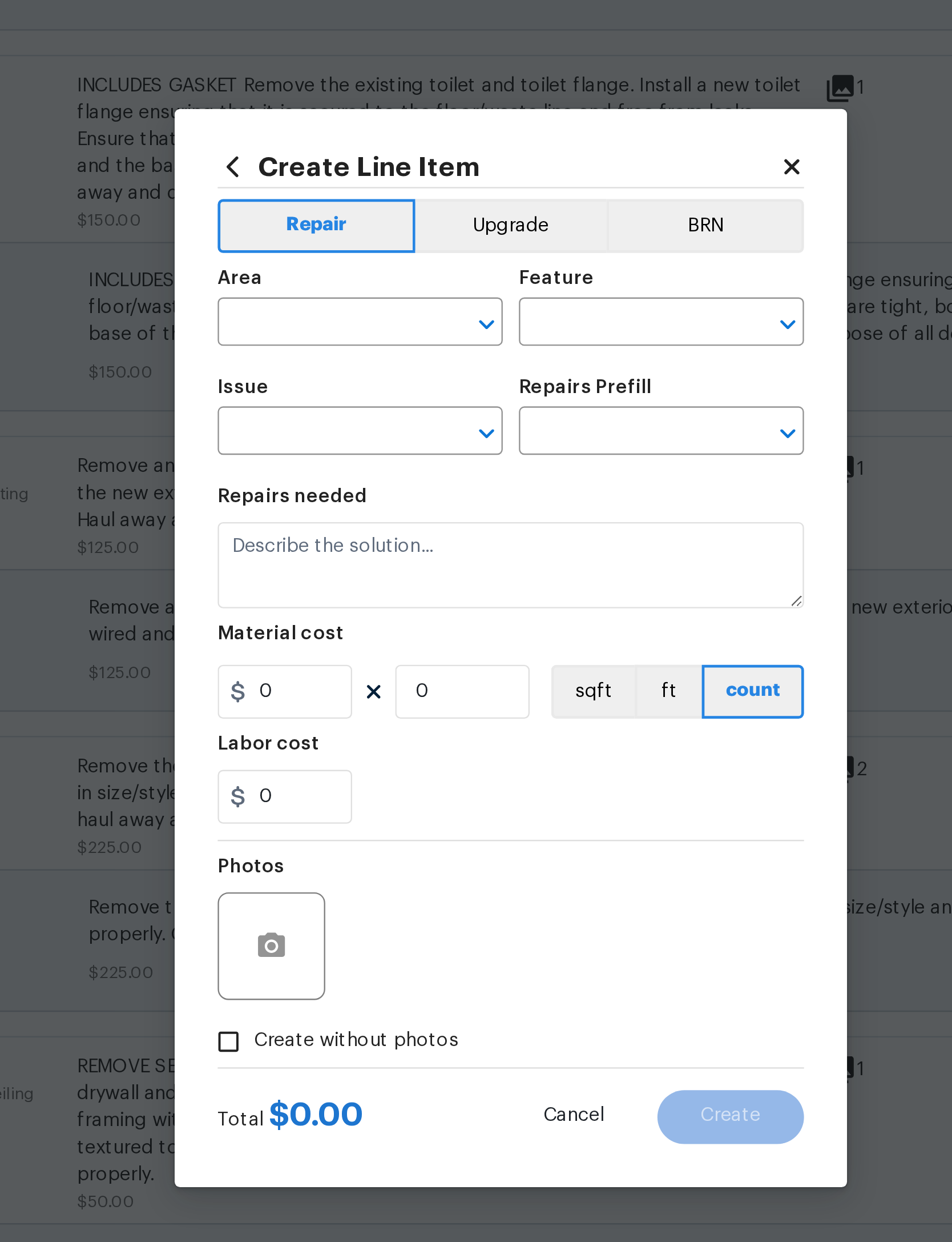
type input "Home Readiness Packages"
type input "Bulbs, Batteries, AC Filters"
type textarea "1. Replace all missing and/or damaged door stops and strike plates. 2. Remove a…"
type input "1"
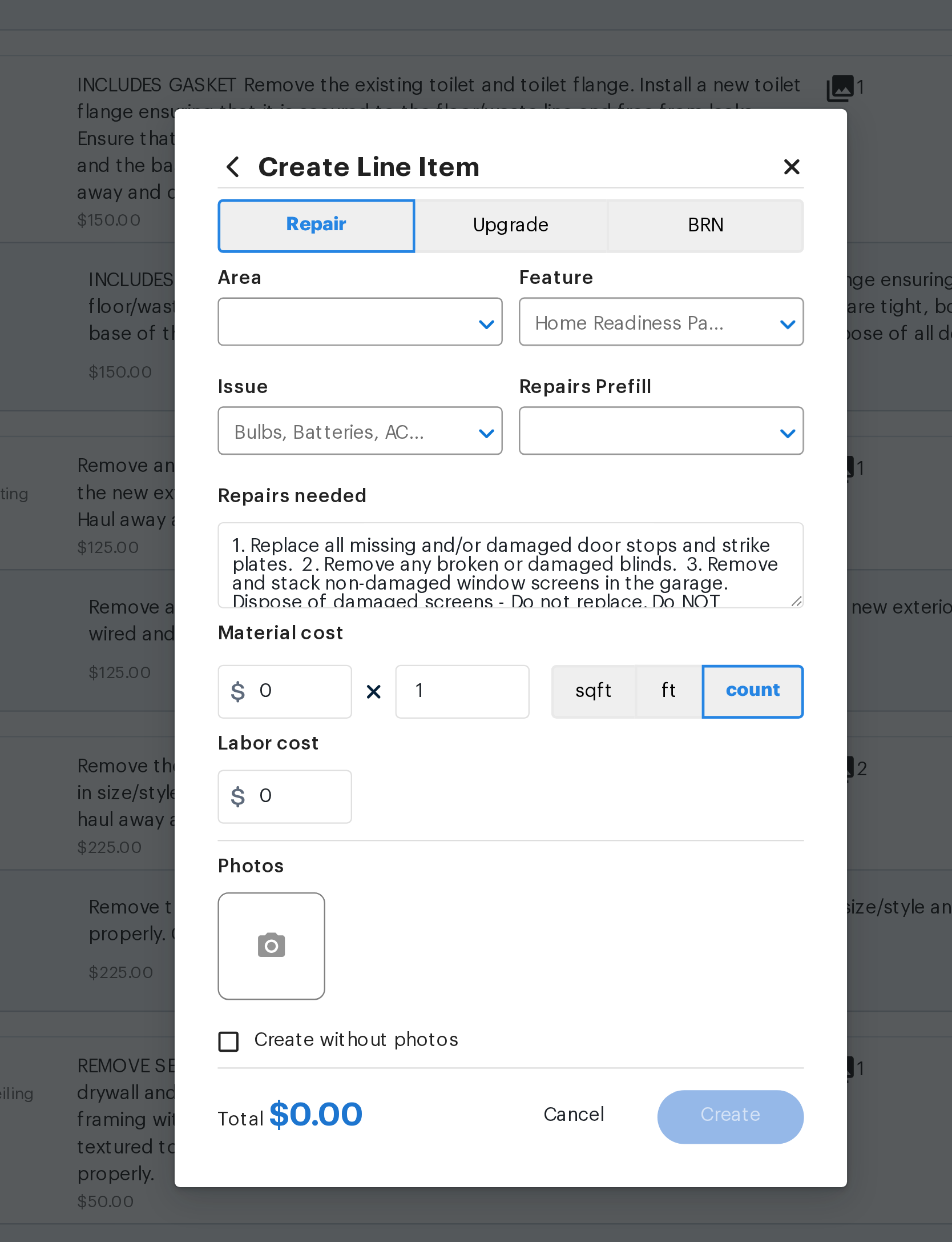
type input "Egregious Home Package $75.00"
type input "75"
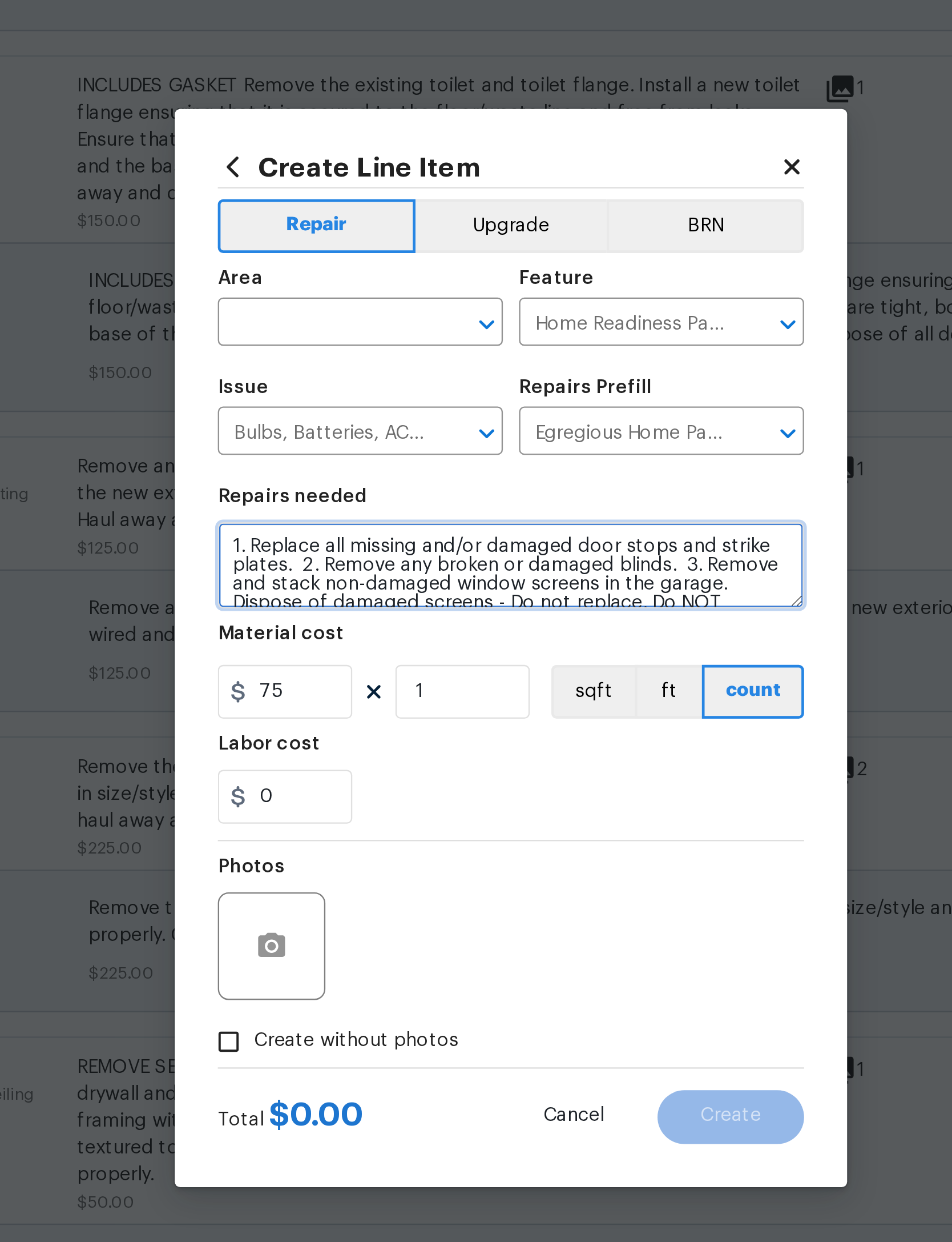
click at [351, 568] on textarea "1. Replace all missing and/or damaged door stops and strike plates. 2. Remove a…" at bounding box center [476, 585] width 249 height 37
click at [351, 475] on div "​" at bounding box center [412, 484] width 121 height 18
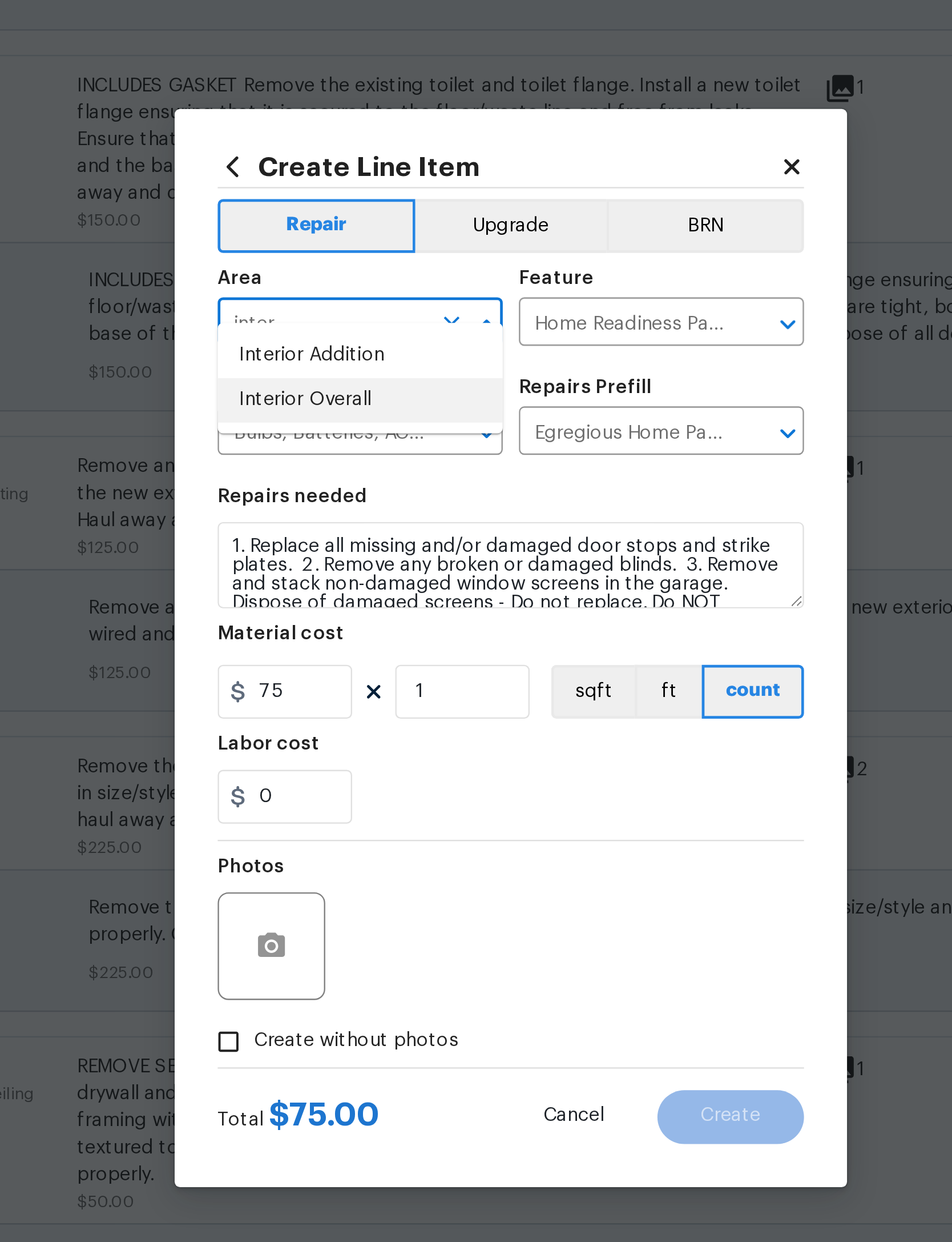
click at [351, 507] on li "Interior Overall" at bounding box center [412, 516] width 121 height 19
type input "Interior Overall"
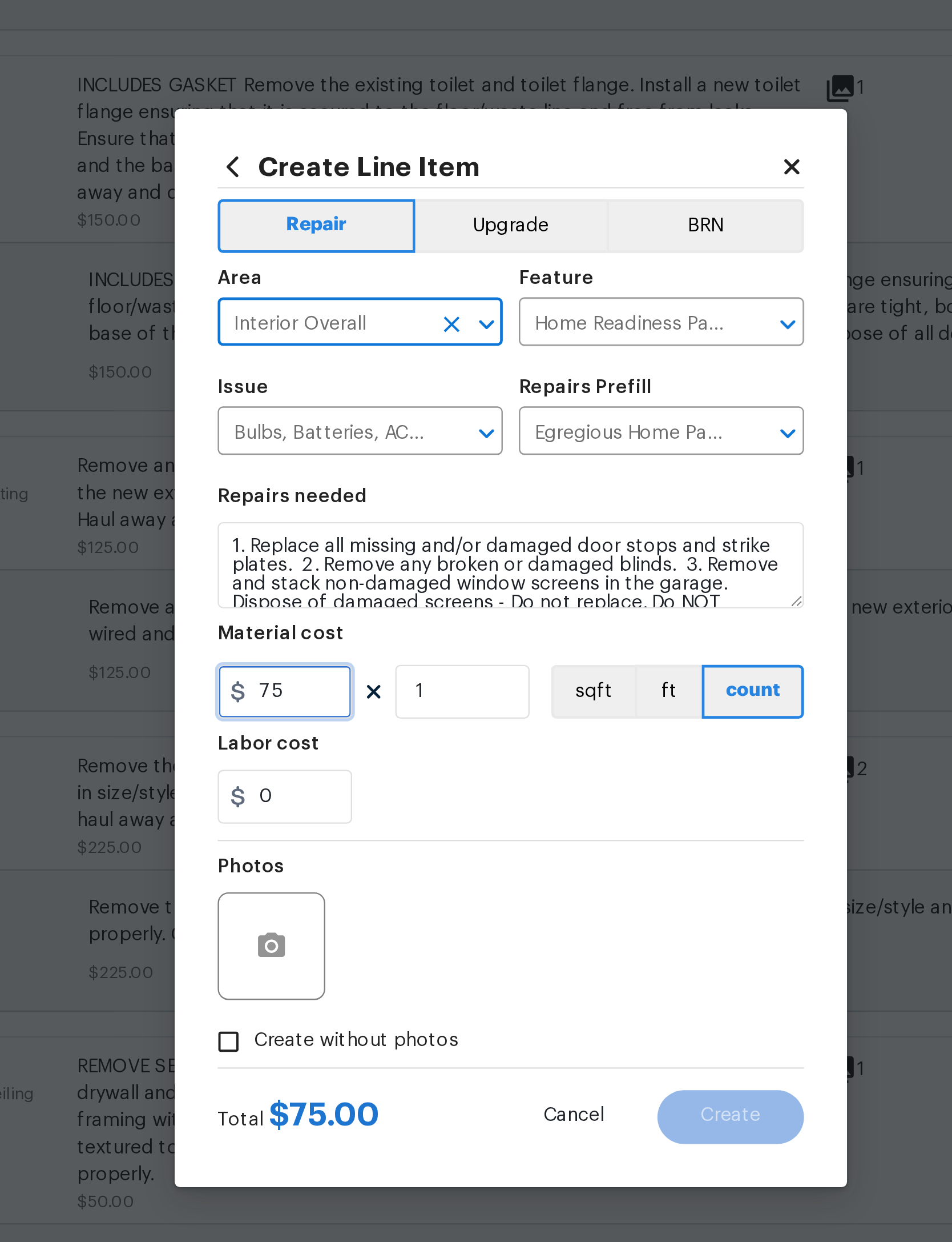
click at [351, 628] on input "75" at bounding box center [380, 640] width 57 height 23
type input "125"
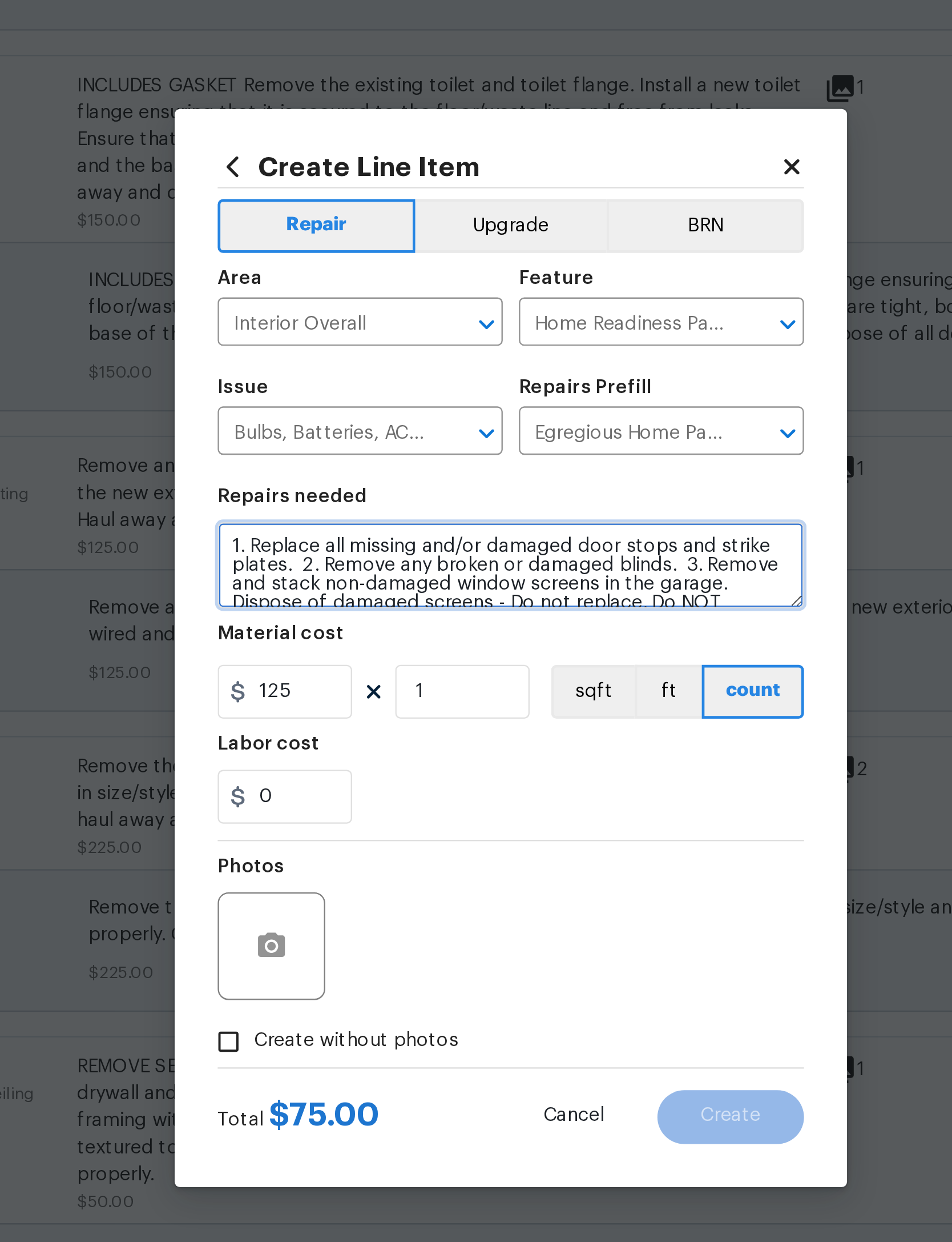
click at [351, 568] on textarea "1. Replace all missing and/or damaged door stops and strike plates. 2. Remove a…" at bounding box center [476, 585] width 249 height 37
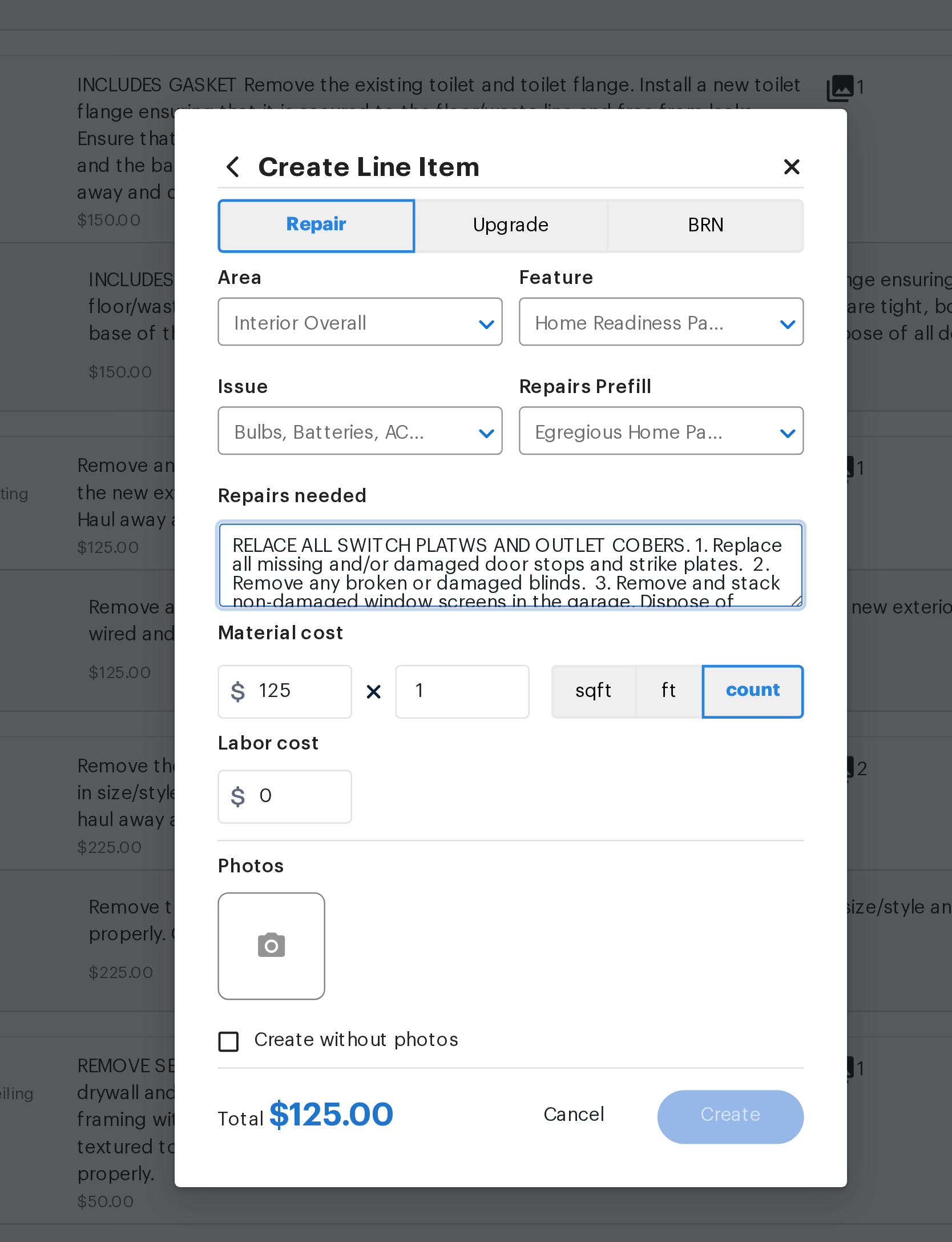
click at [351, 568] on textarea "RELACE ALL SWITCH PLATWS AND OUTLET COBERS. 1. Replace all missing and/or damag…" at bounding box center [476, 585] width 249 height 37
type textarea "RELACE ALL SWITCH PLATES AND OUTLET COBERS. 1. Replace all missing and/or damag…"
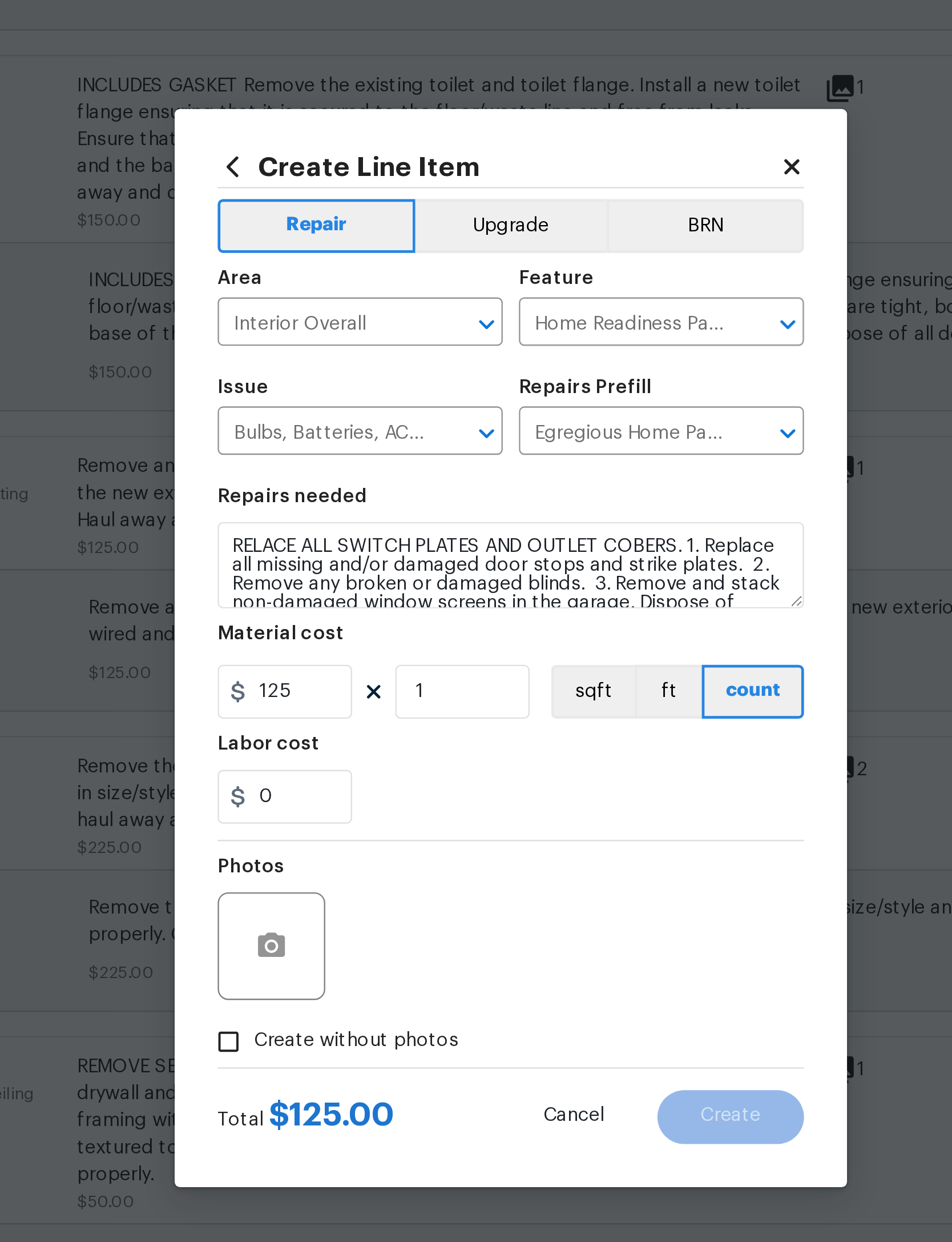
click at [351, 658] on div "Labor cost" at bounding box center [476, 665] width 249 height 15
click at [361, 734] on button "button" at bounding box center [375, 748] width 28 height 28
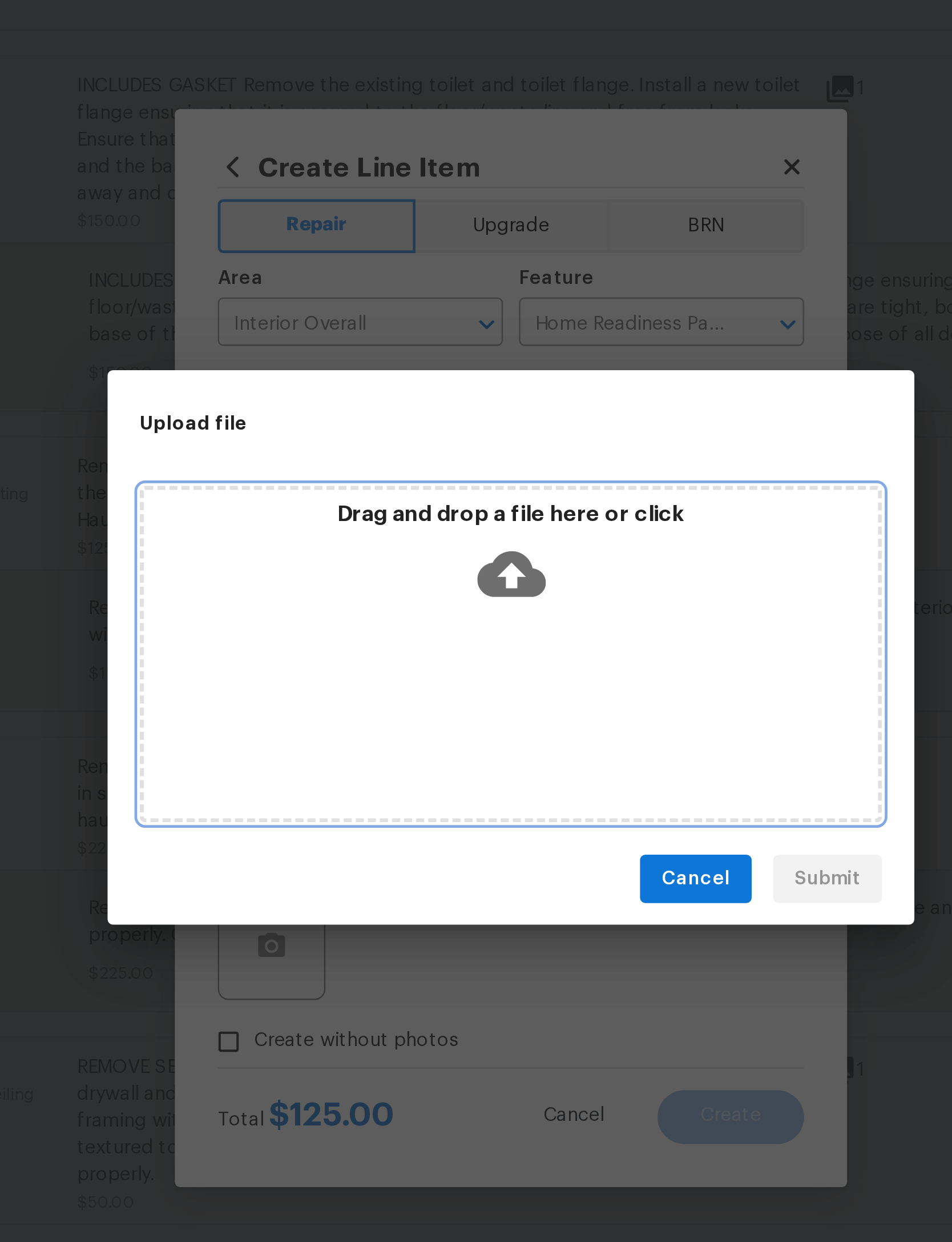
click at [462, 580] on icon at bounding box center [476, 590] width 29 height 19
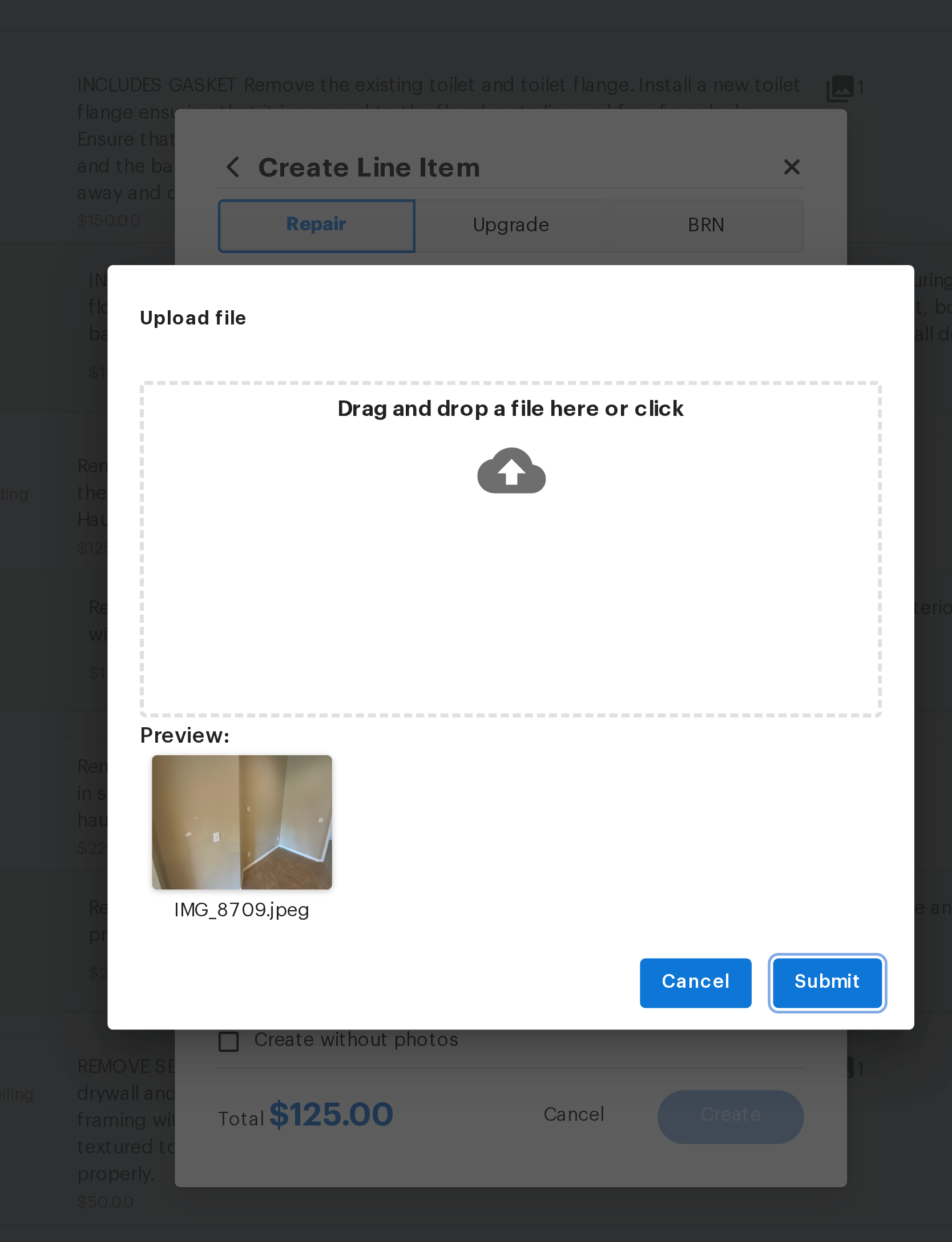
click at [597, 756] on span "Submit" at bounding box center [611, 764] width 28 height 14
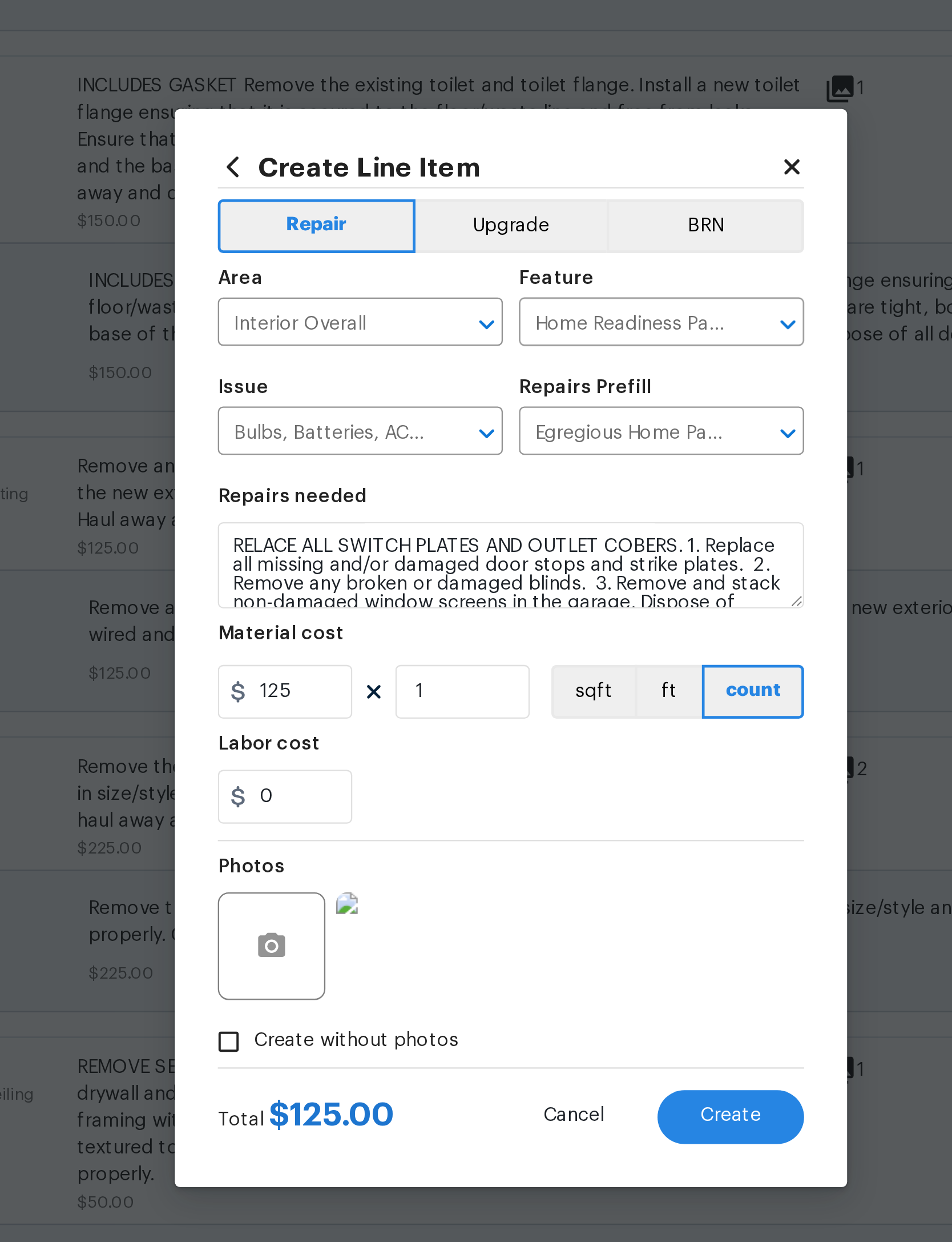
click at [556, 815] on span "Create" at bounding box center [569, 819] width 26 height 8
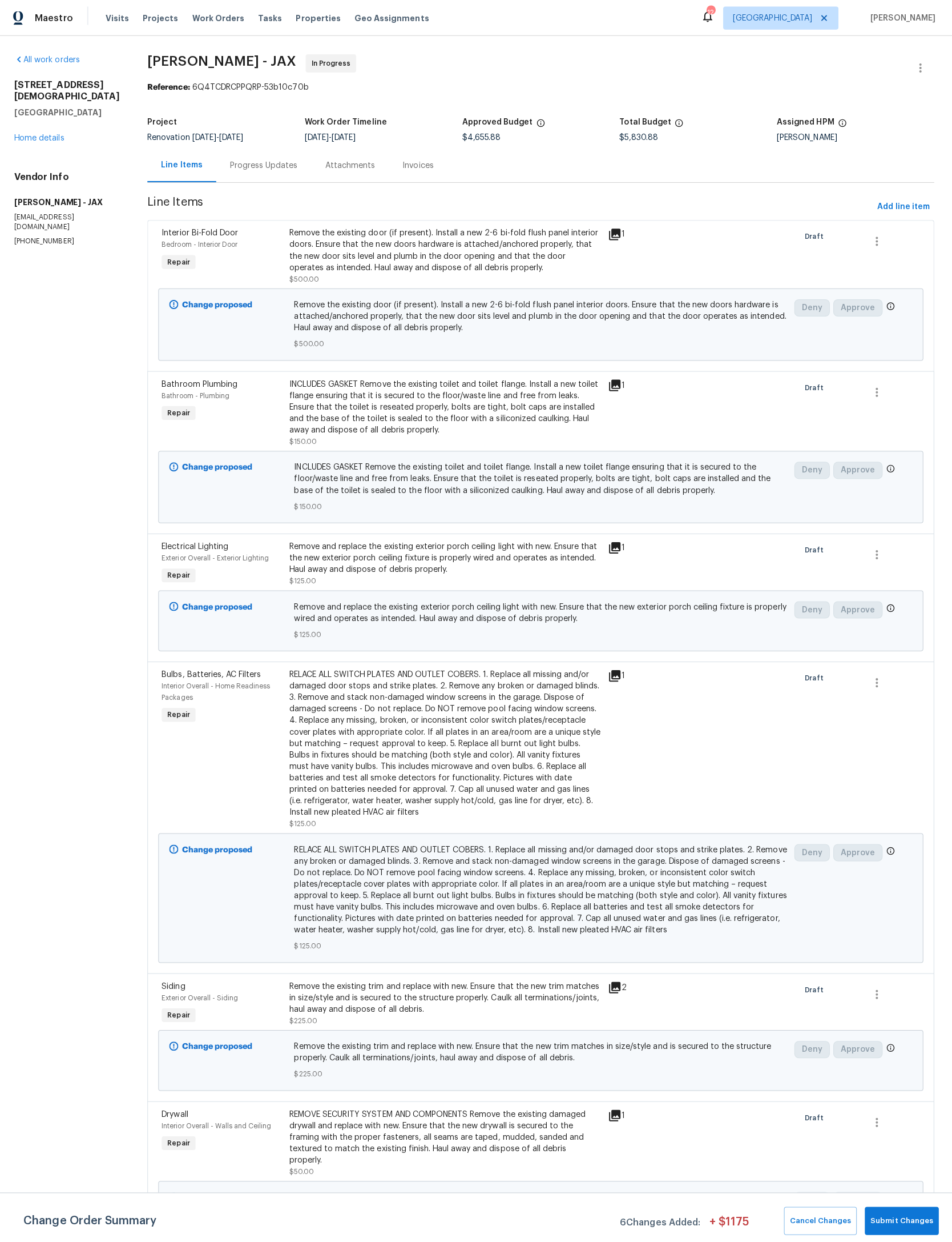
scroll to position [6, 0]
click at [911, 1222] on span "Submit Changes" at bounding box center [901, 1215] width 62 height 13
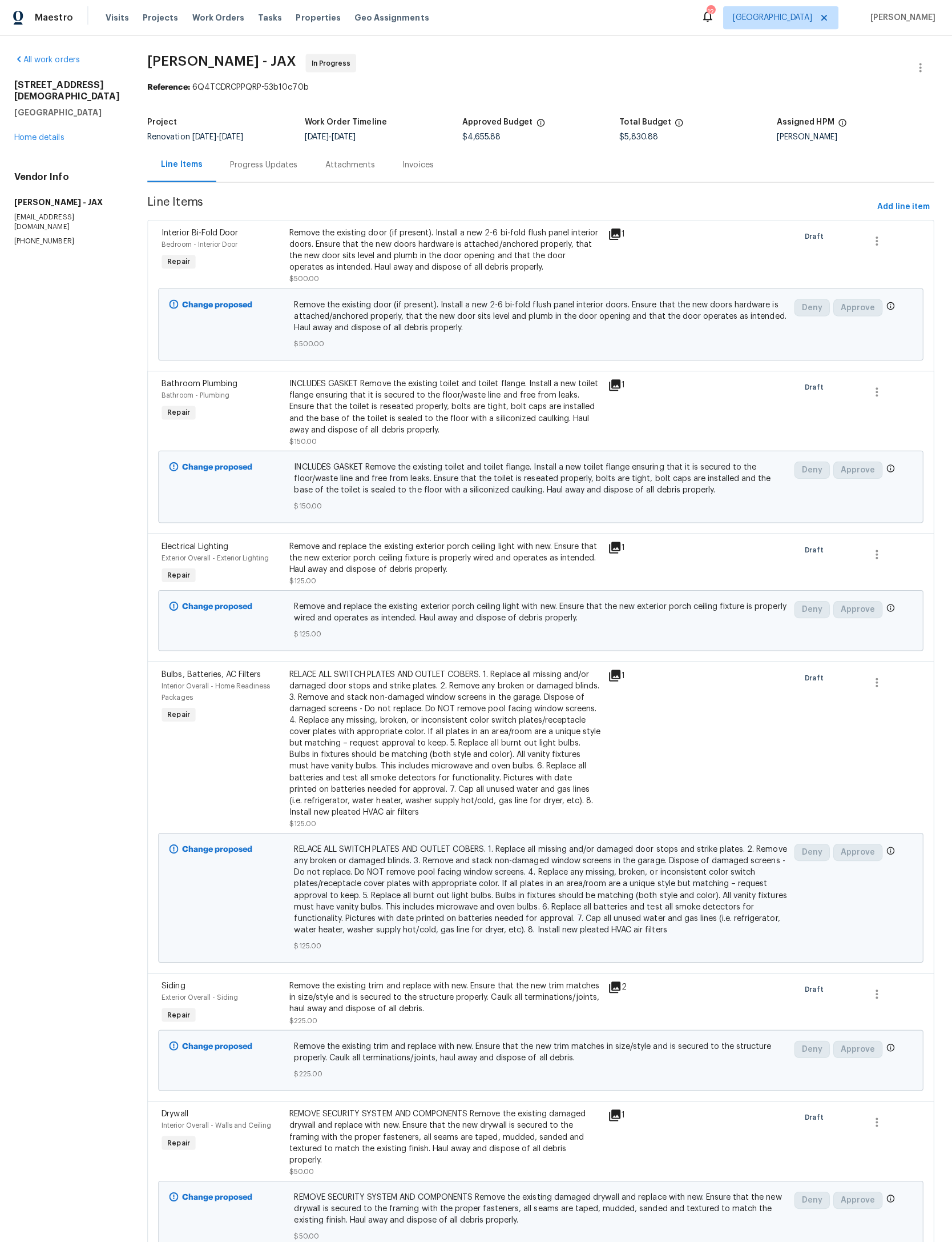
scroll to position [0, 0]
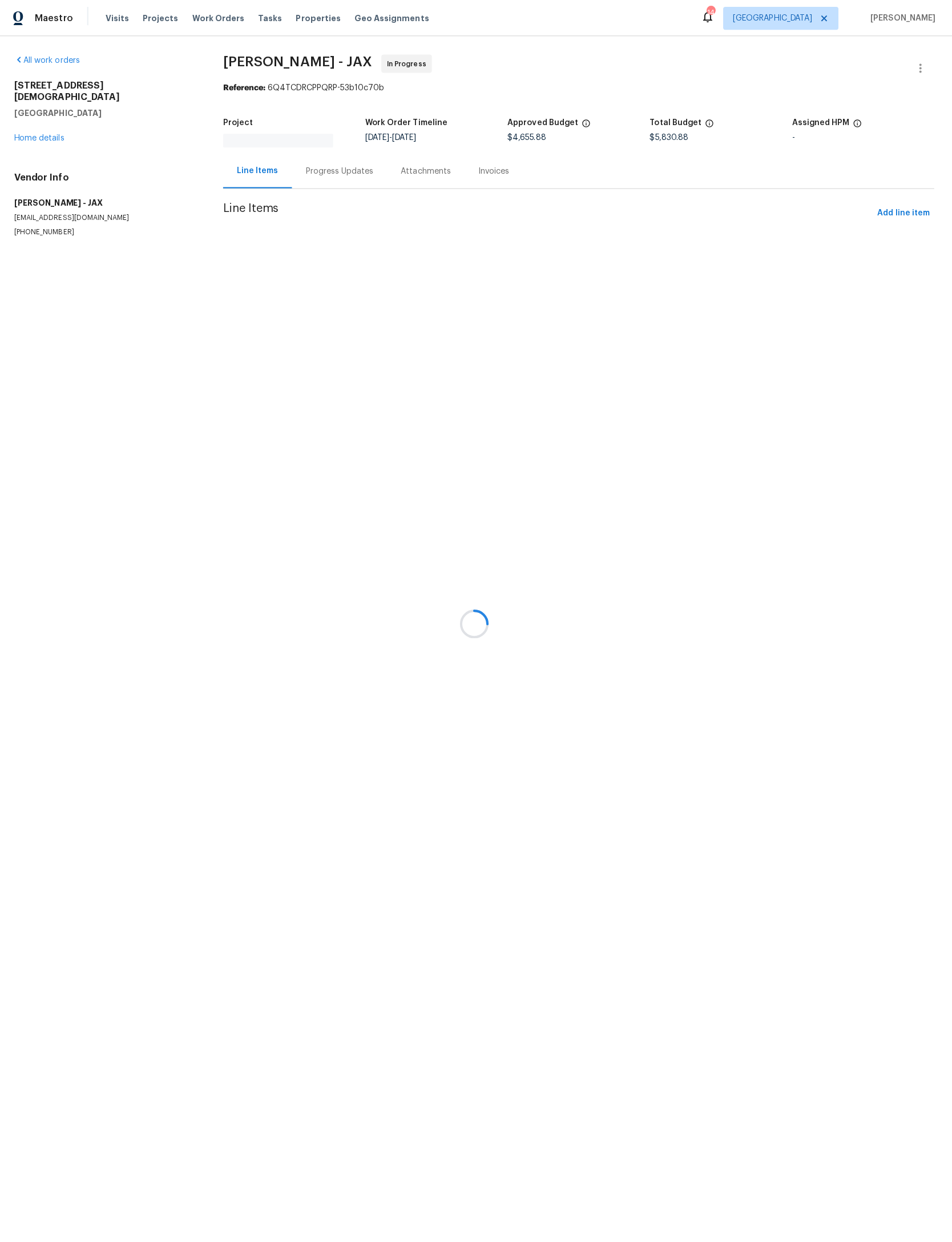
scroll to position [0, 4]
